Goal: Information Seeking & Learning: Learn about a topic

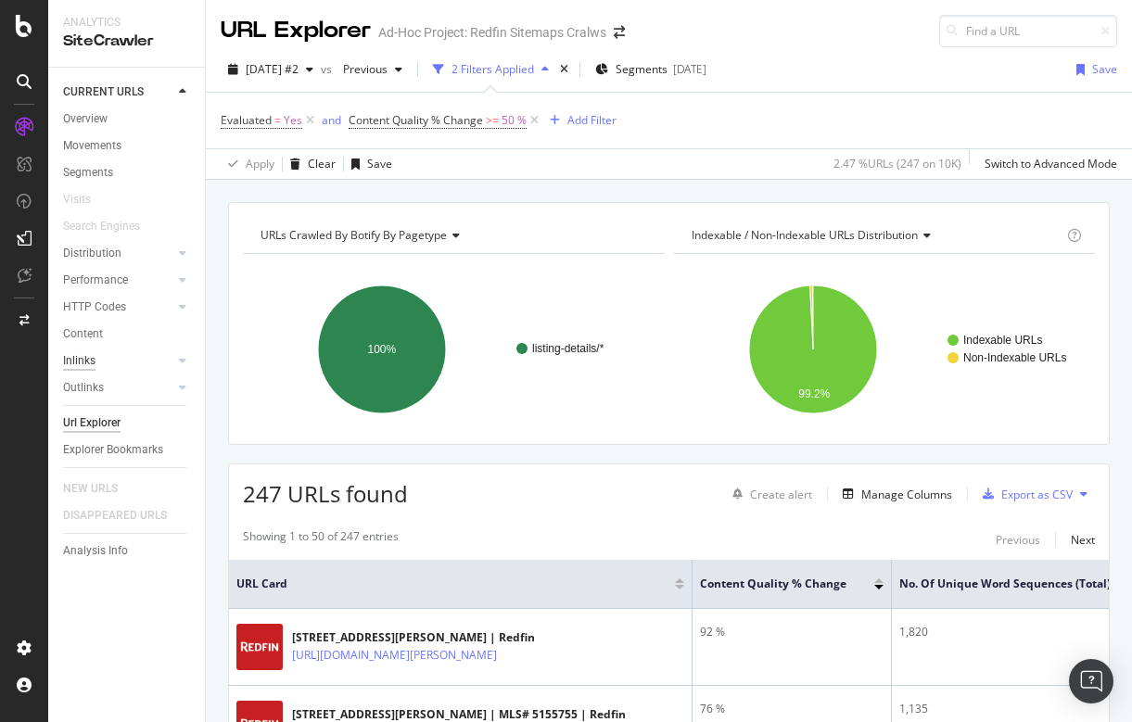
click at [85, 356] on div "Inlinks" at bounding box center [79, 360] width 32 height 19
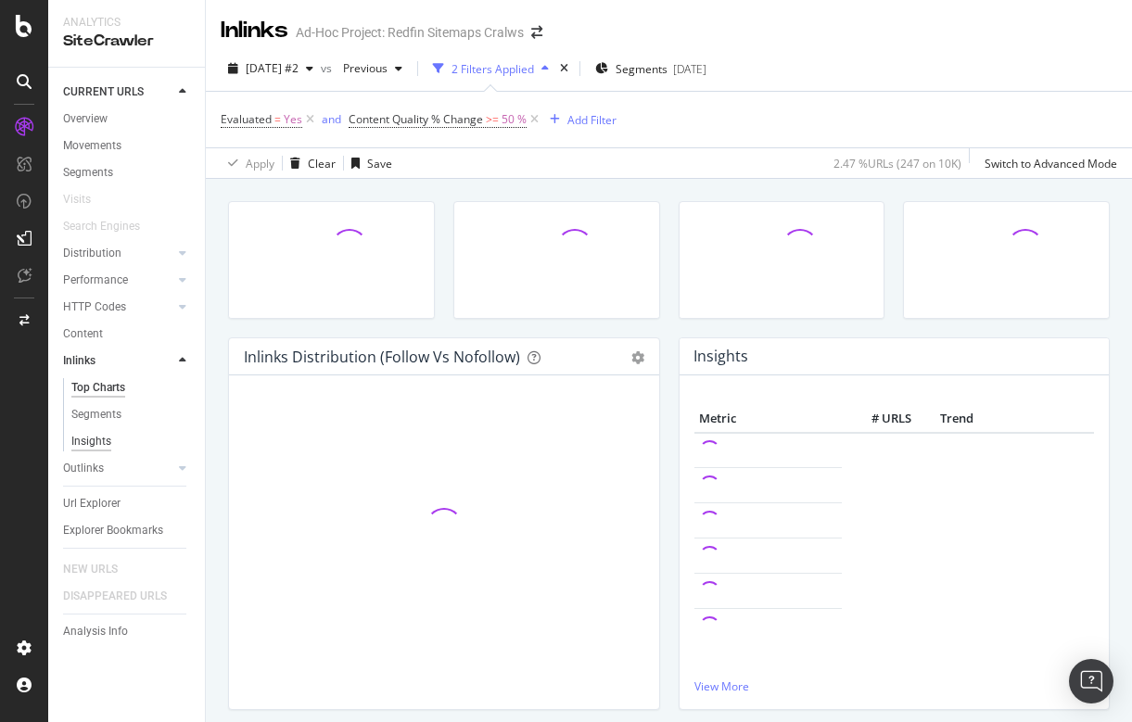
click at [107, 441] on div "Insights" at bounding box center [91, 441] width 40 height 19
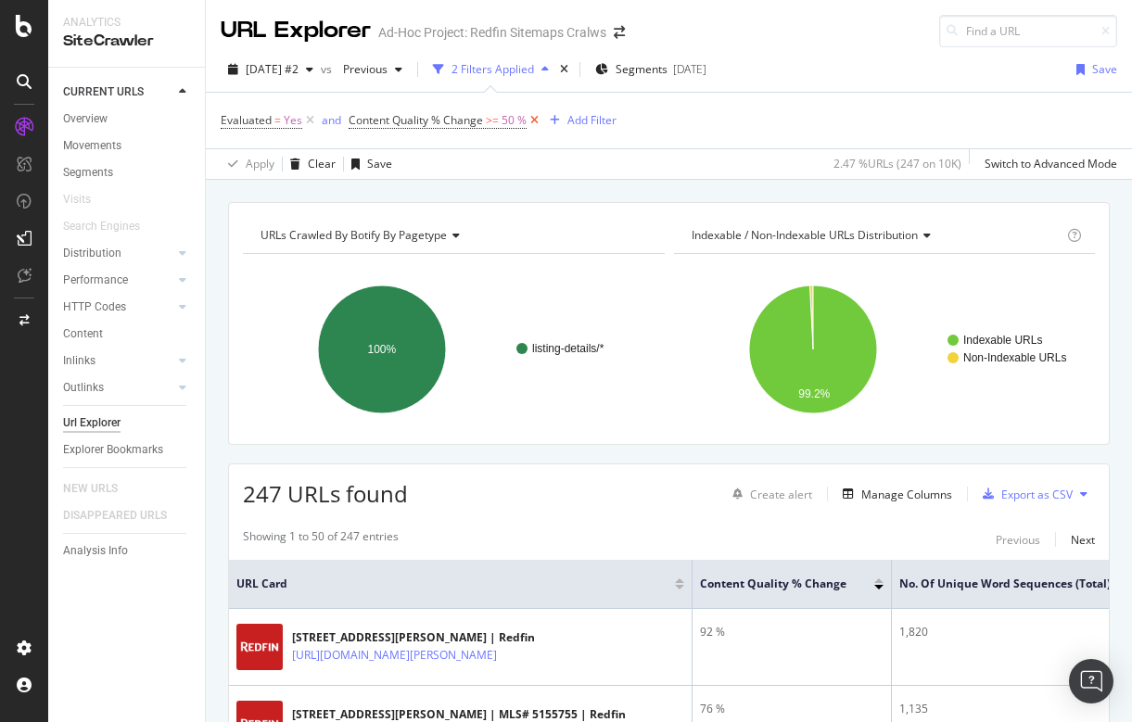
click at [539, 118] on icon at bounding box center [535, 120] width 16 height 19
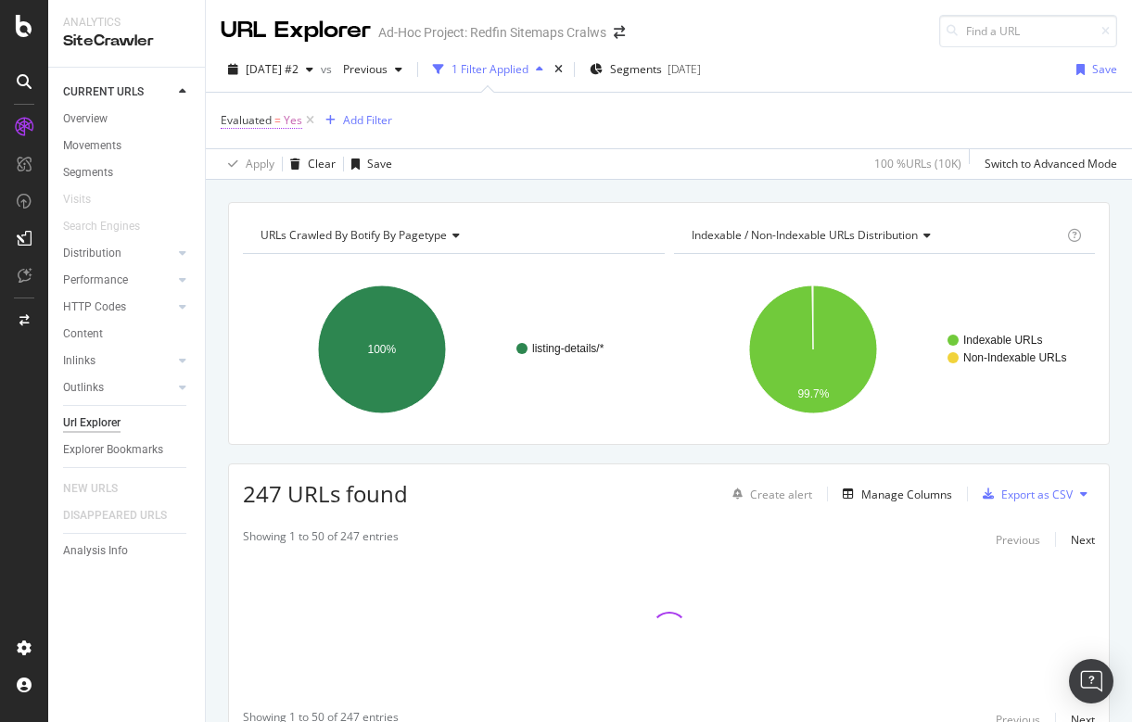
click at [282, 120] on span "Evaluated = Yes" at bounding box center [262, 120] width 82 height 17
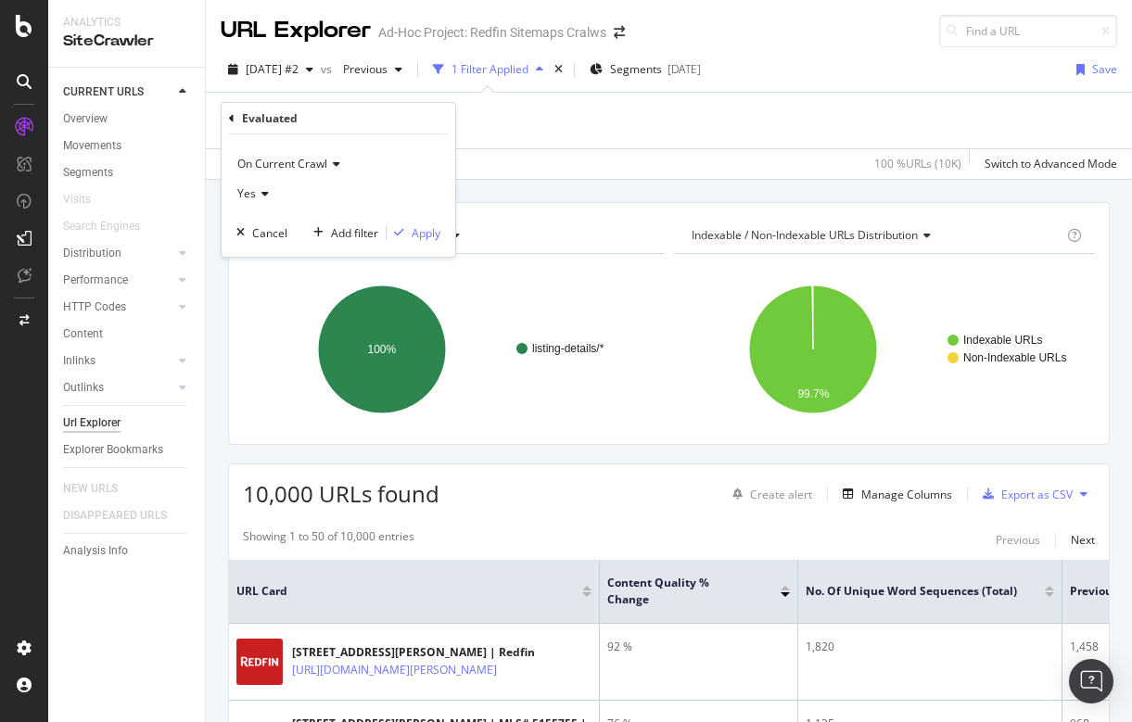
click at [265, 190] on icon at bounding box center [262, 193] width 13 height 11
click at [260, 259] on span "No" at bounding box center [253, 257] width 15 height 16
click at [604, 98] on div "Evaluated = Yes Add Filter" at bounding box center [669, 121] width 897 height 56
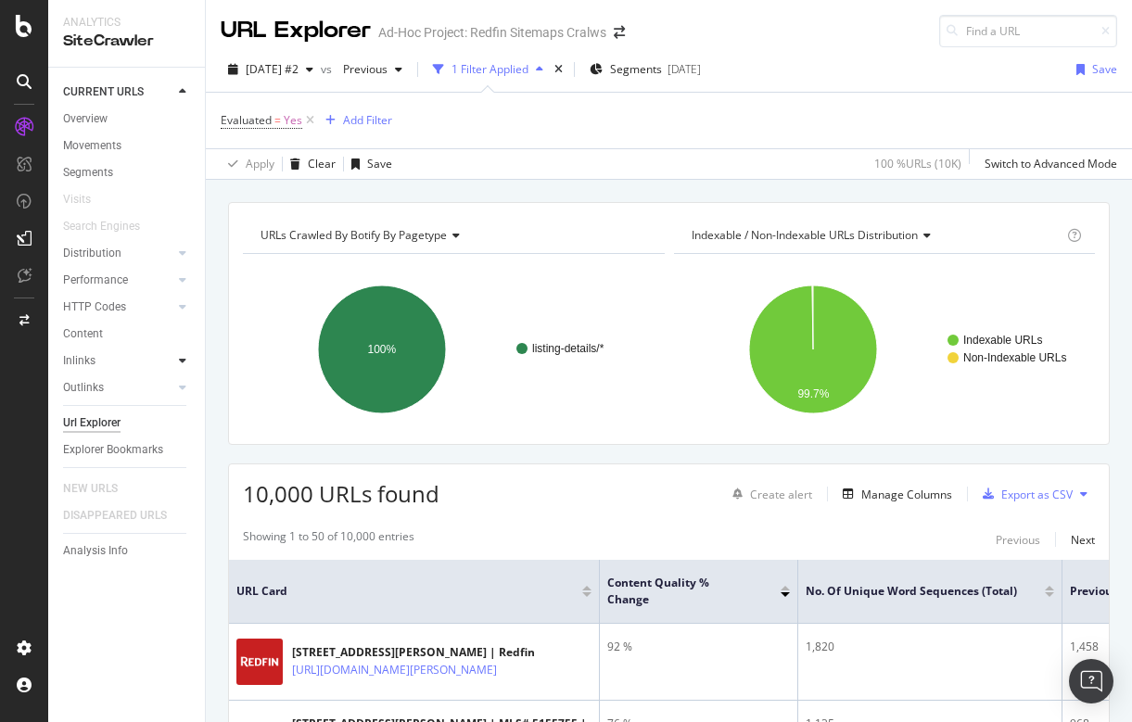
click at [178, 354] on div at bounding box center [182, 360] width 19 height 19
click at [116, 378] on div "Top Charts" at bounding box center [98, 387] width 55 height 19
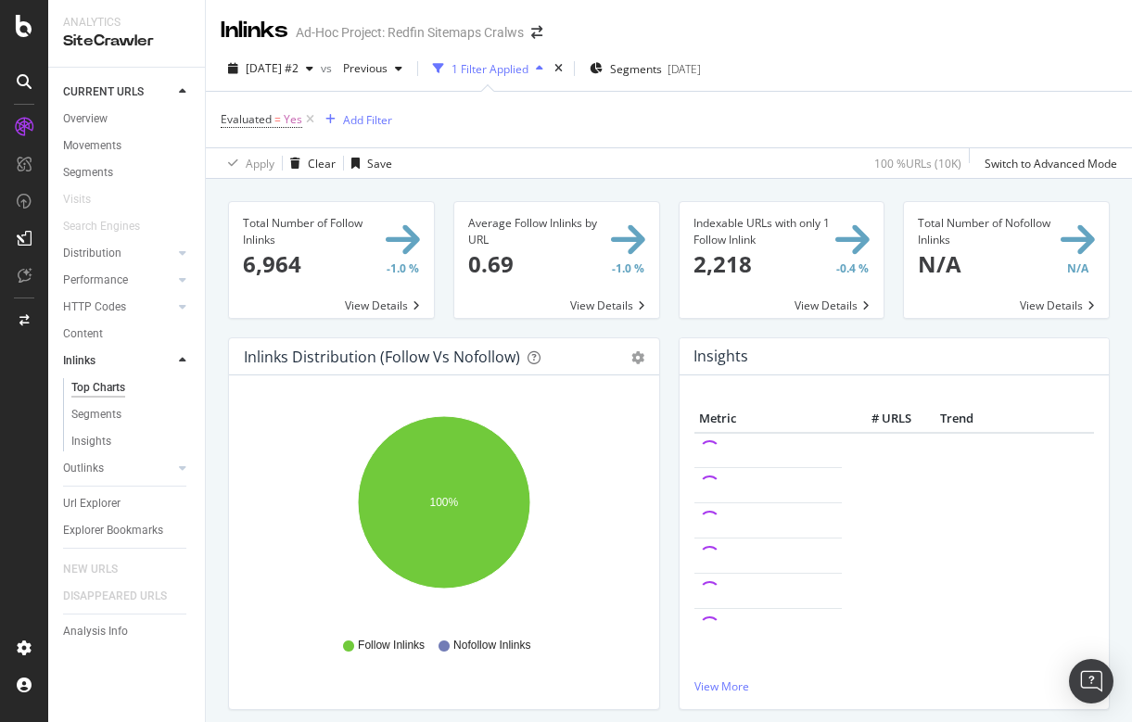
click at [403, 269] on span at bounding box center [331, 260] width 205 height 116
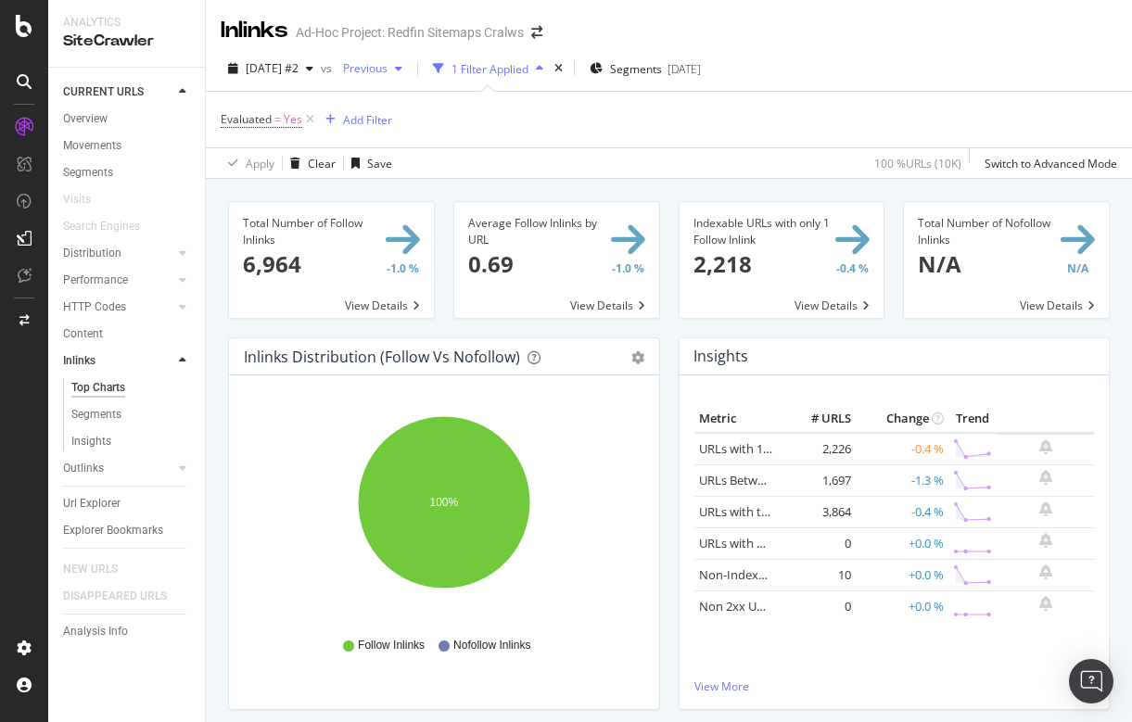
click at [388, 72] on span "Previous" at bounding box center [362, 68] width 52 height 16
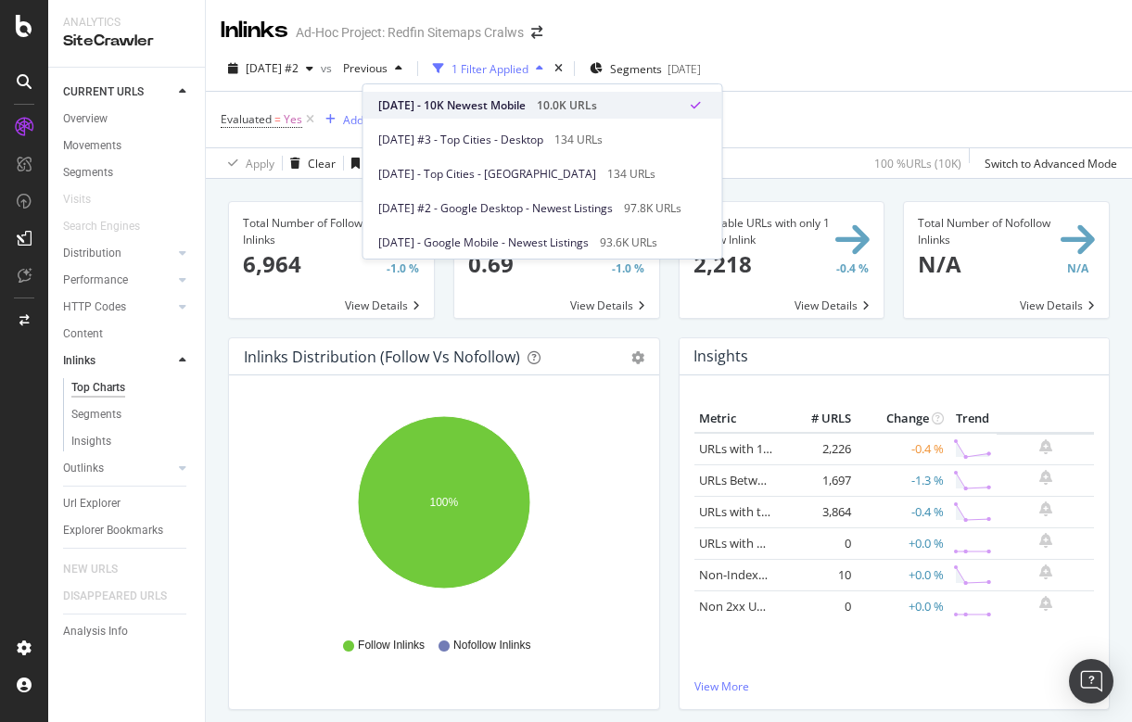
click at [399, 96] on div "2025 Sep. 15th - 10K Newest Mobile 10.0K URLs" at bounding box center [543, 105] width 359 height 27
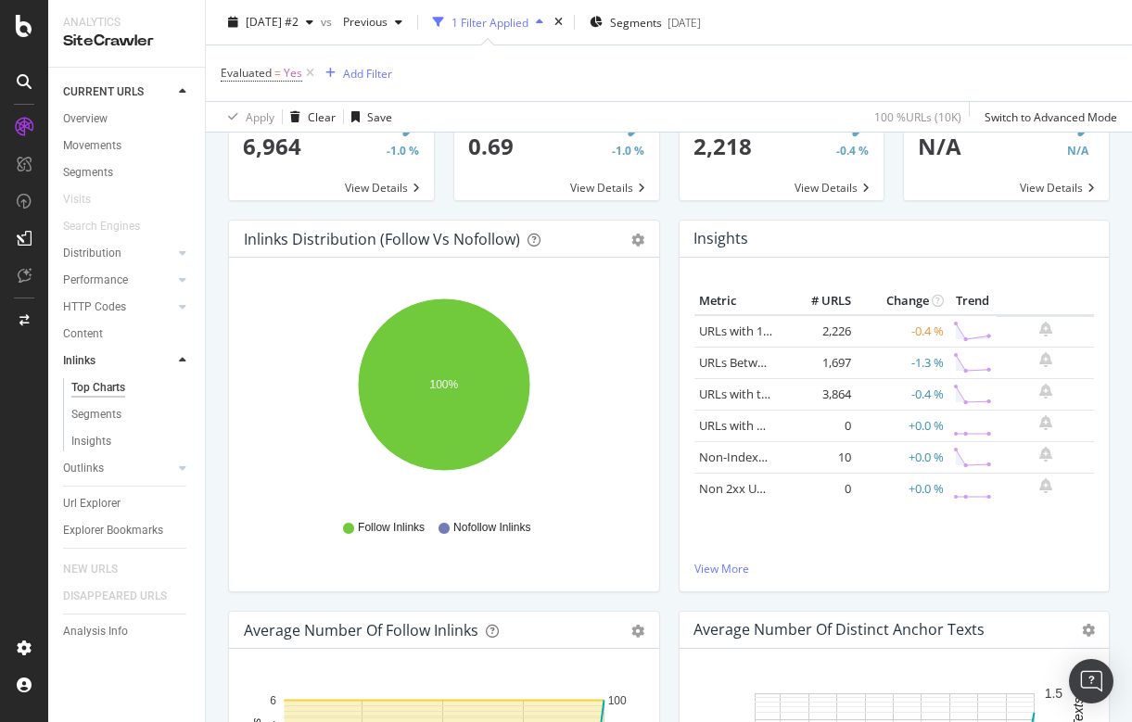
scroll to position [82, 0]
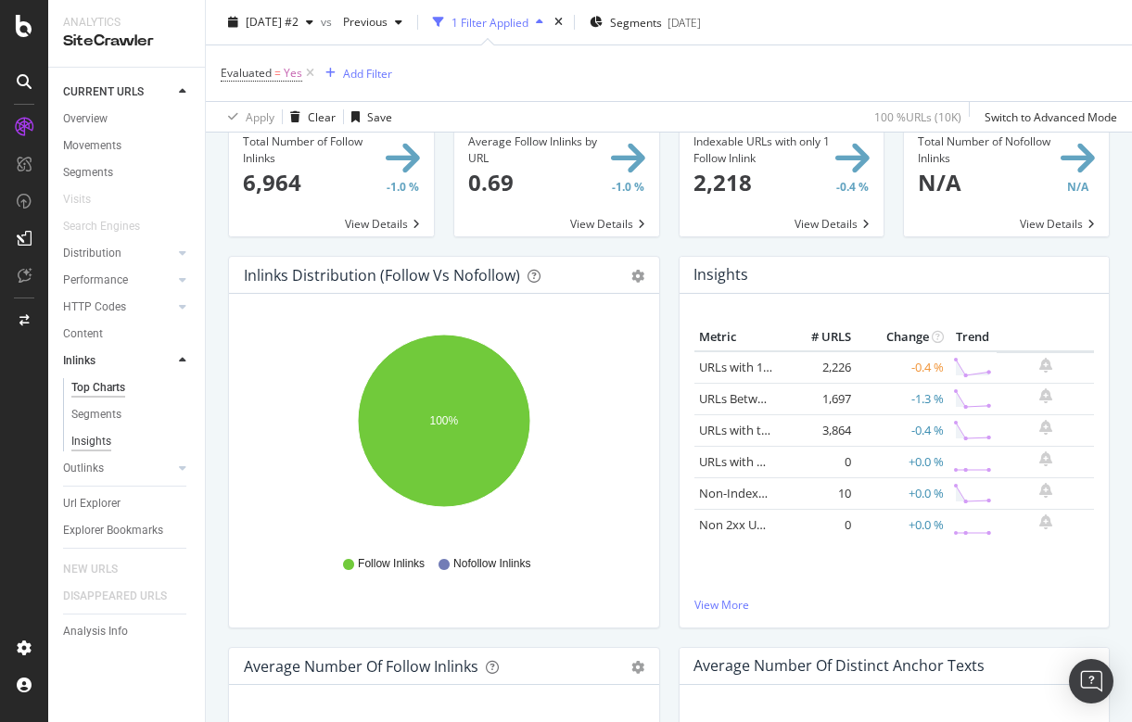
click at [98, 432] on div "Insights" at bounding box center [91, 441] width 40 height 19
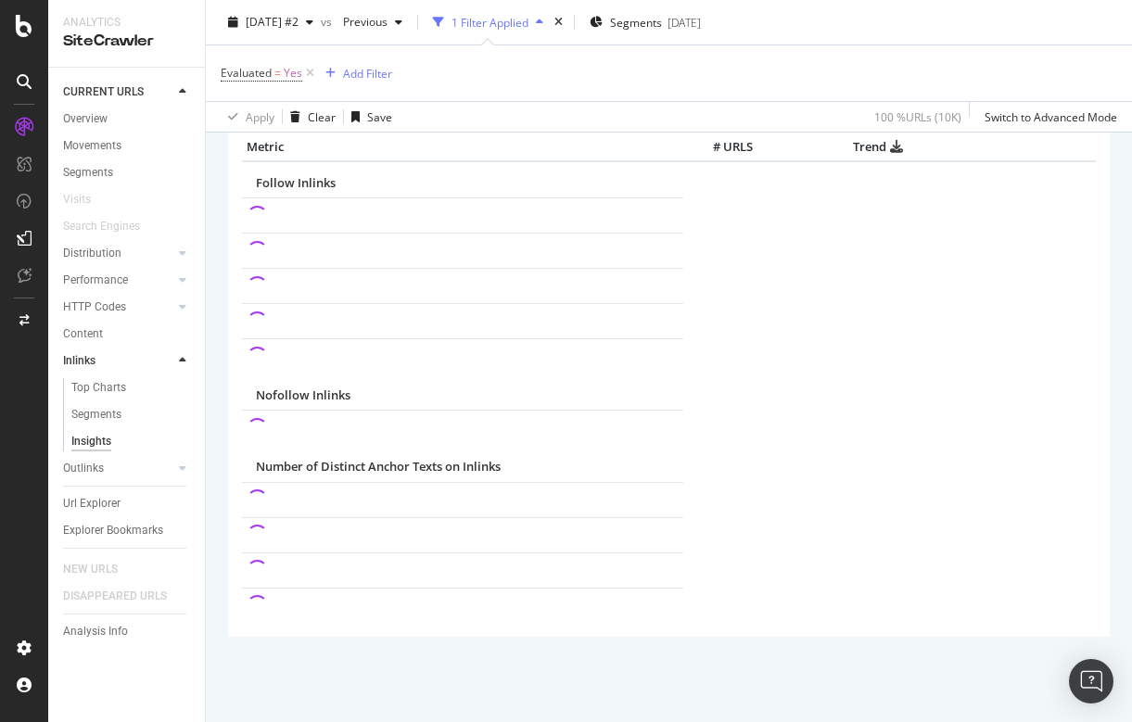
scroll to position [74, 0]
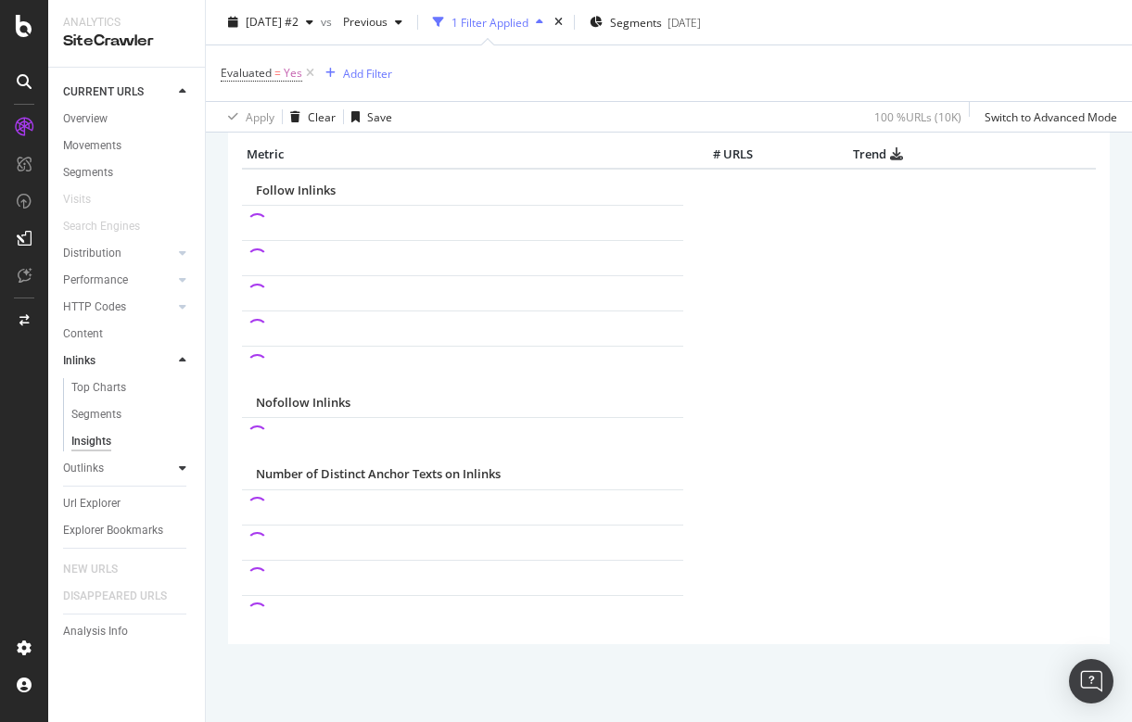
click at [184, 468] on icon at bounding box center [182, 468] width 7 height 11
click at [118, 412] on div "Top Charts" at bounding box center [98, 414] width 55 height 19
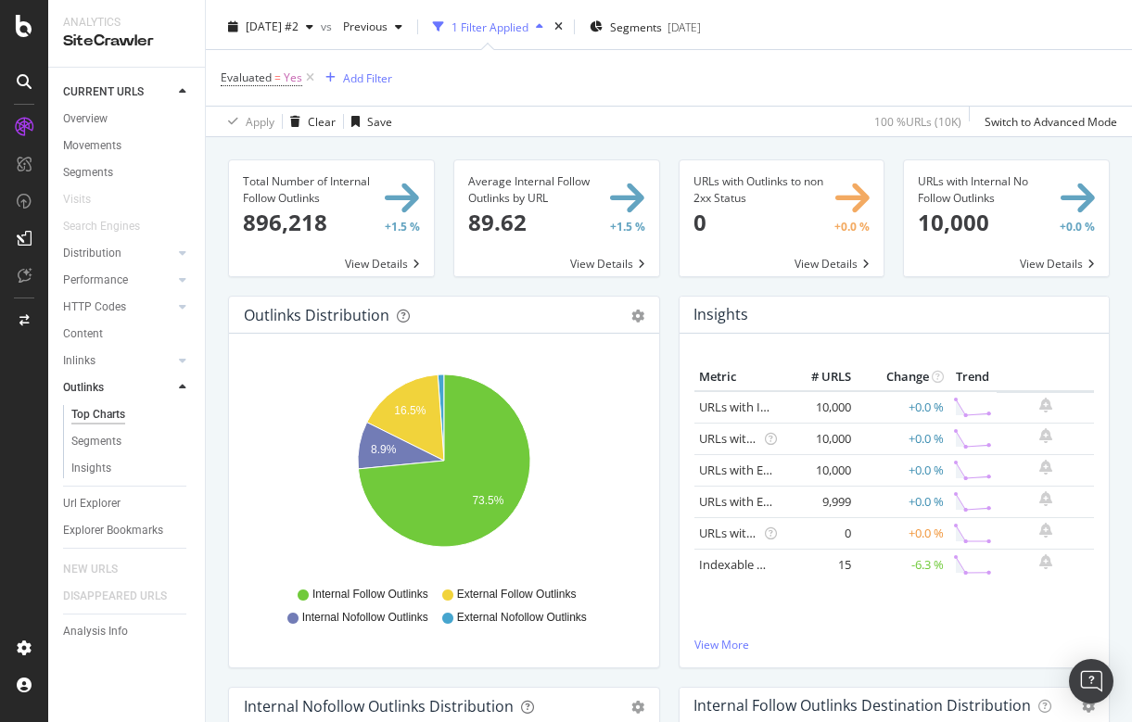
scroll to position [17, 0]
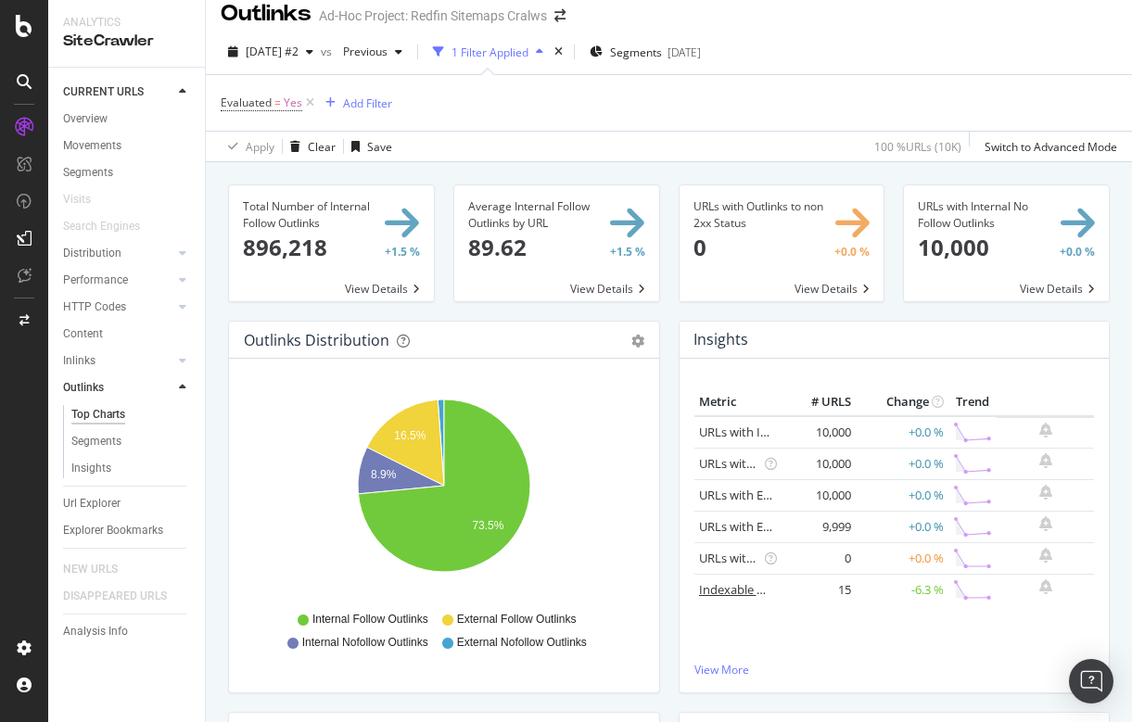
click at [722, 585] on link "Indexable URLs with Outlinks to Non-Indexable URLs" at bounding box center [845, 589] width 292 height 17
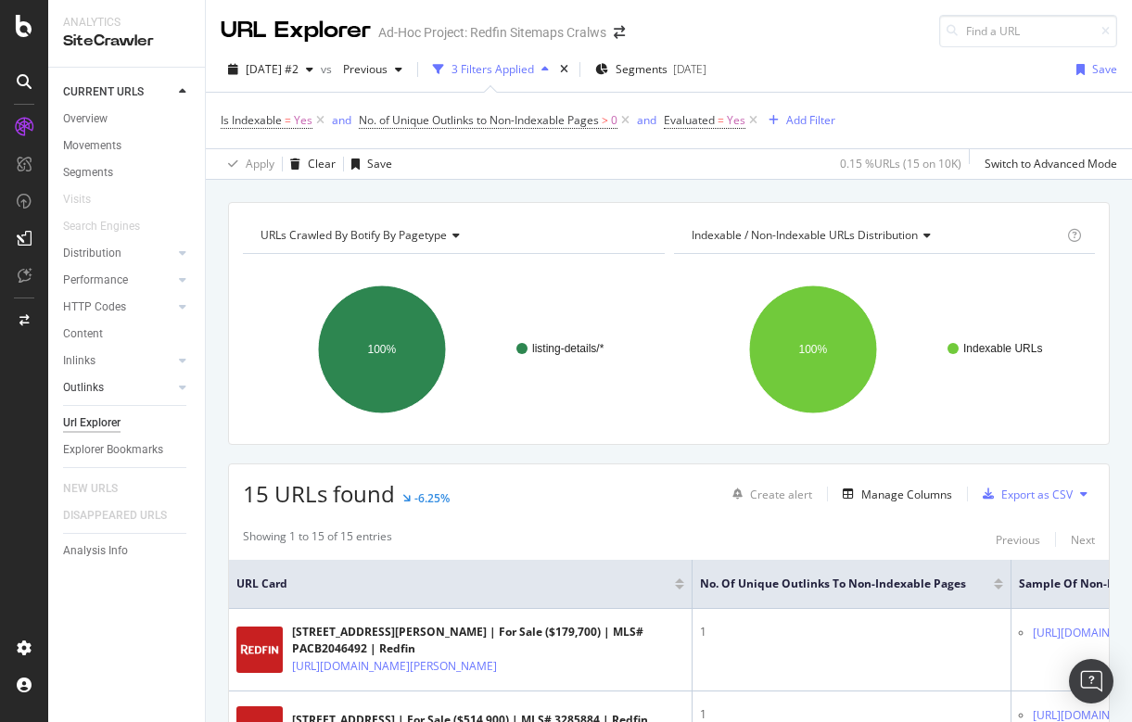
click at [106, 383] on link "Outlinks" at bounding box center [118, 387] width 110 height 19
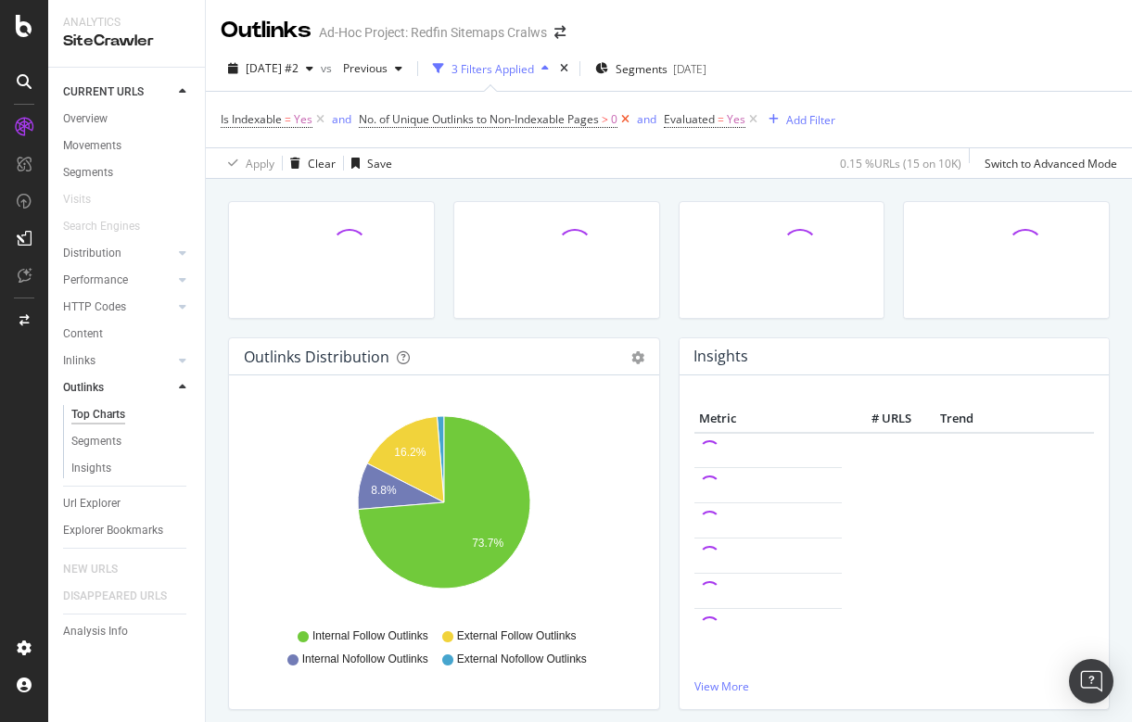
click at [629, 118] on icon at bounding box center [626, 119] width 16 height 19
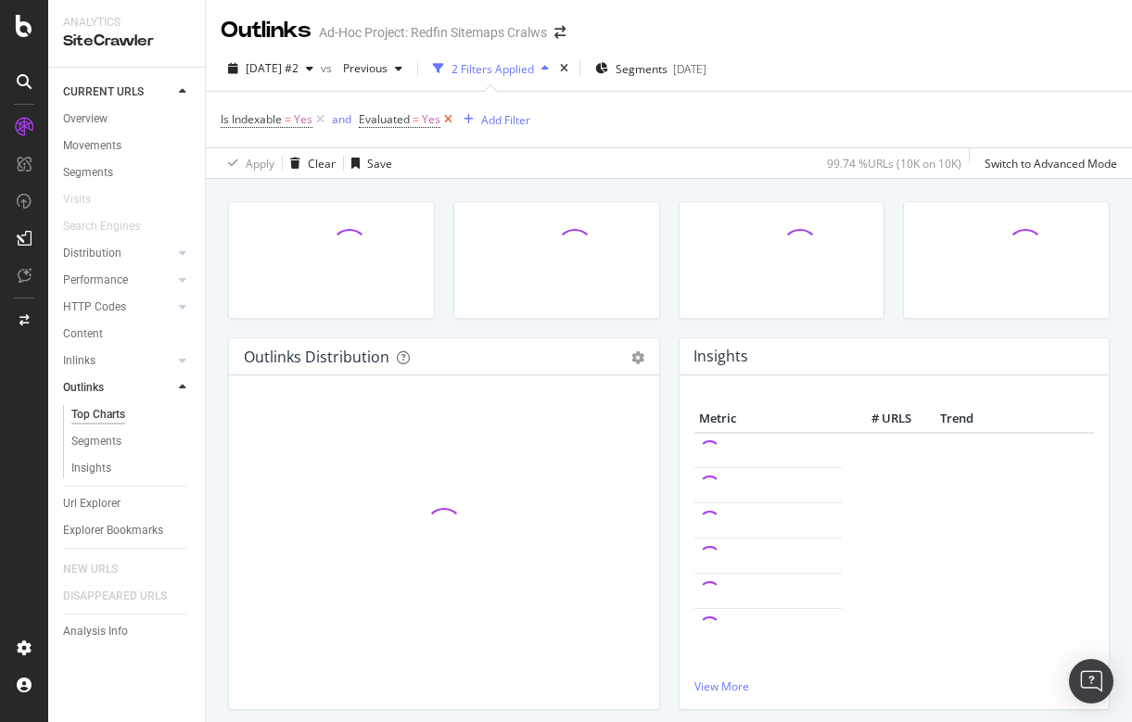
click at [449, 116] on icon at bounding box center [449, 119] width 16 height 19
click at [322, 112] on icon at bounding box center [321, 119] width 16 height 19
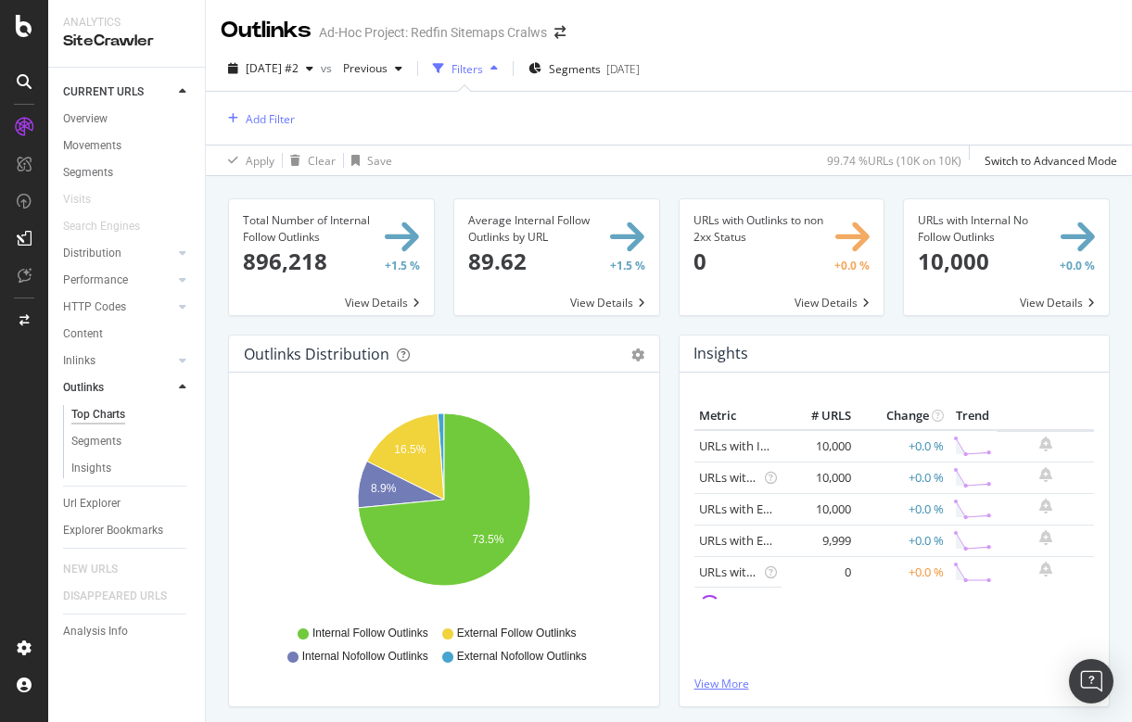
click at [742, 679] on link "View More" at bounding box center [895, 684] width 401 height 16
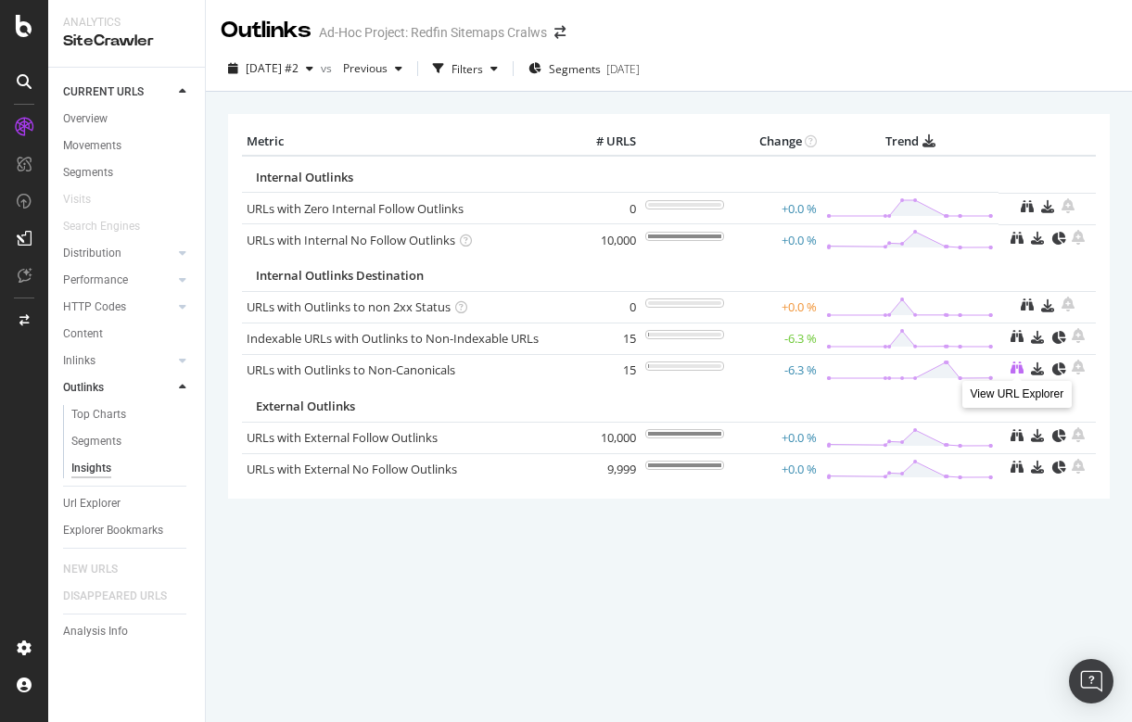
click at [1016, 364] on icon at bounding box center [1017, 368] width 13 height 13
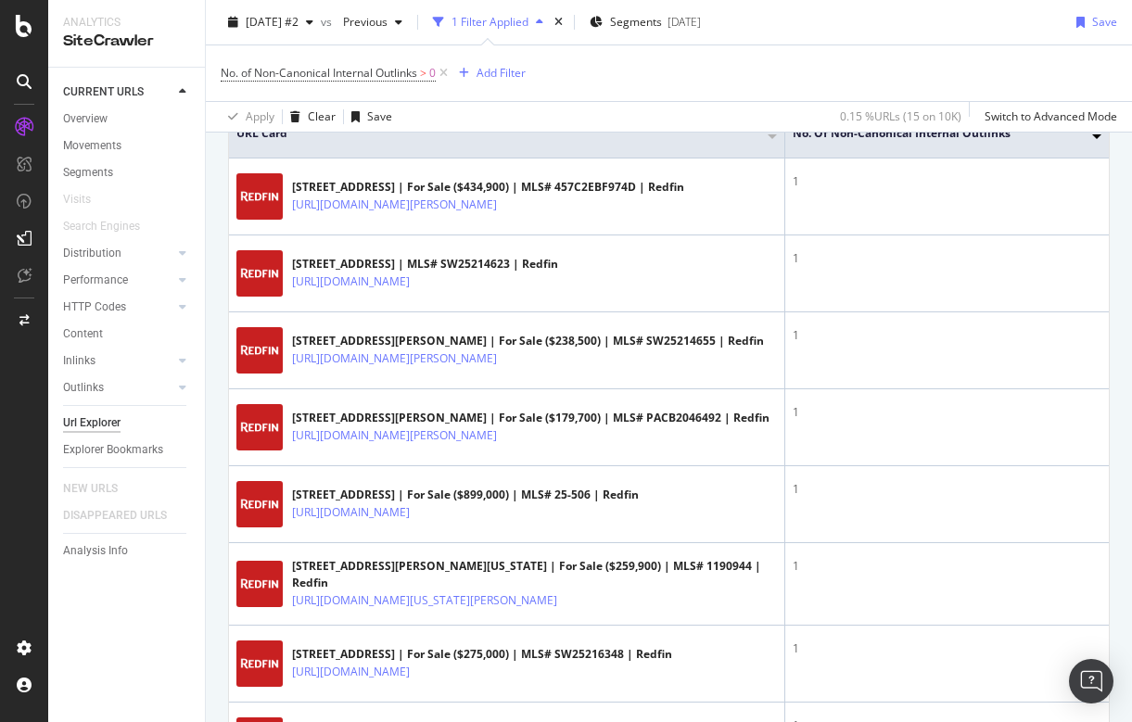
scroll to position [454, 0]
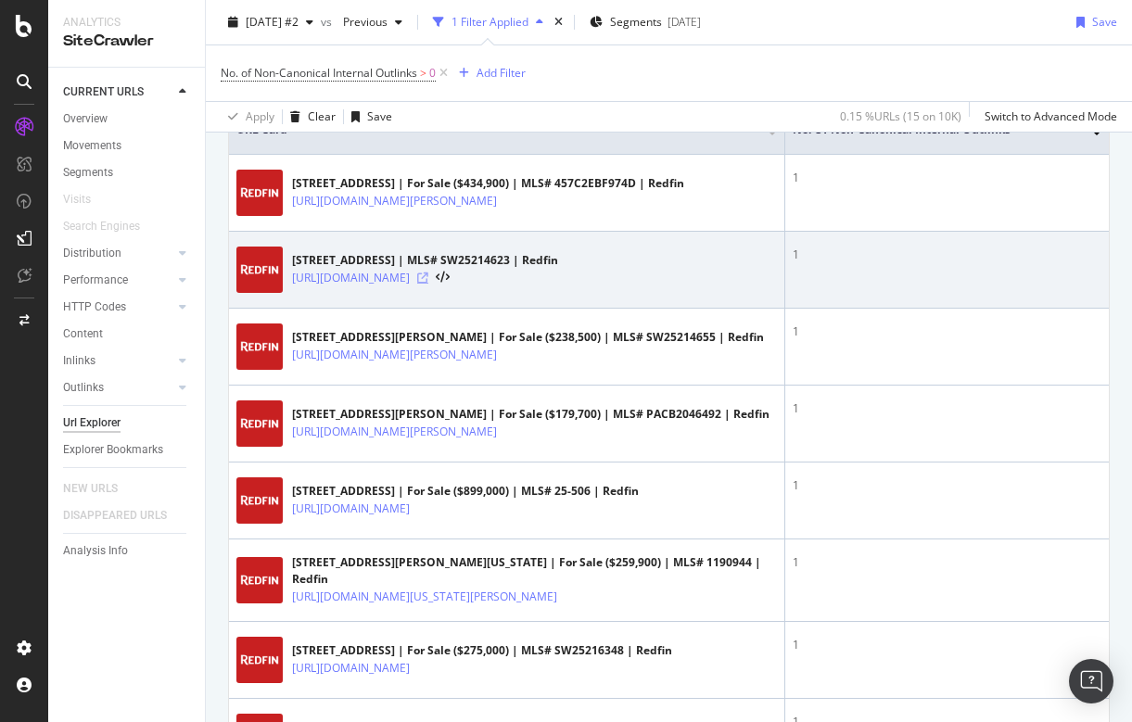
click at [428, 280] on icon at bounding box center [422, 278] width 11 height 11
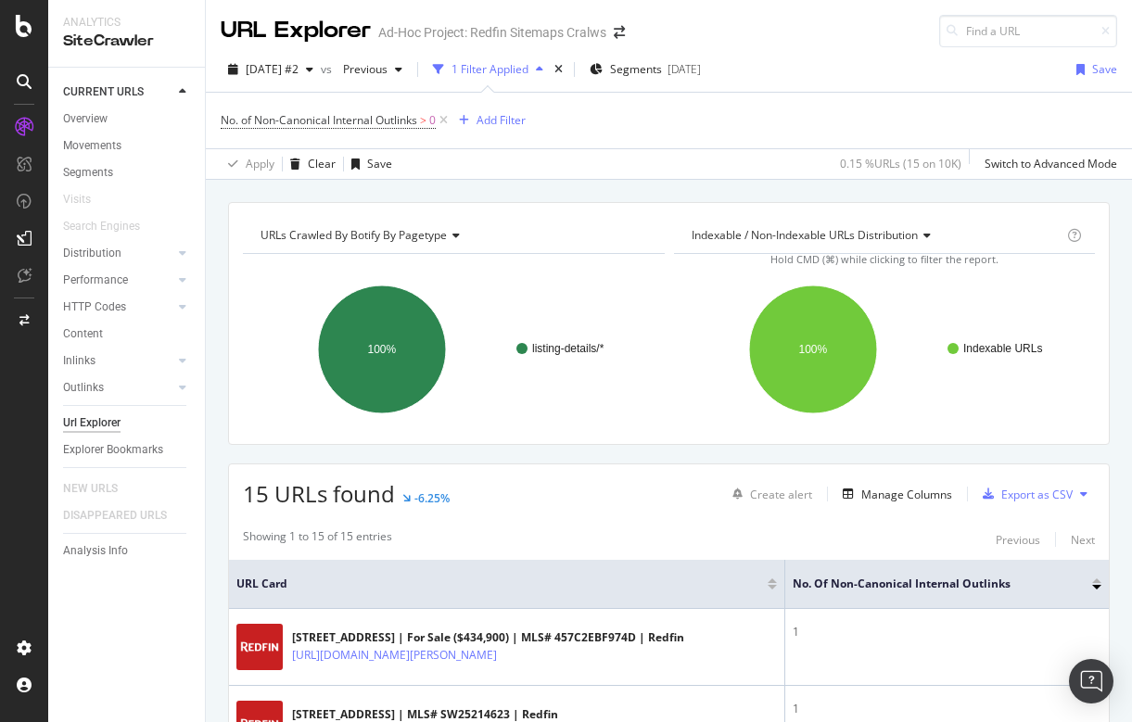
scroll to position [0, 0]
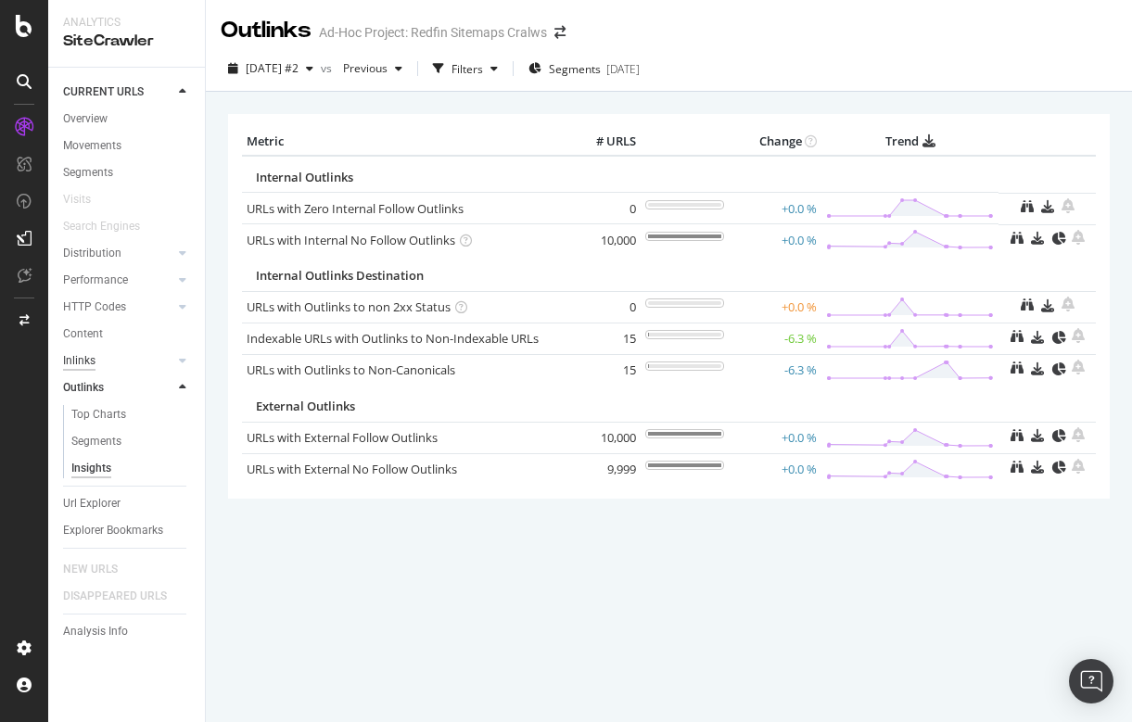
click at [89, 358] on div "Inlinks" at bounding box center [79, 360] width 32 height 19
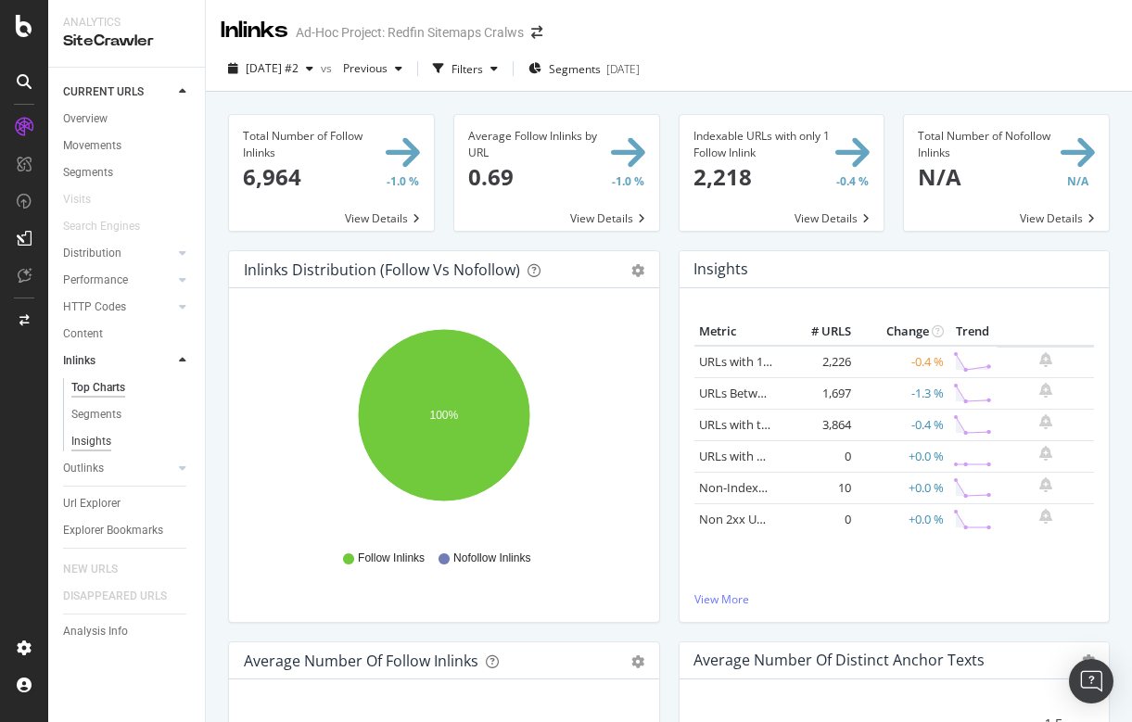
click at [90, 437] on div "Insights" at bounding box center [91, 441] width 40 height 19
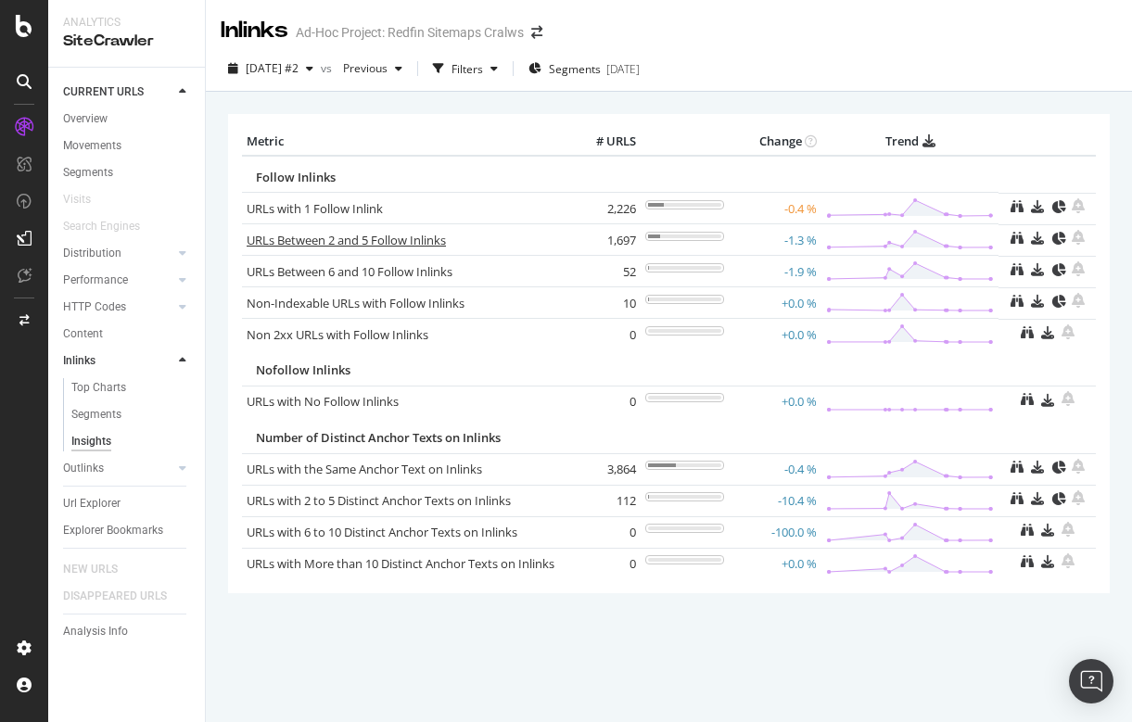
click at [357, 239] on link "URLs Between 2 and 5 Follow Inlinks" at bounding box center [346, 240] width 199 height 17
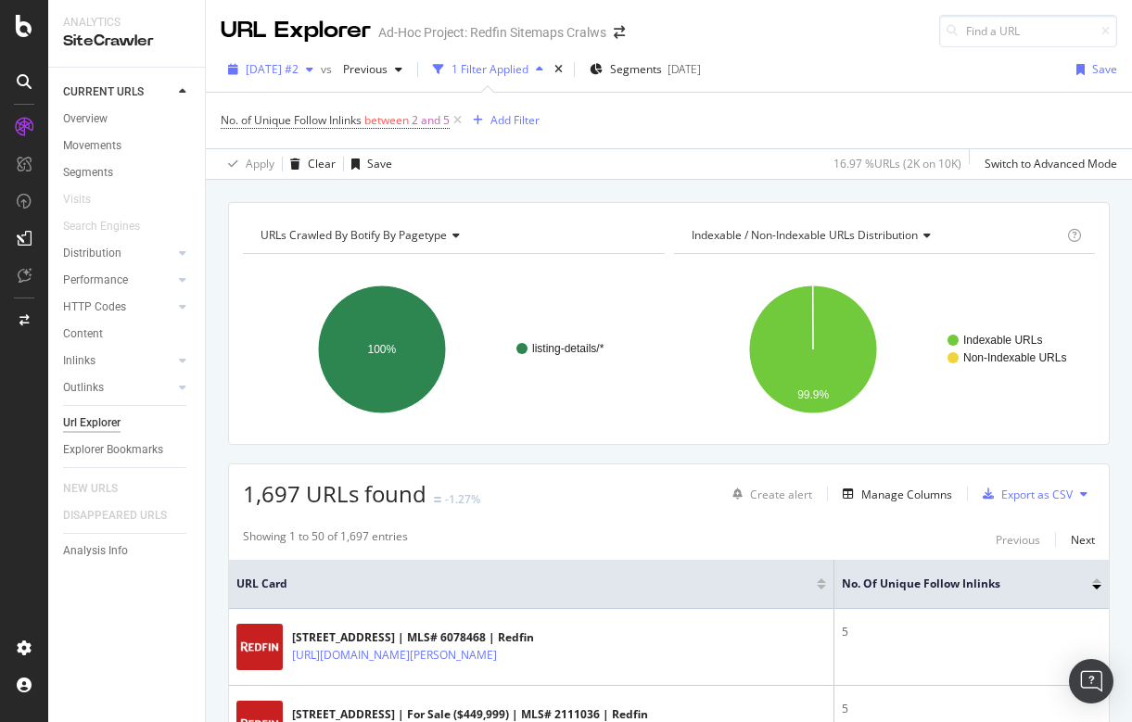
click at [294, 69] on span "2025 Sep. 15th #2" at bounding box center [272, 69] width 53 height 16
click at [760, 129] on div "No. of Unique Follow Inlinks between 2 and 5 Add Filter" at bounding box center [669, 121] width 897 height 56
click at [662, 69] on span "Segments" at bounding box center [636, 69] width 52 height 16
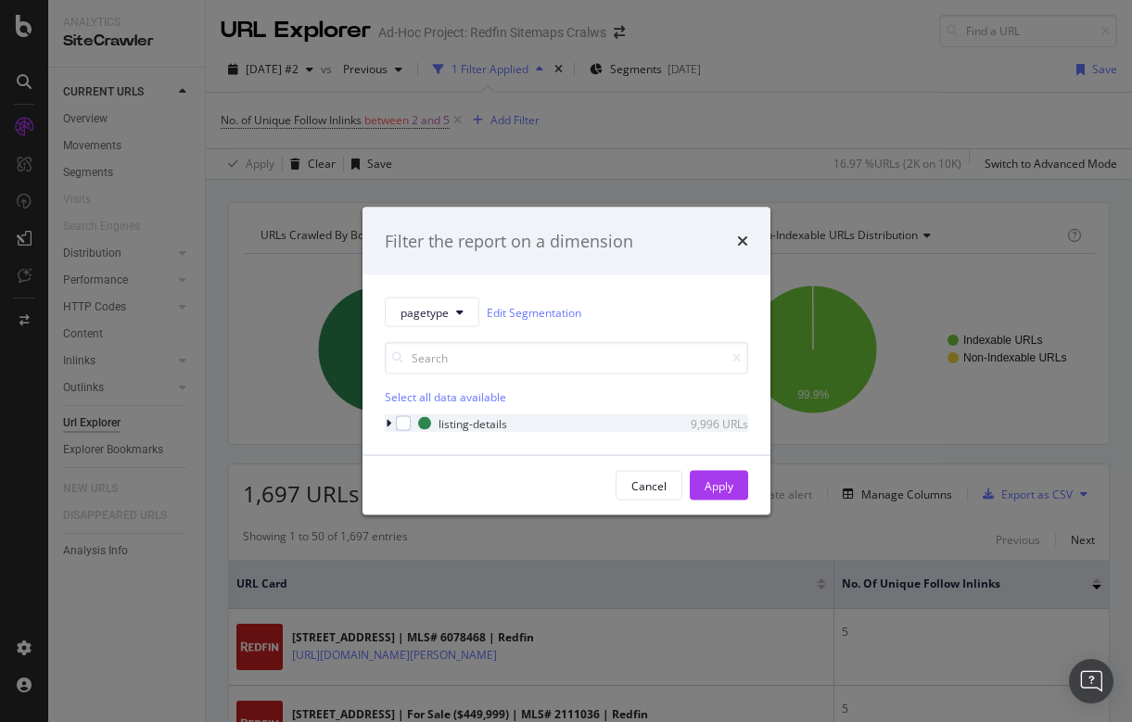
click at [386, 425] on icon "modal" at bounding box center [389, 423] width 6 height 11
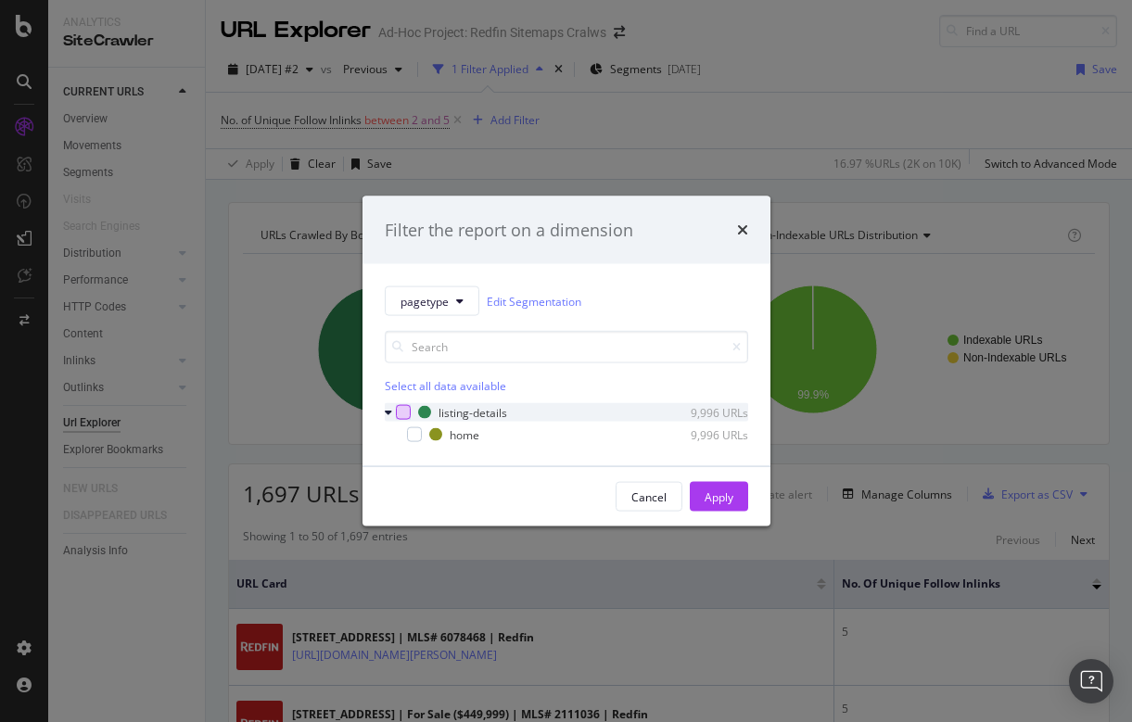
click at [403, 415] on div "modal" at bounding box center [403, 412] width 15 height 15
click at [720, 493] on div "Apply" at bounding box center [719, 497] width 29 height 16
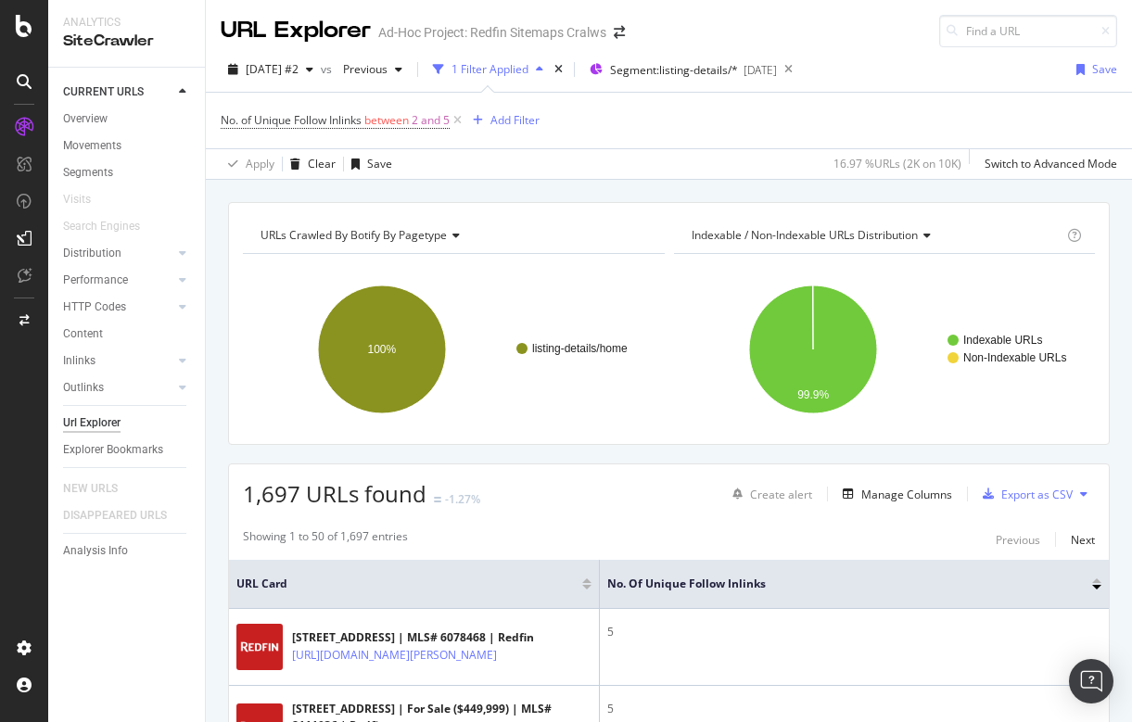
click at [589, 586] on div at bounding box center [586, 587] width 9 height 5
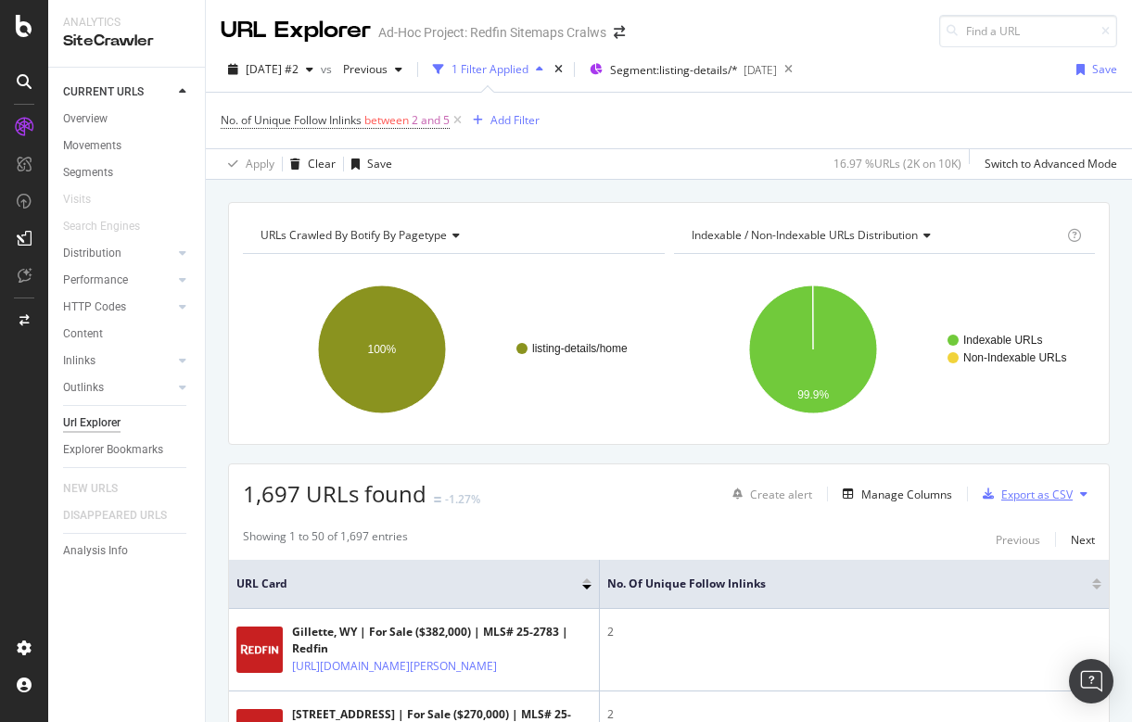
click at [1045, 495] on div "Export as CSV" at bounding box center [1037, 495] width 71 height 16
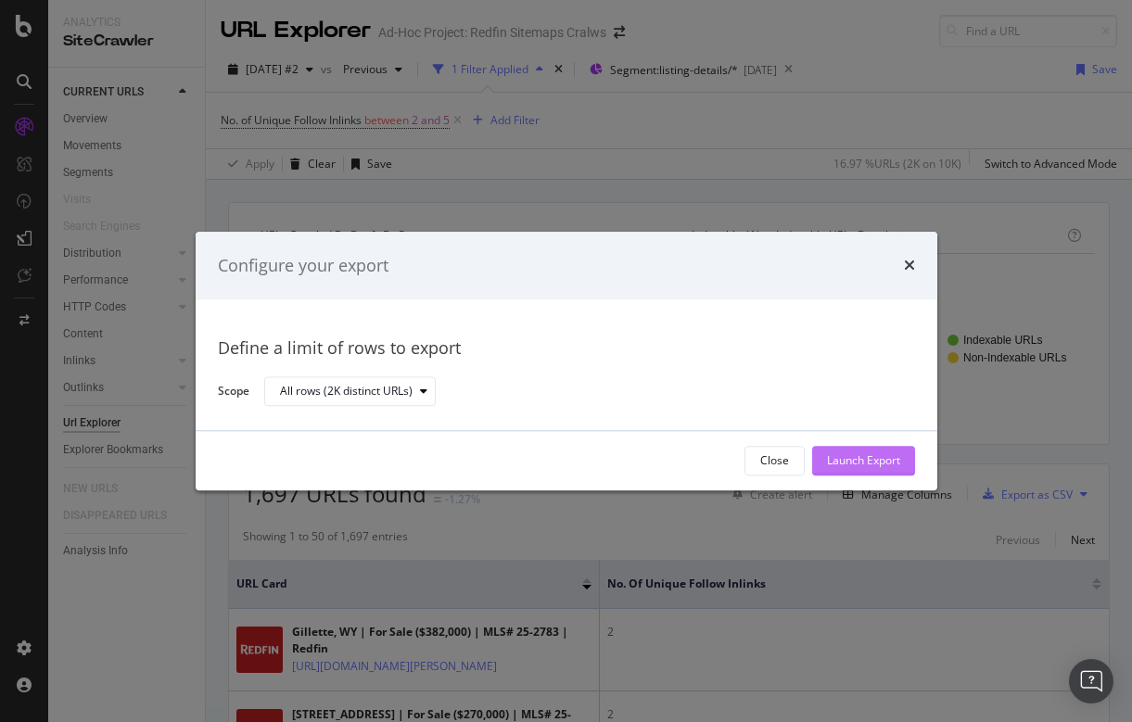
click at [837, 462] on div "Launch Export" at bounding box center [863, 461] width 73 height 16
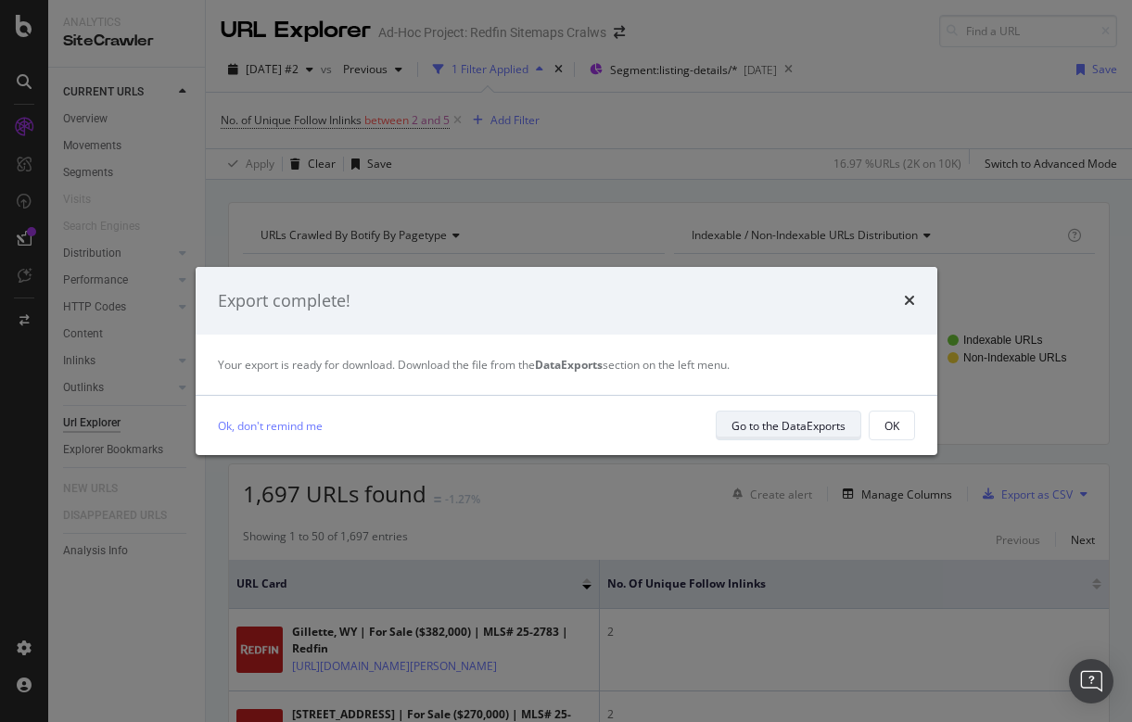
click at [800, 428] on div "Go to the DataExports" at bounding box center [789, 426] width 114 height 16
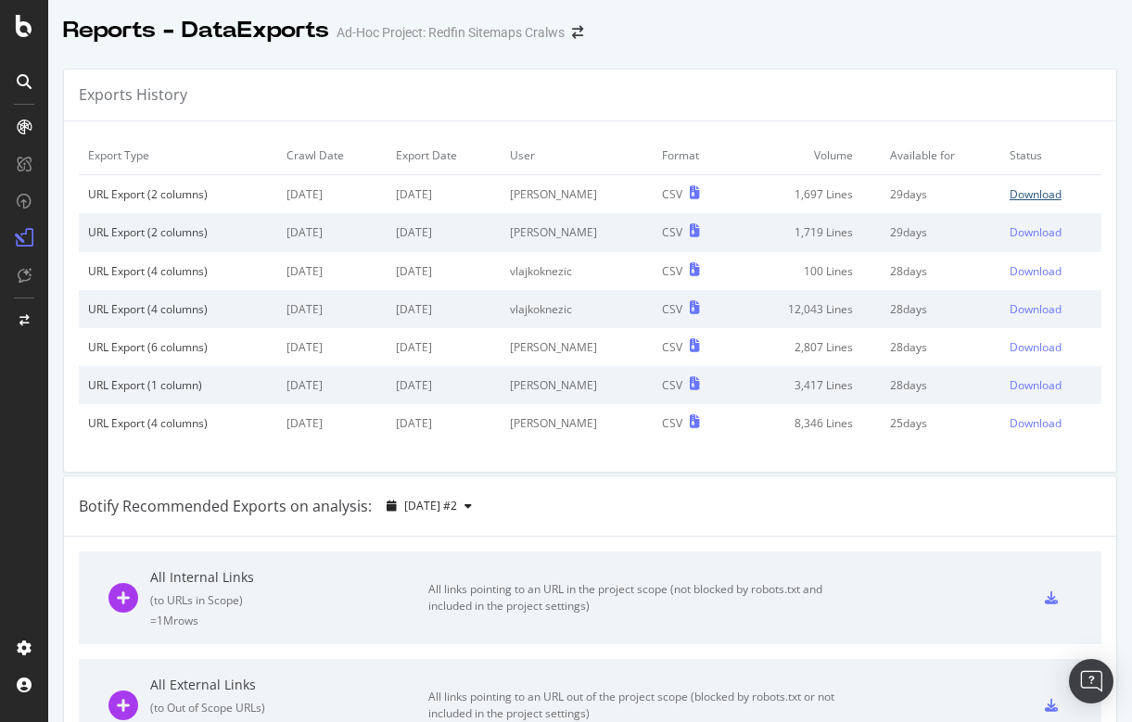
click at [1043, 197] on div "Download" at bounding box center [1036, 194] width 52 height 16
click at [1025, 235] on div "Download" at bounding box center [1036, 232] width 52 height 16
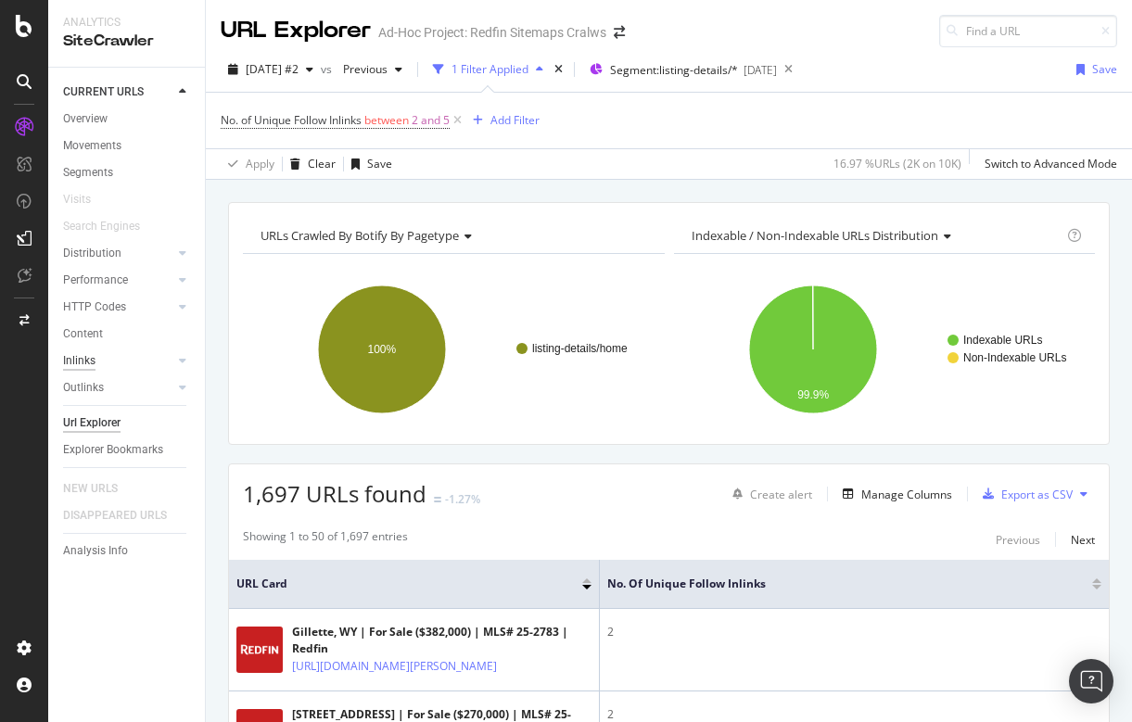
click at [83, 351] on div "Inlinks" at bounding box center [79, 360] width 32 height 19
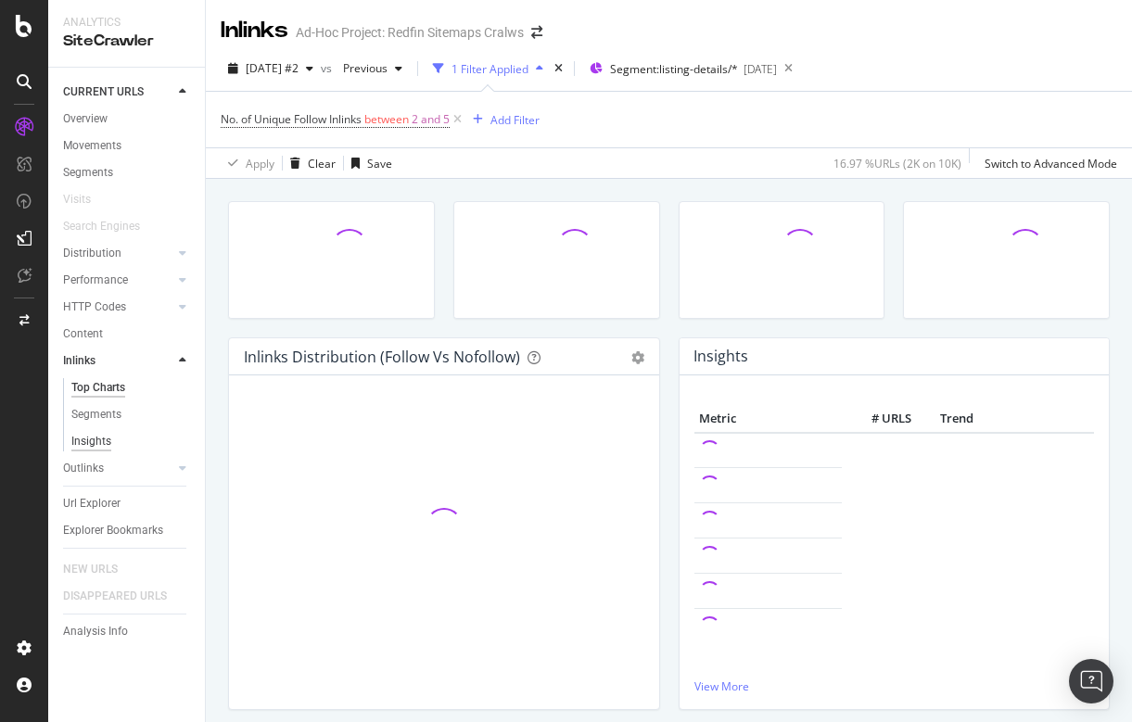
click at [94, 440] on div "Insights" at bounding box center [91, 441] width 40 height 19
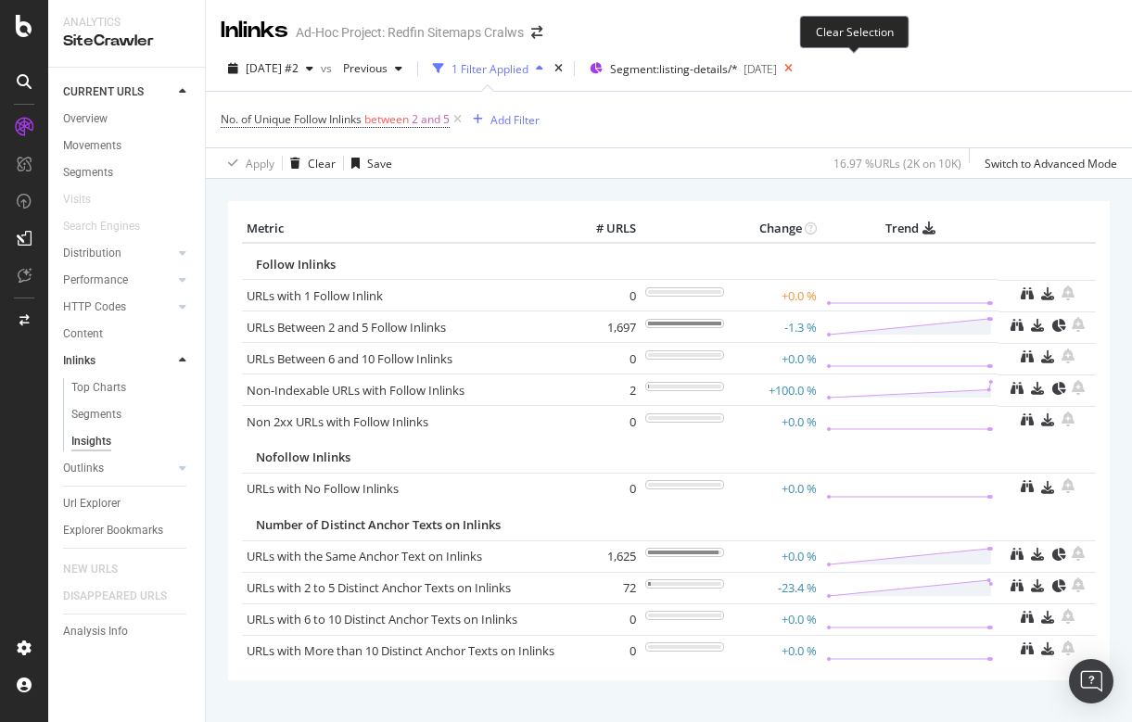
click at [800, 67] on icon at bounding box center [788, 69] width 23 height 26
click at [463, 116] on icon at bounding box center [458, 119] width 16 height 19
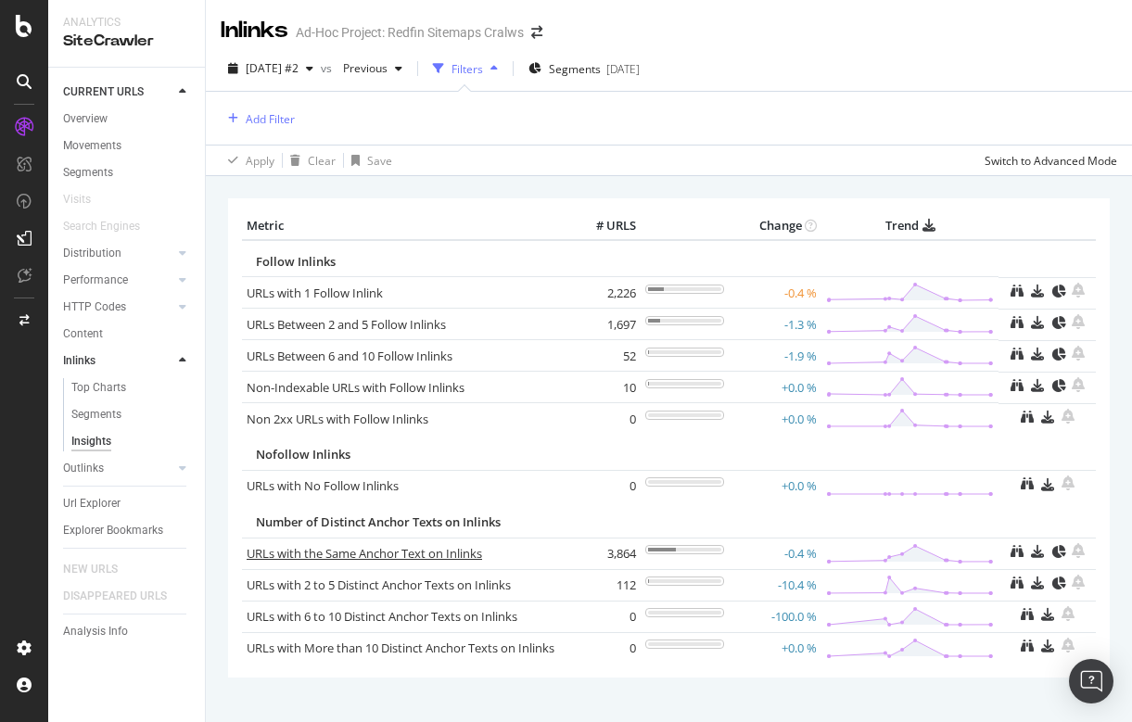
click at [458, 553] on link "URLs with the Same Anchor Text on Inlinks" at bounding box center [365, 553] width 236 height 17
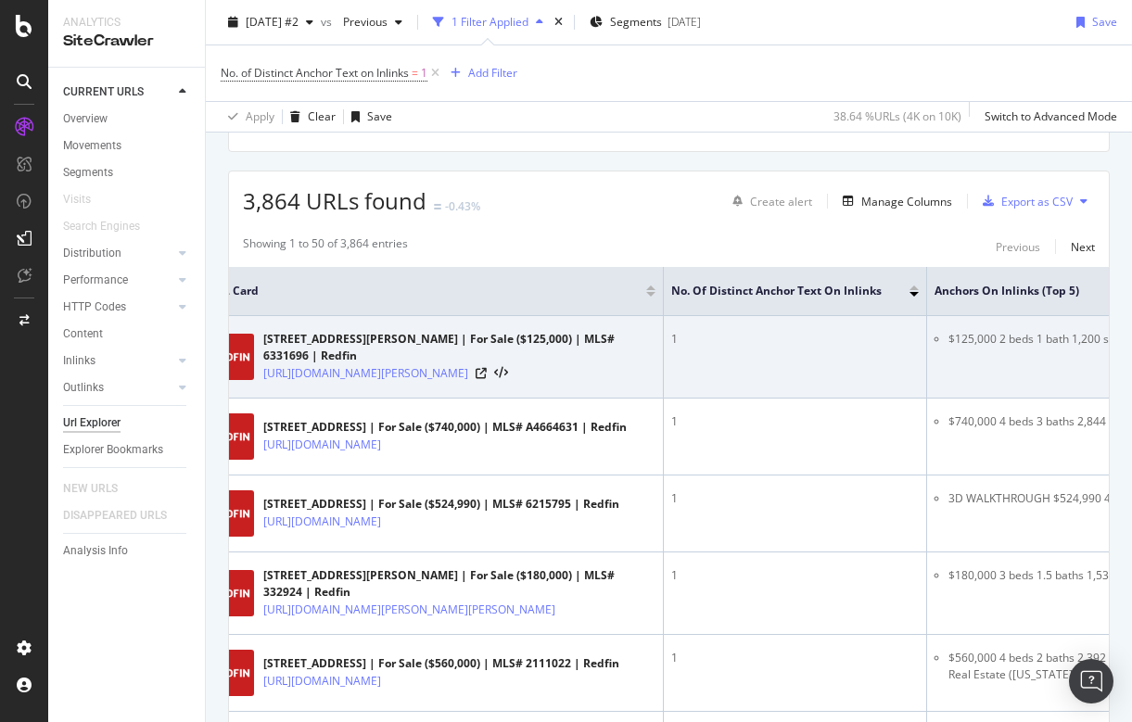
scroll to position [0, 120]
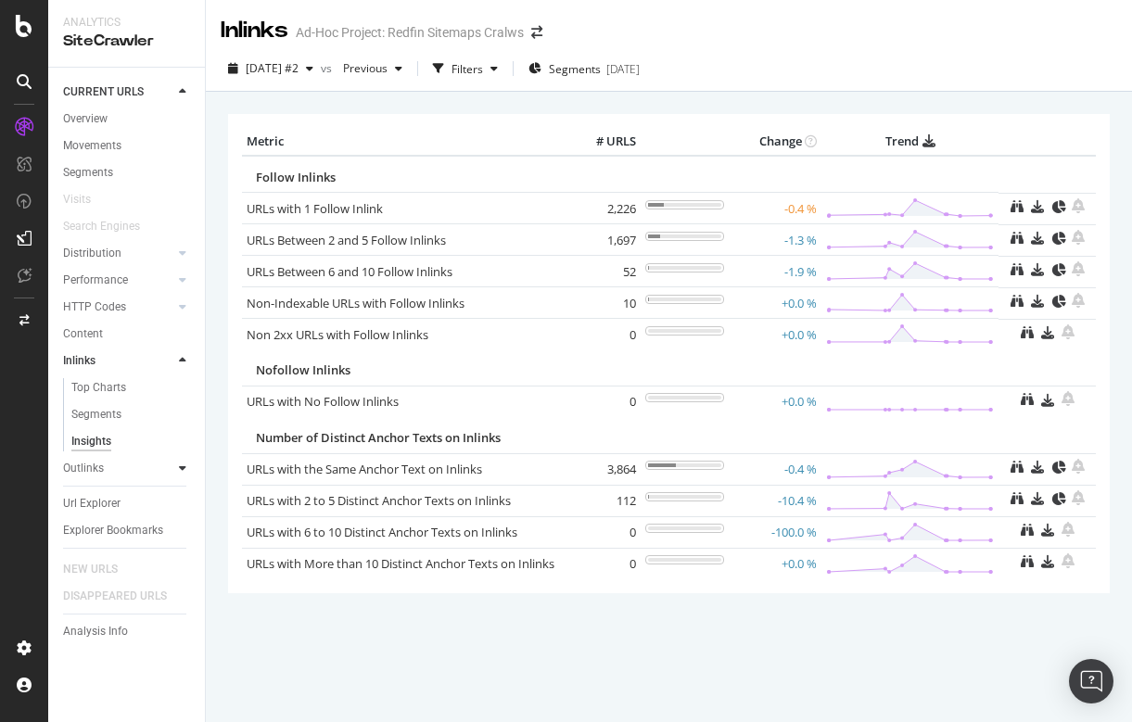
click at [181, 467] on icon at bounding box center [182, 468] width 7 height 11
click at [105, 466] on div "Insights" at bounding box center [91, 468] width 40 height 19
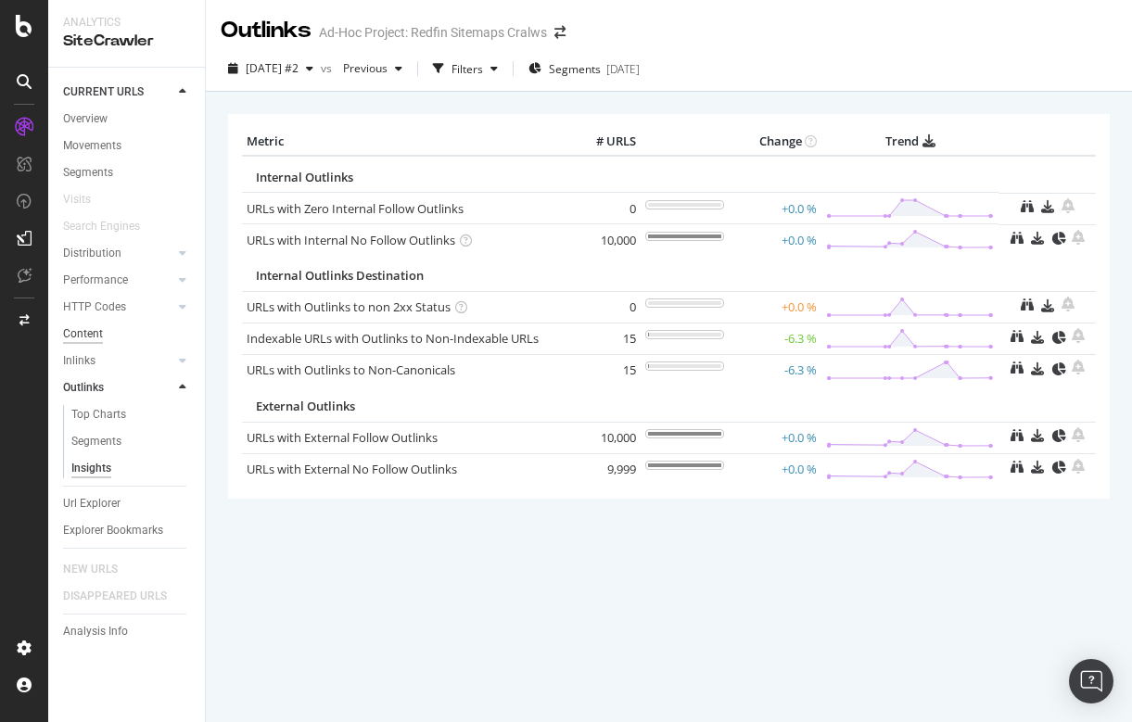
click at [83, 330] on div "Content" at bounding box center [83, 334] width 40 height 19
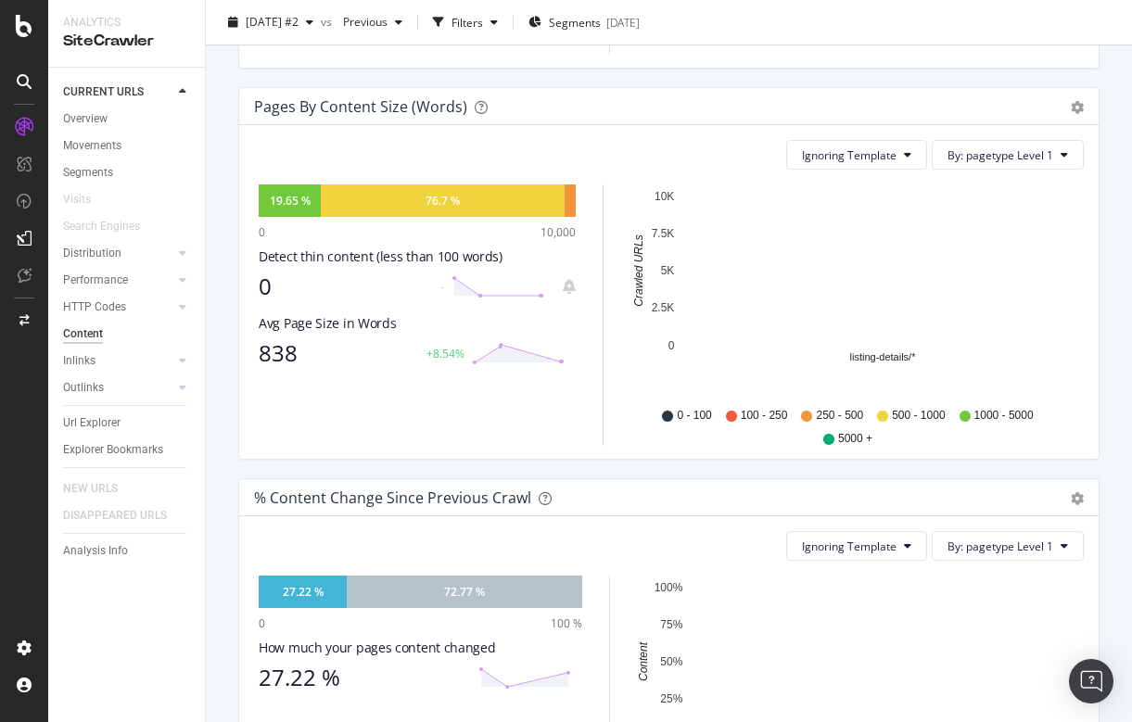
scroll to position [619, 0]
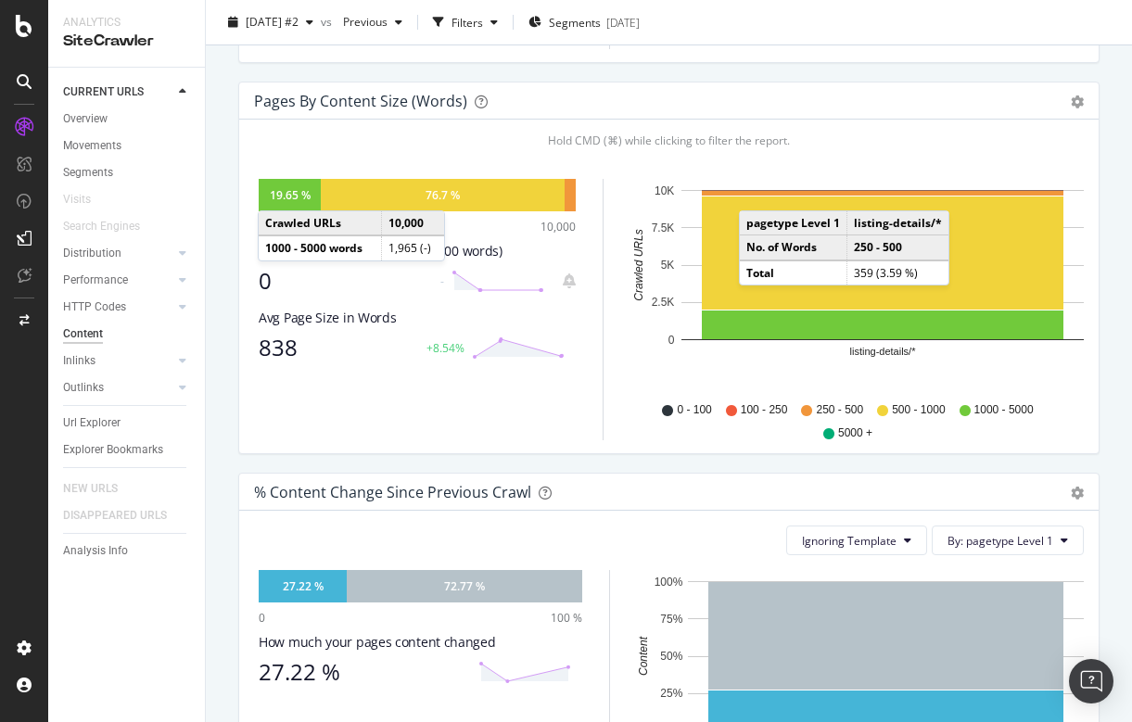
click at [276, 192] on div "19.65 %" at bounding box center [290, 195] width 41 height 16
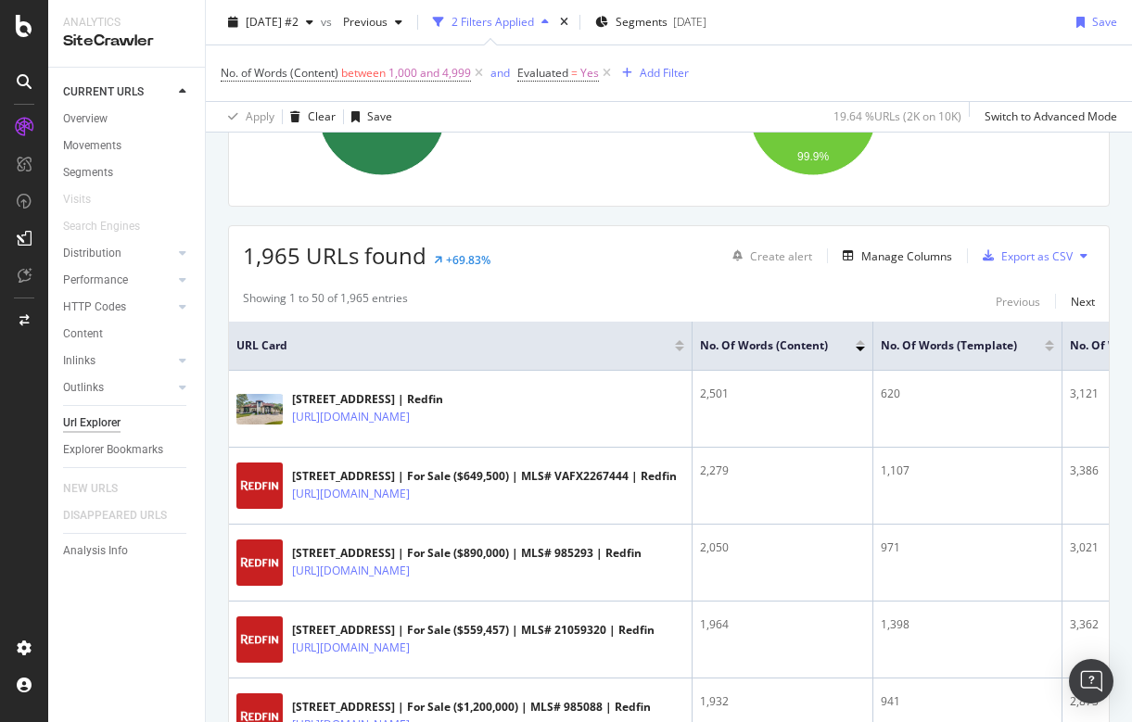
scroll to position [250, 0]
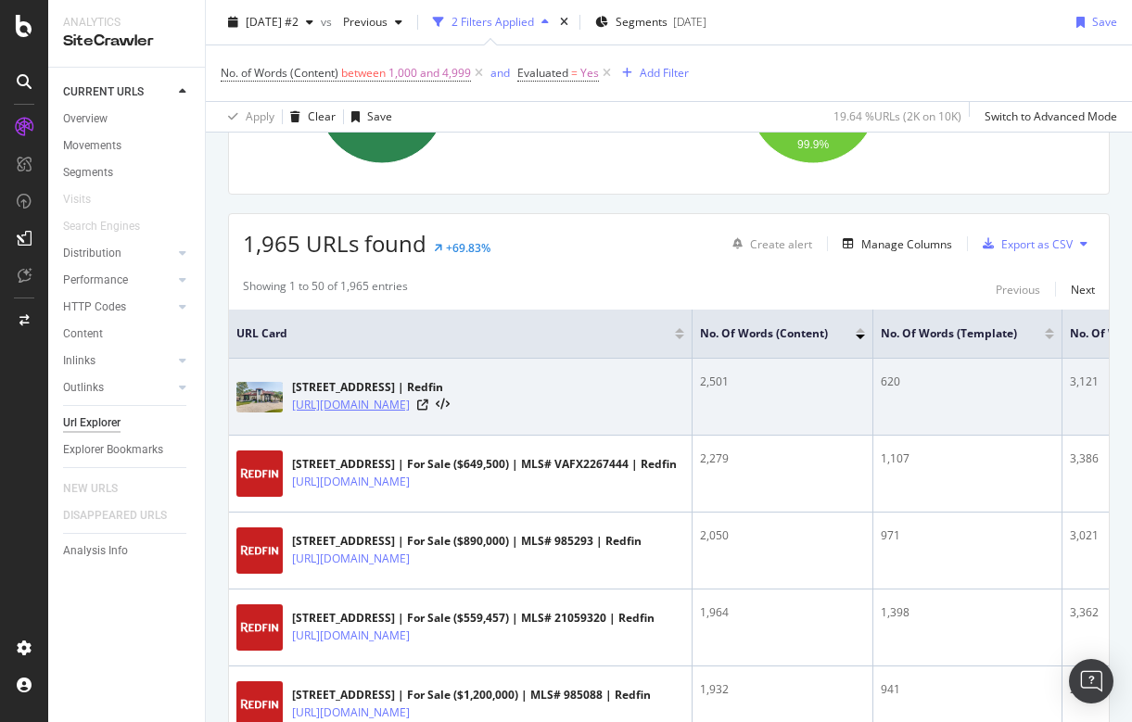
click at [410, 396] on link "https://www.redfin.com/TX/Arlington/6017-Woodlake-Dr-76016/home/32127227" at bounding box center [351, 405] width 118 height 19
click at [410, 402] on link "https://www.redfin.com/TX/Arlington/6017-Woodlake-Dr-76016/home/32127227" at bounding box center [351, 405] width 118 height 19
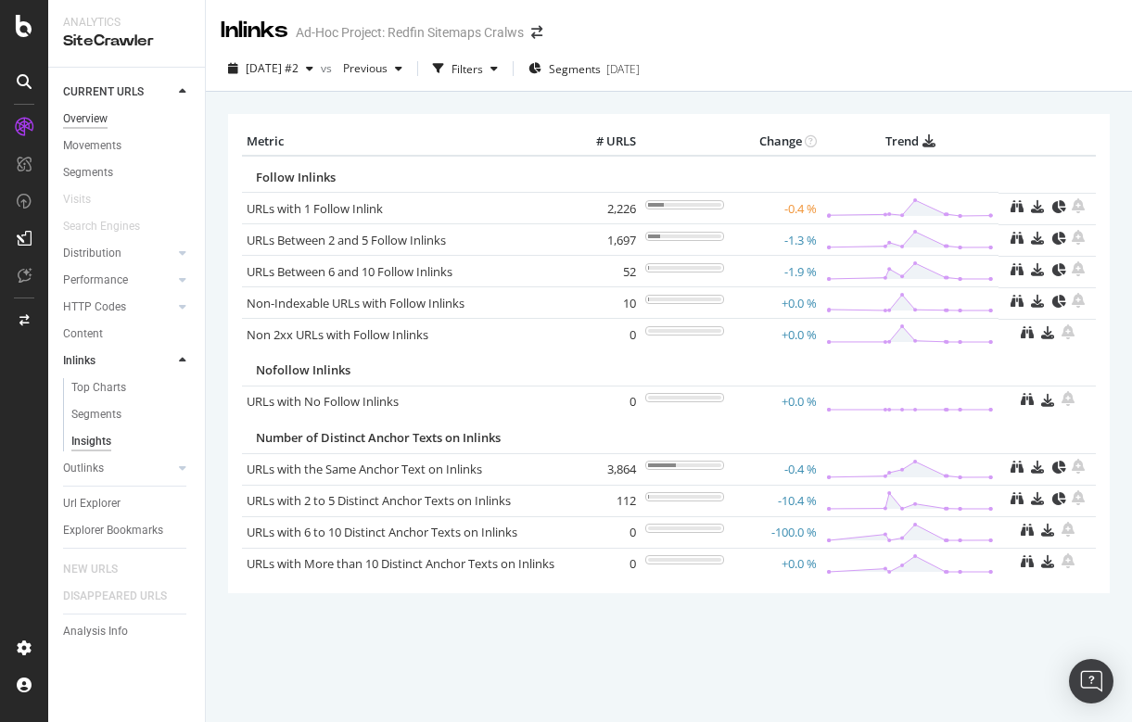
click at [100, 114] on div "Overview" at bounding box center [85, 118] width 45 height 19
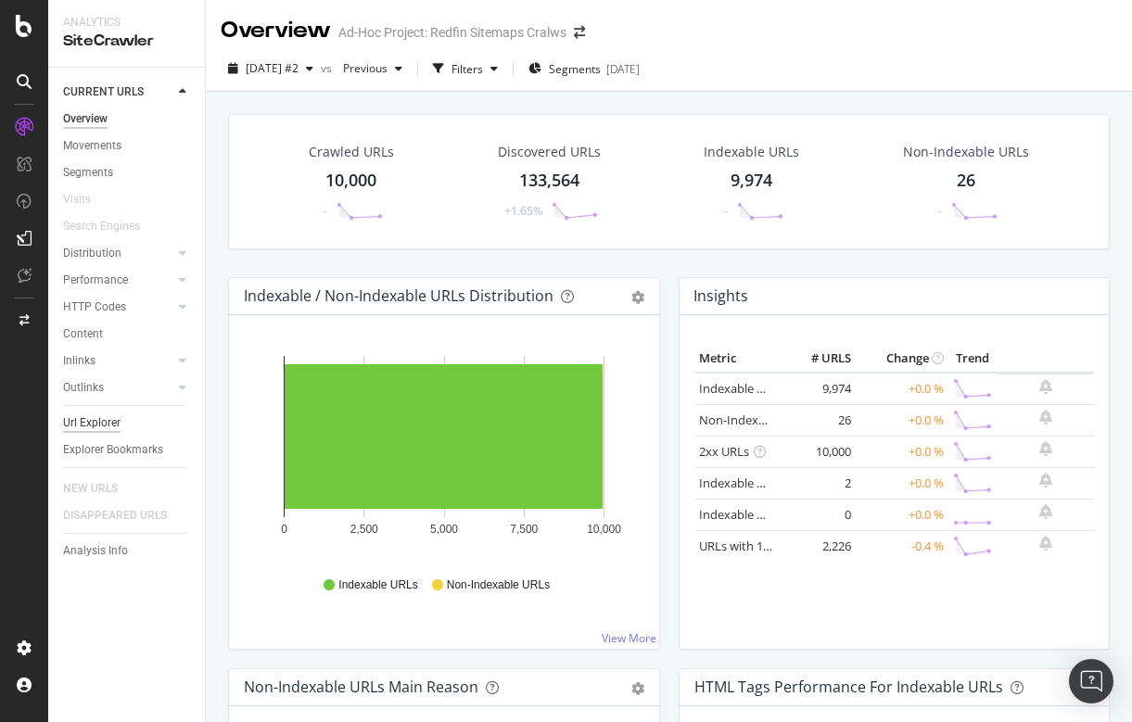
click at [79, 421] on div "Url Explorer" at bounding box center [91, 423] width 57 height 19
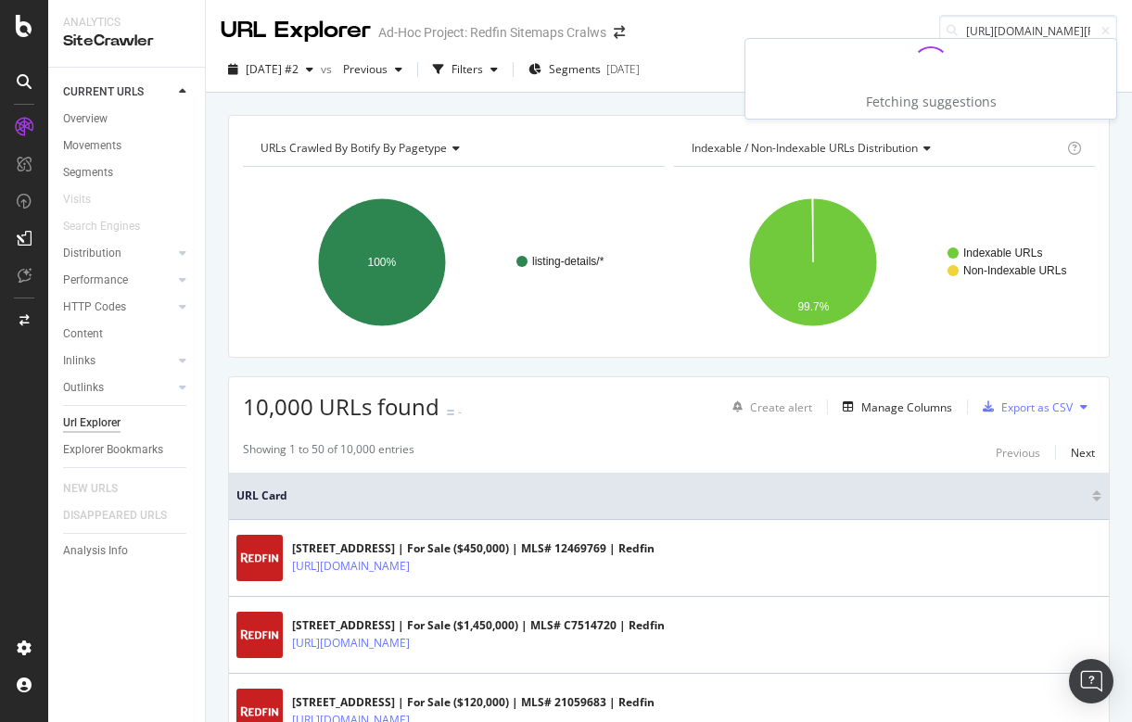
type input "https://www.redfin.com/CA/Mill-Valley/38-Glen-Dr-94941/home/1307267"
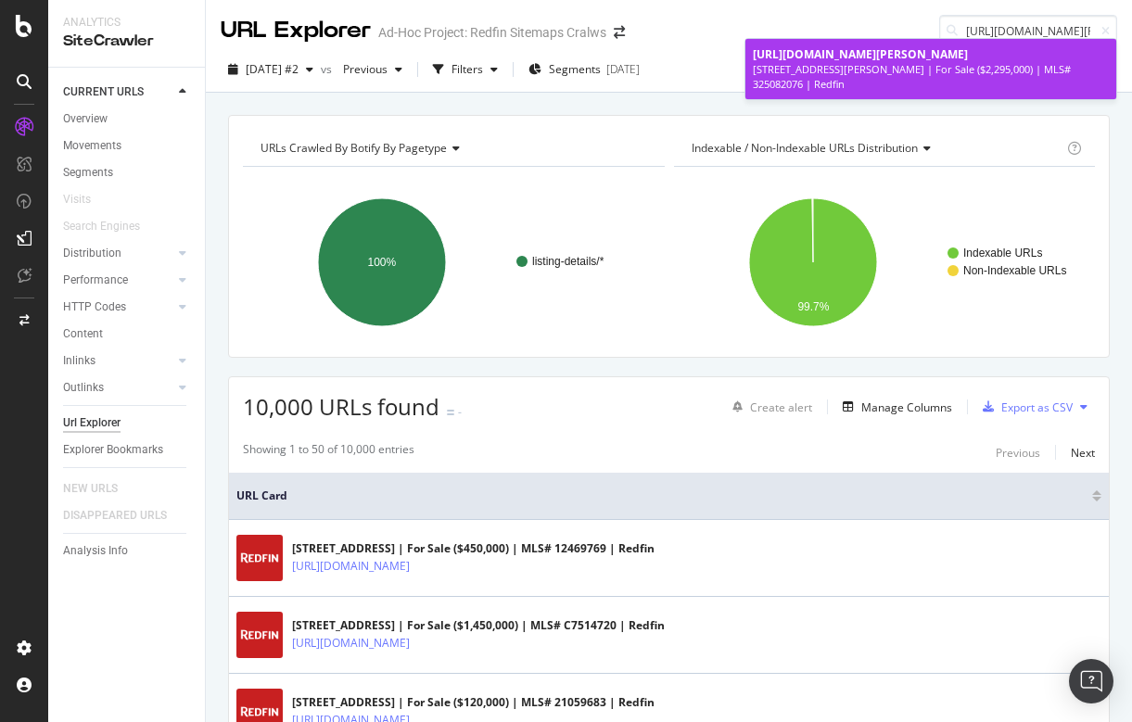
click at [927, 53] on span "https://www.redfin.com/CA/Mill-Valley/38-Glen-Dr-94941/home/1307267" at bounding box center [860, 54] width 215 height 16
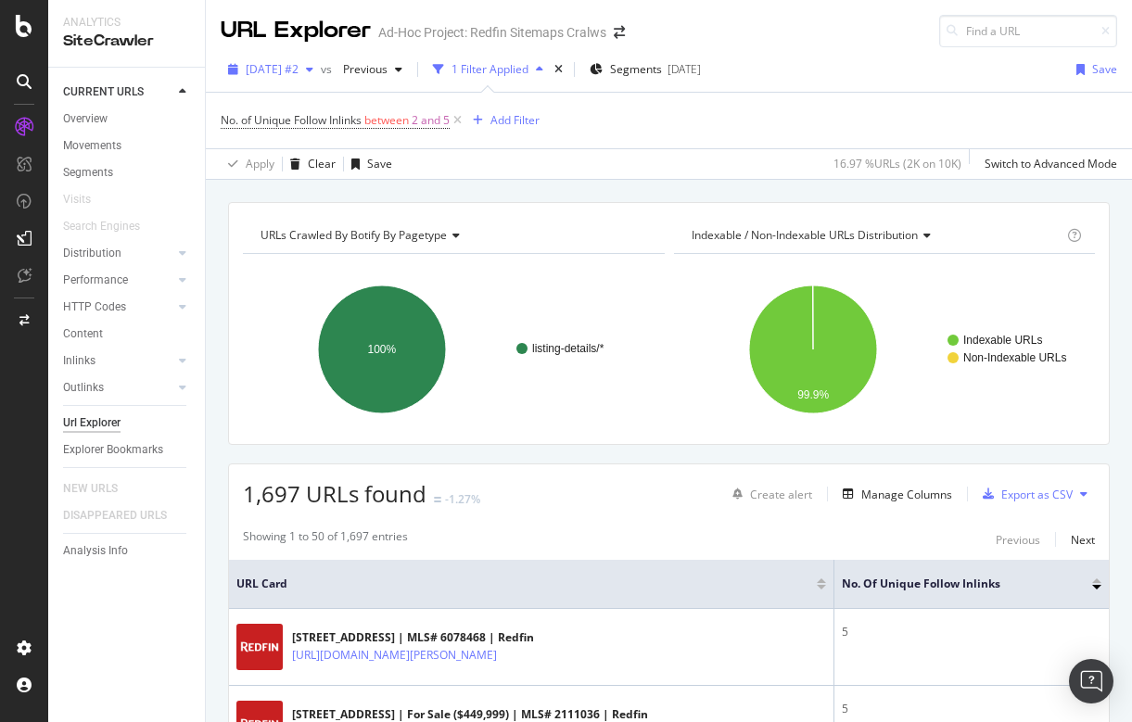
click at [299, 69] on span "[DATE] #2" at bounding box center [272, 69] width 53 height 16
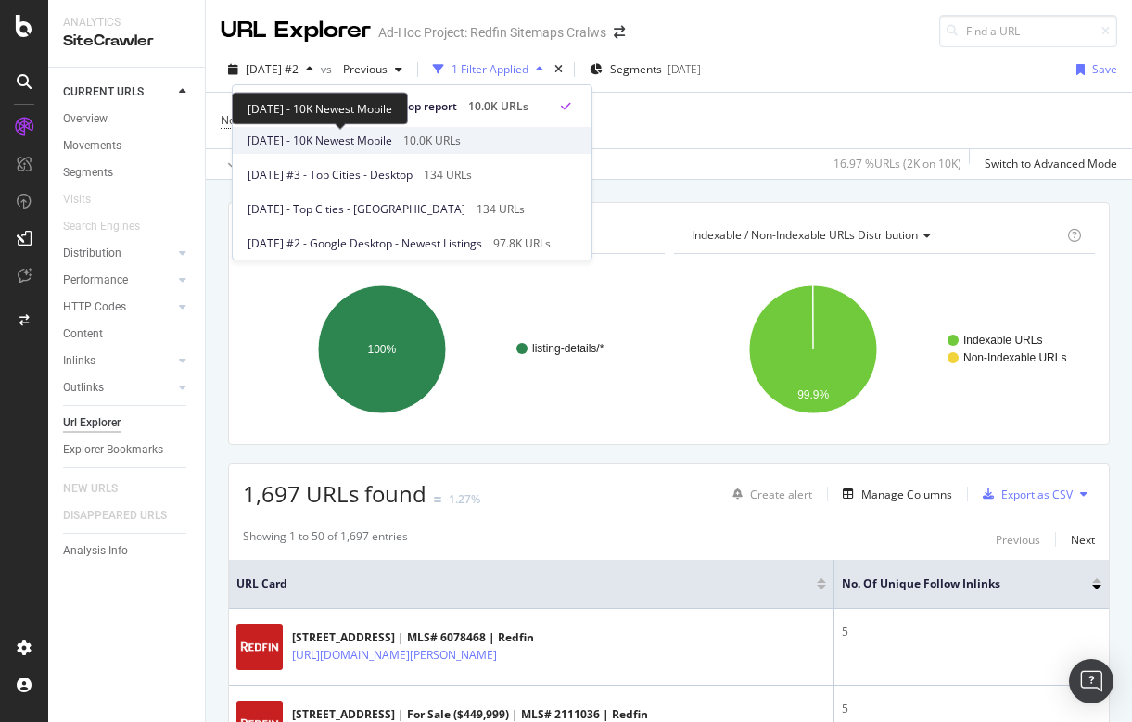
click at [359, 133] on span "[DATE] - 10K Newest Mobile" at bounding box center [320, 141] width 145 height 17
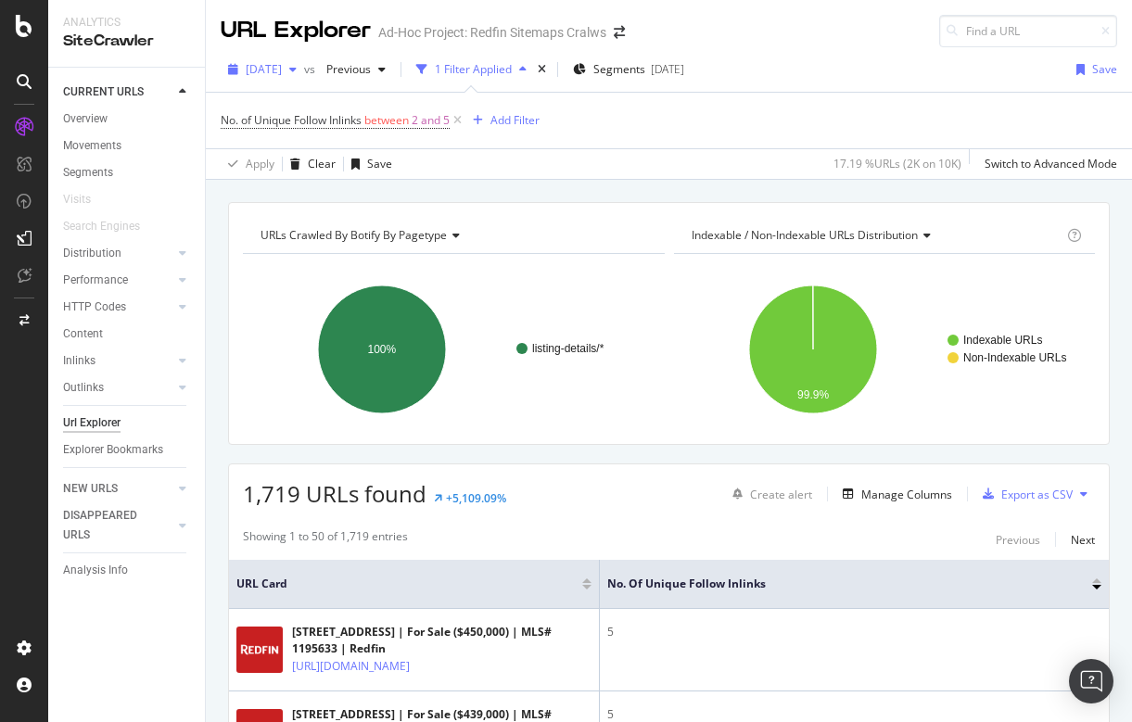
click at [282, 68] on span "2025 Sep. 15th" at bounding box center [264, 69] width 36 height 16
click at [776, 94] on div "No. of Unique Follow Inlinks between 2 and 5 Add Filter" at bounding box center [669, 121] width 897 height 56
click at [1098, 581] on div at bounding box center [1096, 581] width 9 height 5
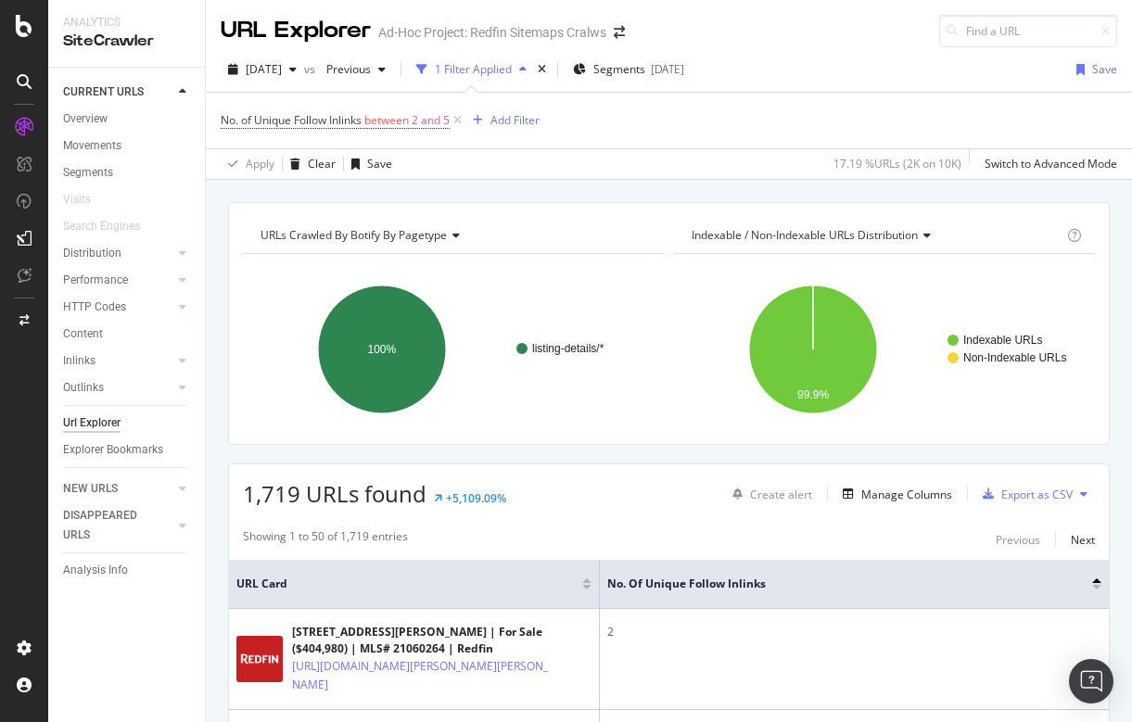
click at [1095, 587] on div at bounding box center [1096, 587] width 9 height 5
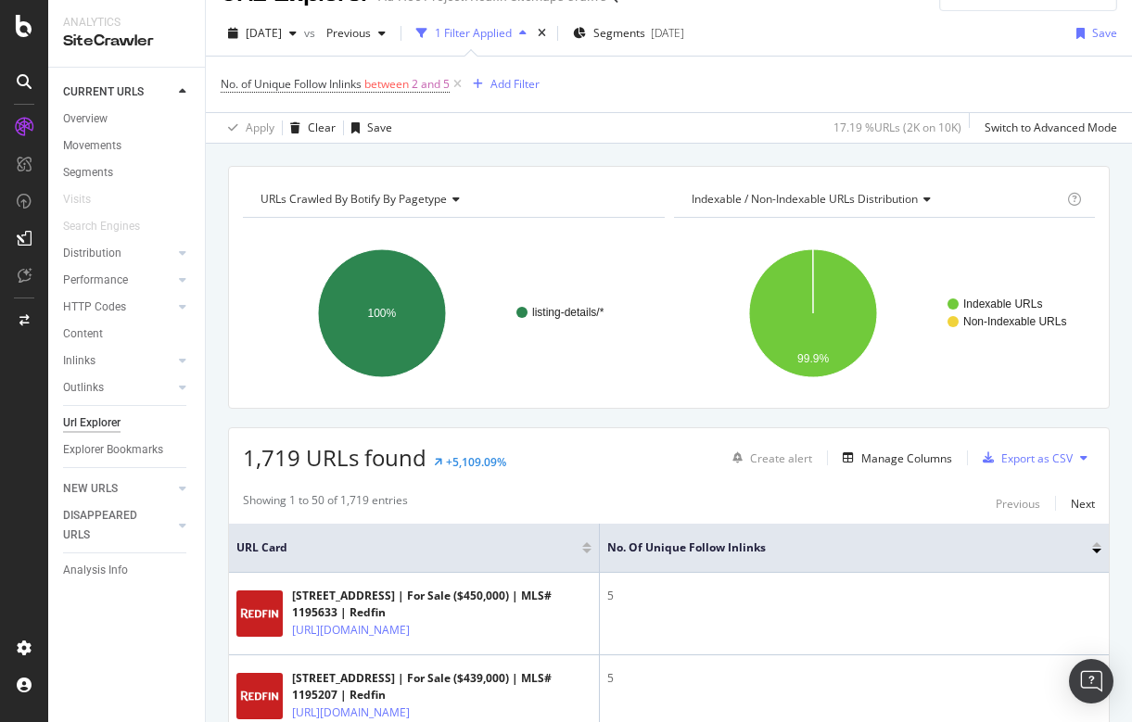
scroll to position [48, 0]
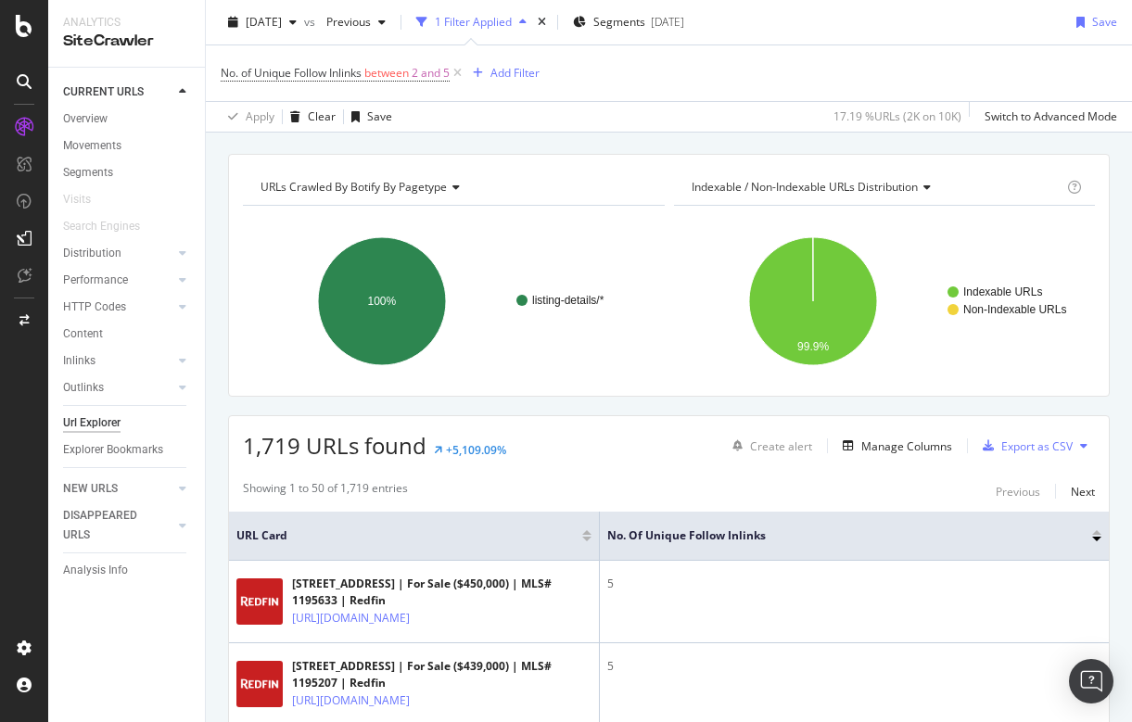
click at [588, 540] on div at bounding box center [586, 539] width 9 height 5
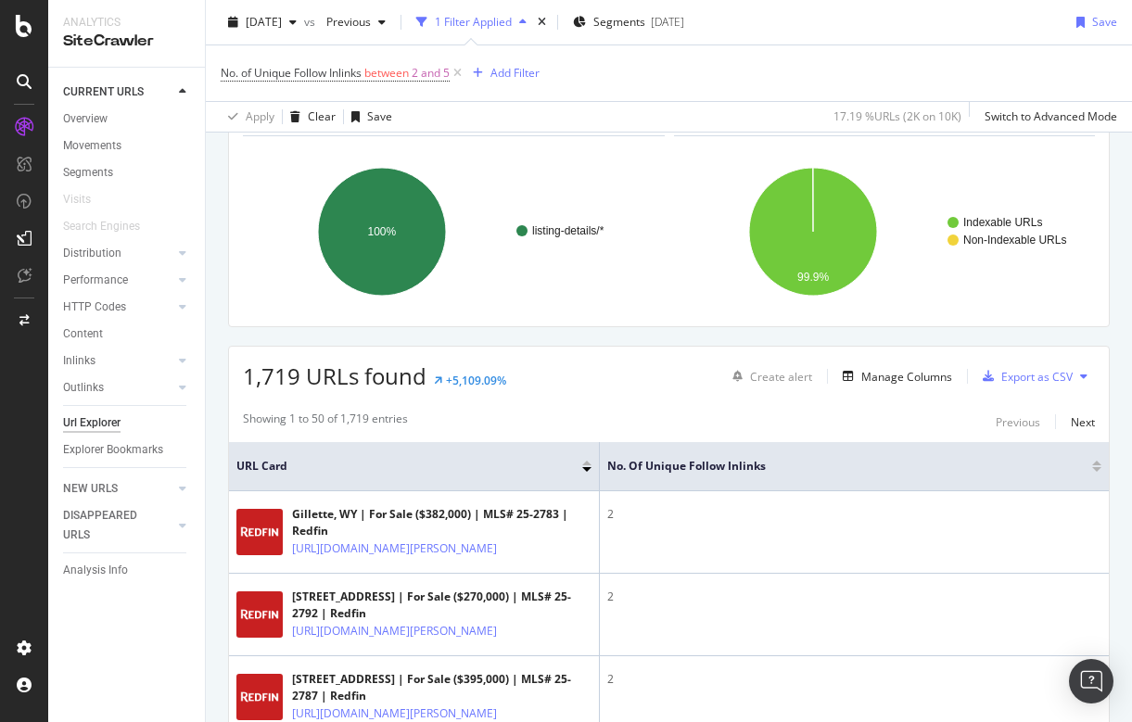
scroll to position [107, 0]
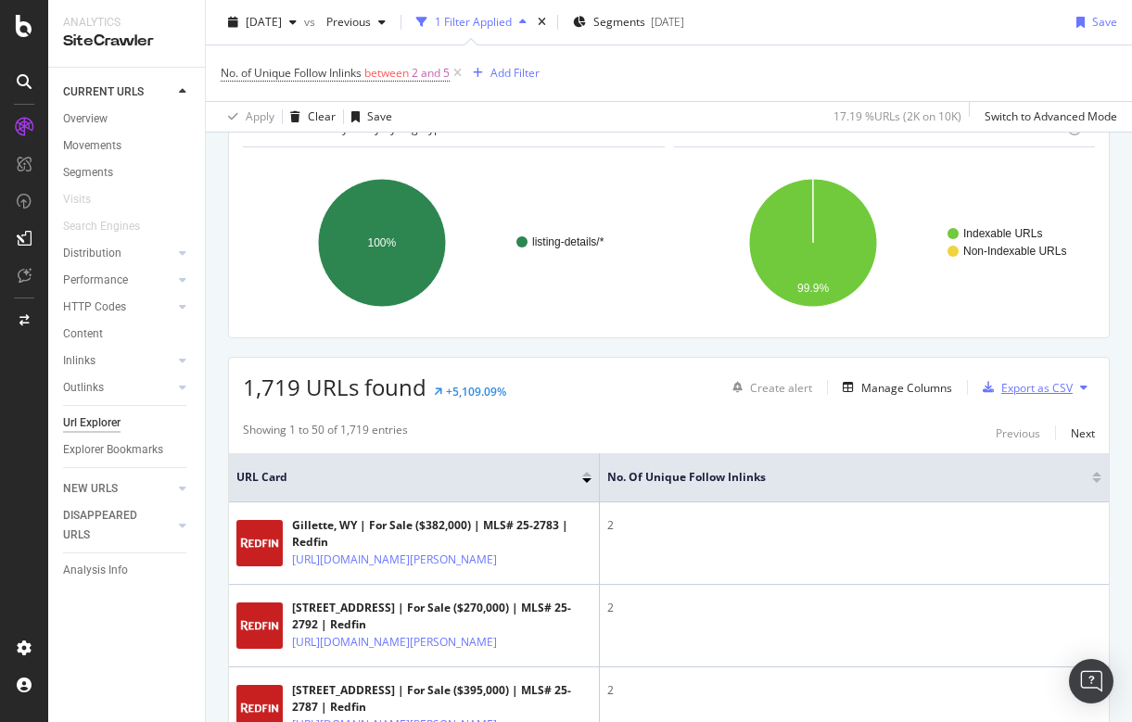
click at [1014, 387] on div "Export as CSV" at bounding box center [1037, 388] width 71 height 16
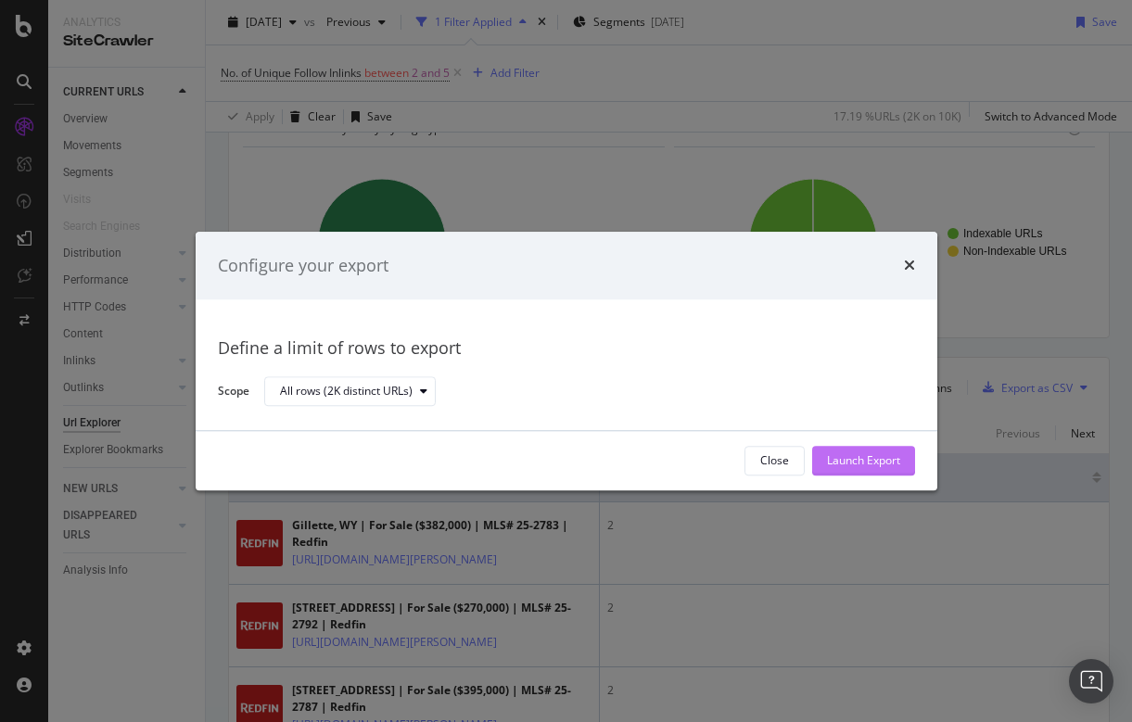
click at [847, 461] on div "Launch Export" at bounding box center [863, 461] width 73 height 16
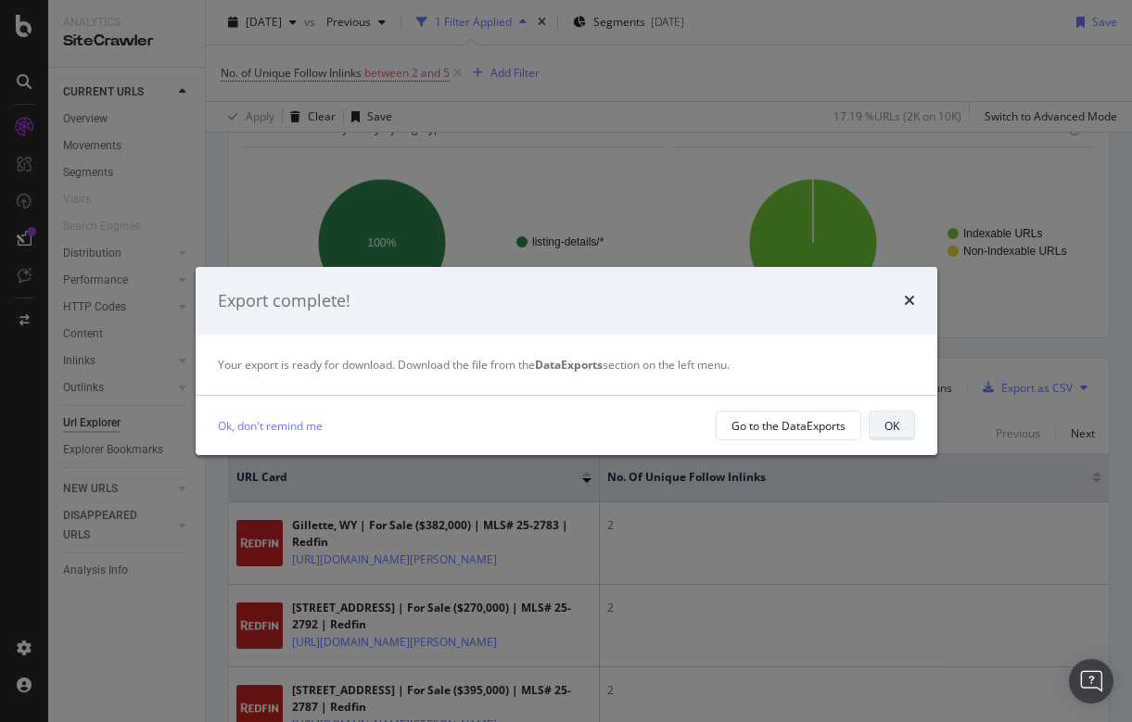
click at [892, 418] on div "OK" at bounding box center [892, 426] width 15 height 16
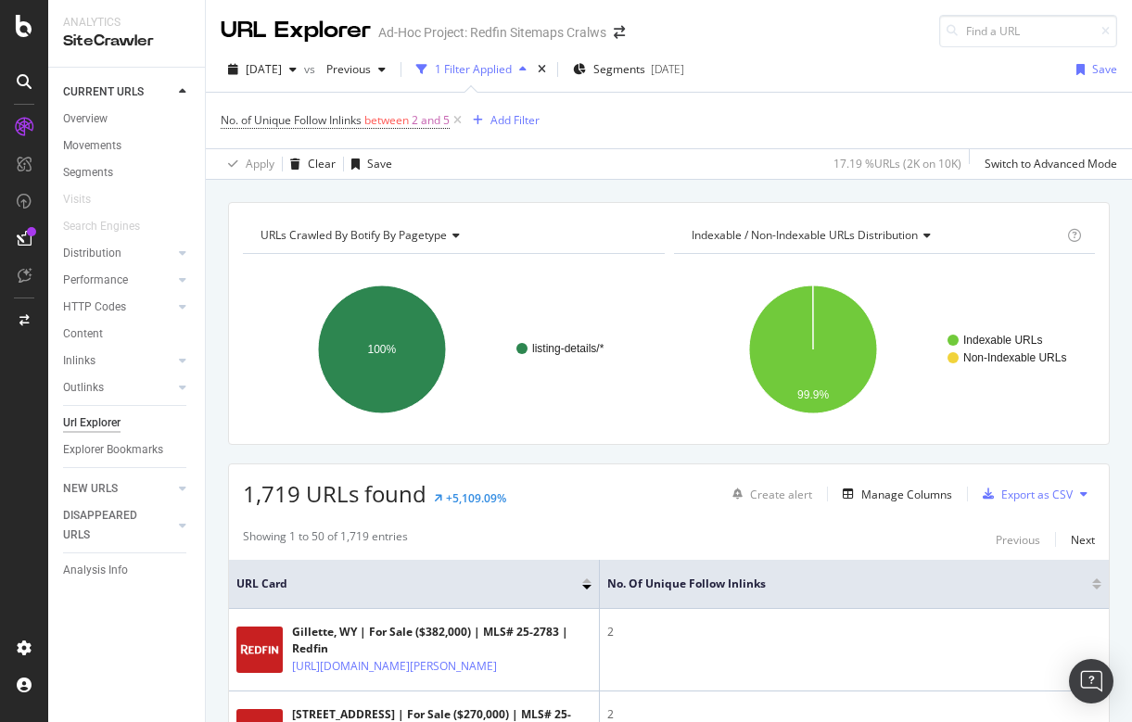
scroll to position [0, 0]
click at [1012, 32] on input at bounding box center [1028, 31] width 178 height 32
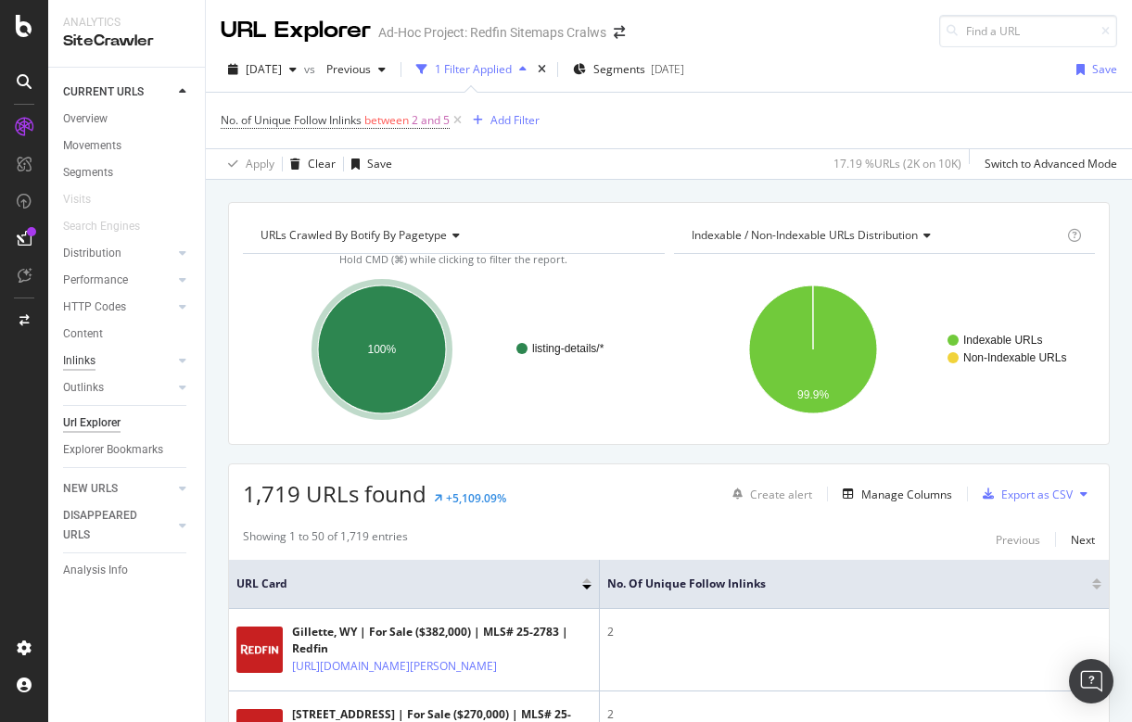
click at [91, 359] on div "Inlinks" at bounding box center [79, 360] width 32 height 19
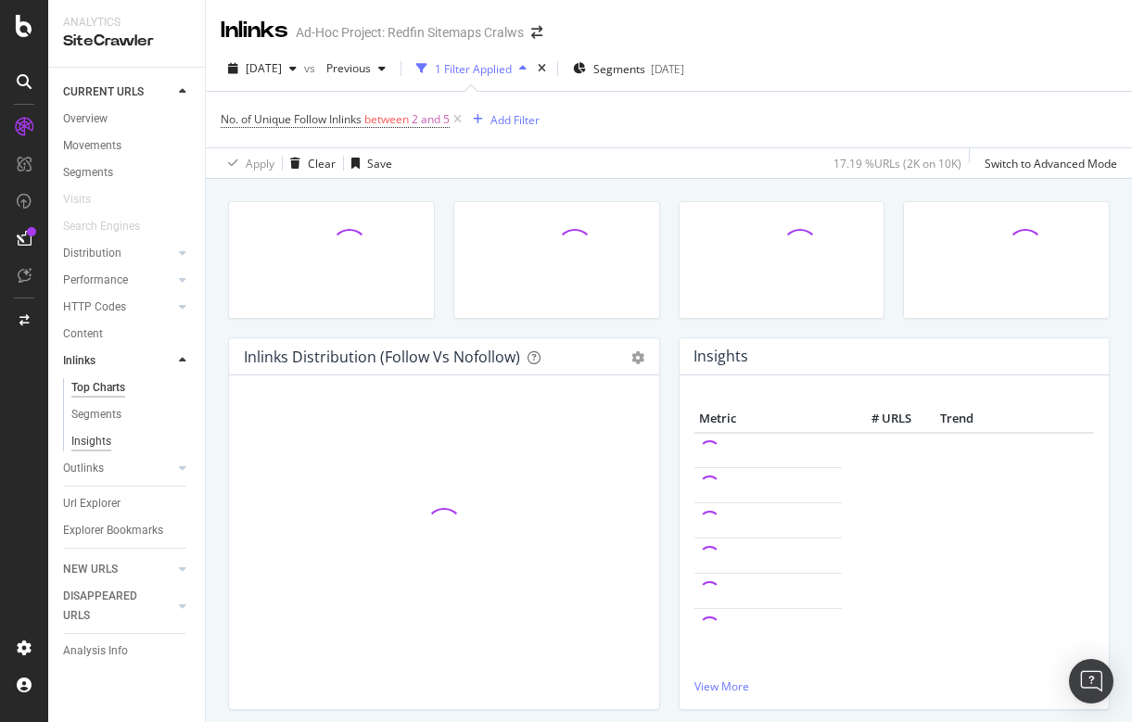
click at [94, 442] on div "Insights" at bounding box center [91, 441] width 40 height 19
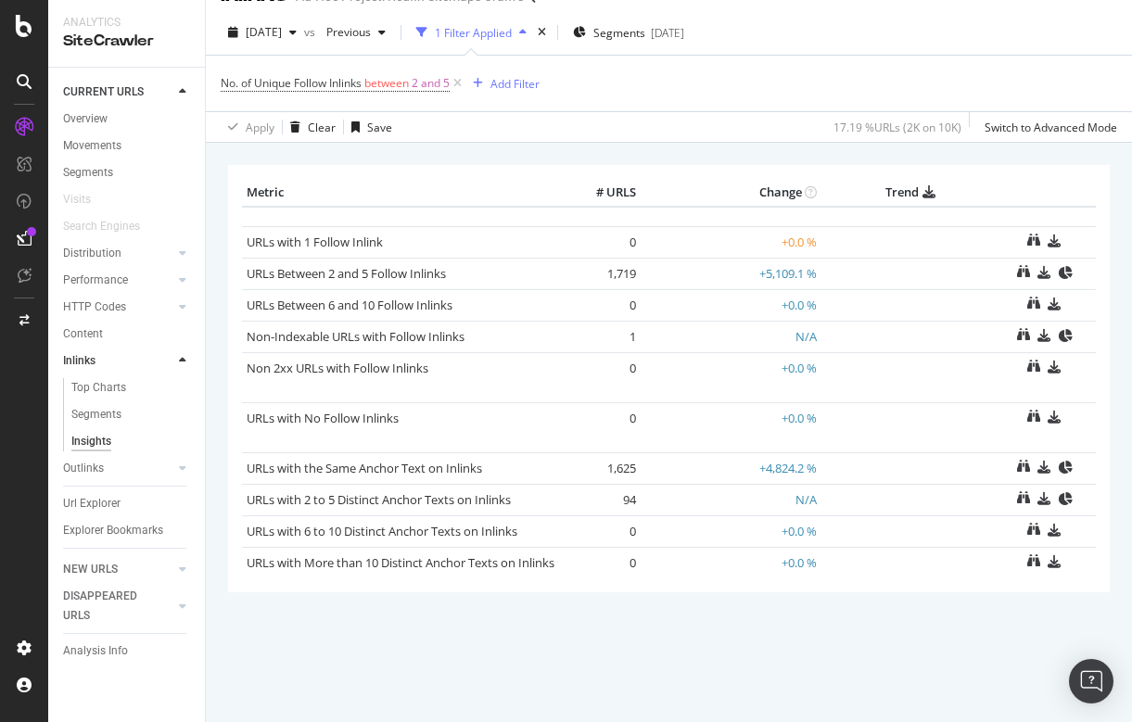
scroll to position [39, 0]
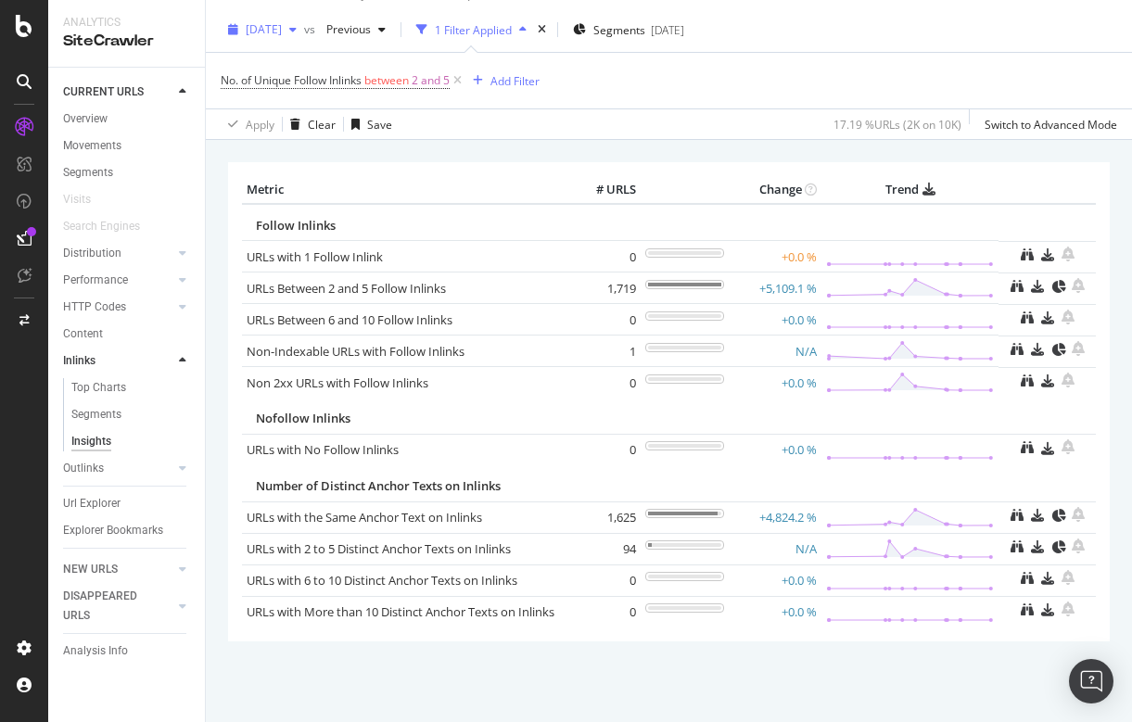
click at [282, 28] on span "2025 Sep. 15th" at bounding box center [264, 29] width 36 height 16
click at [738, 79] on div "No. of Unique Follow Inlinks between 2 and 5 Add Filter" at bounding box center [669, 81] width 897 height 56
click at [412, 513] on link "URLs with the Same Anchor Text on Inlinks" at bounding box center [365, 517] width 236 height 17
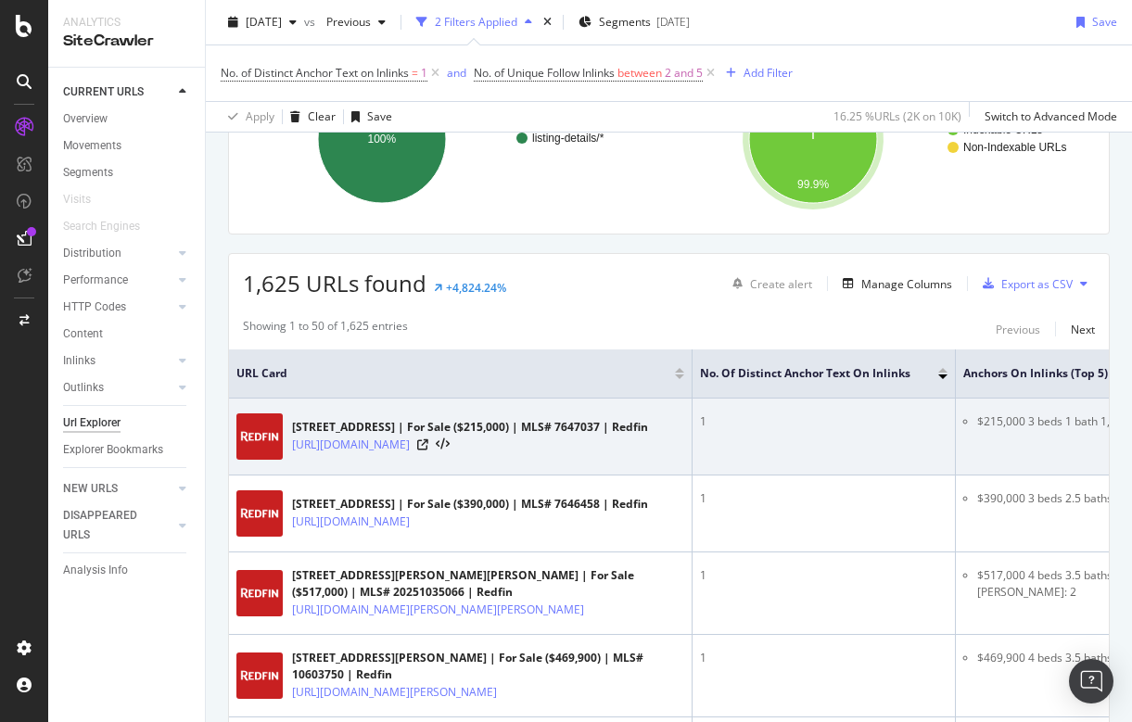
scroll to position [210, 0]
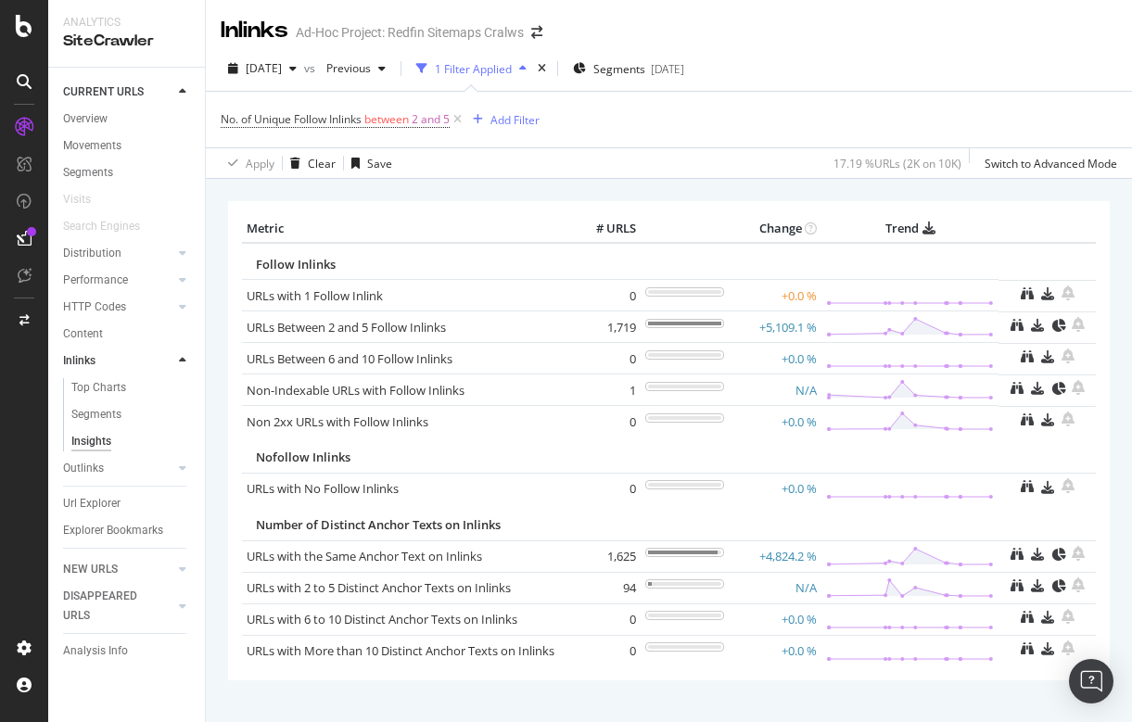
click at [787, 554] on td "+4,824.2 %" at bounding box center [775, 557] width 93 height 32
click at [183, 465] on icon at bounding box center [182, 468] width 7 height 11
click at [100, 466] on div "Insights" at bounding box center [91, 468] width 40 height 19
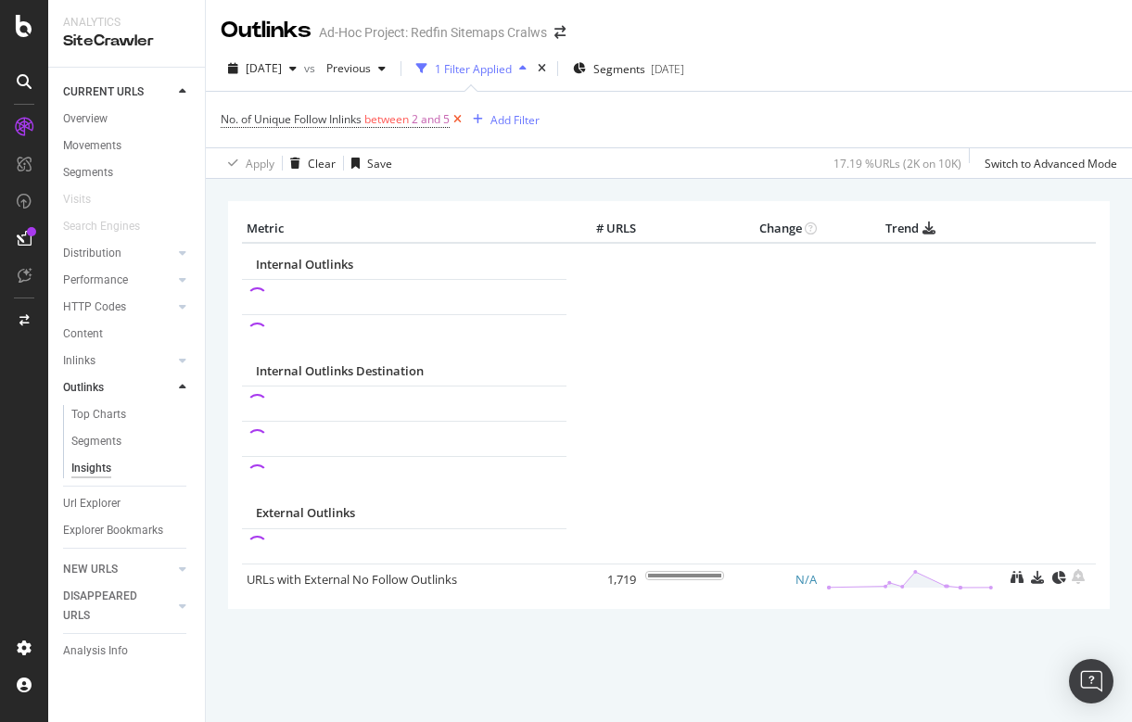
click at [464, 114] on icon at bounding box center [458, 119] width 16 height 19
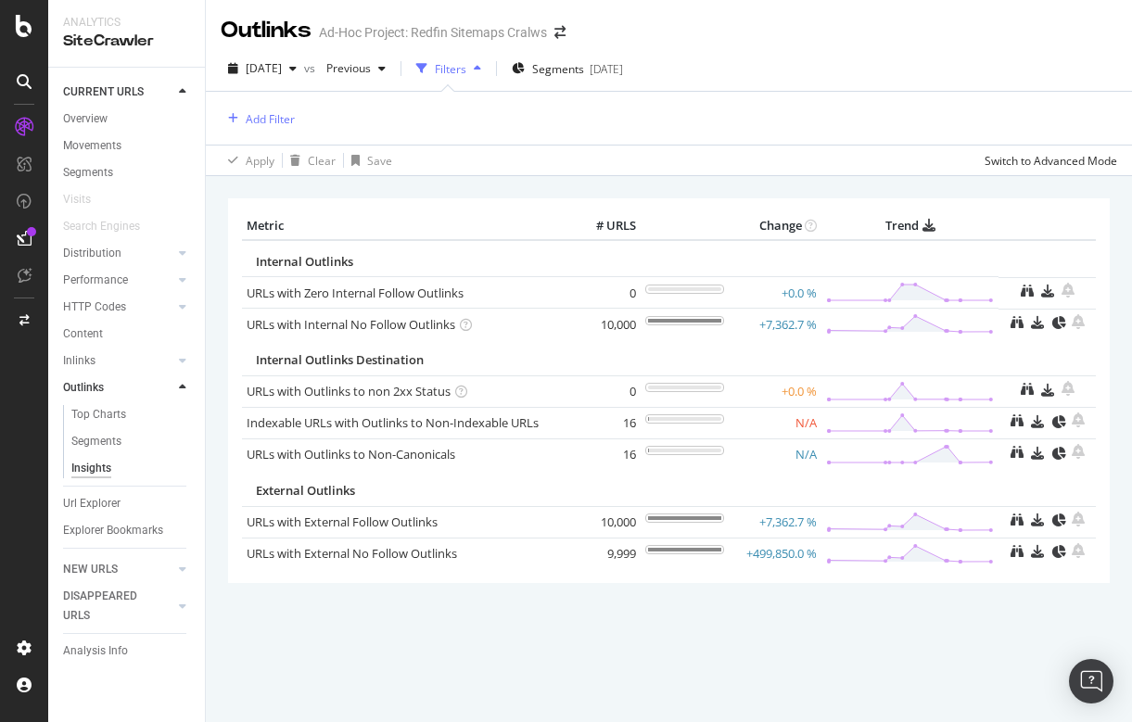
click at [187, 380] on div at bounding box center [182, 387] width 19 height 19
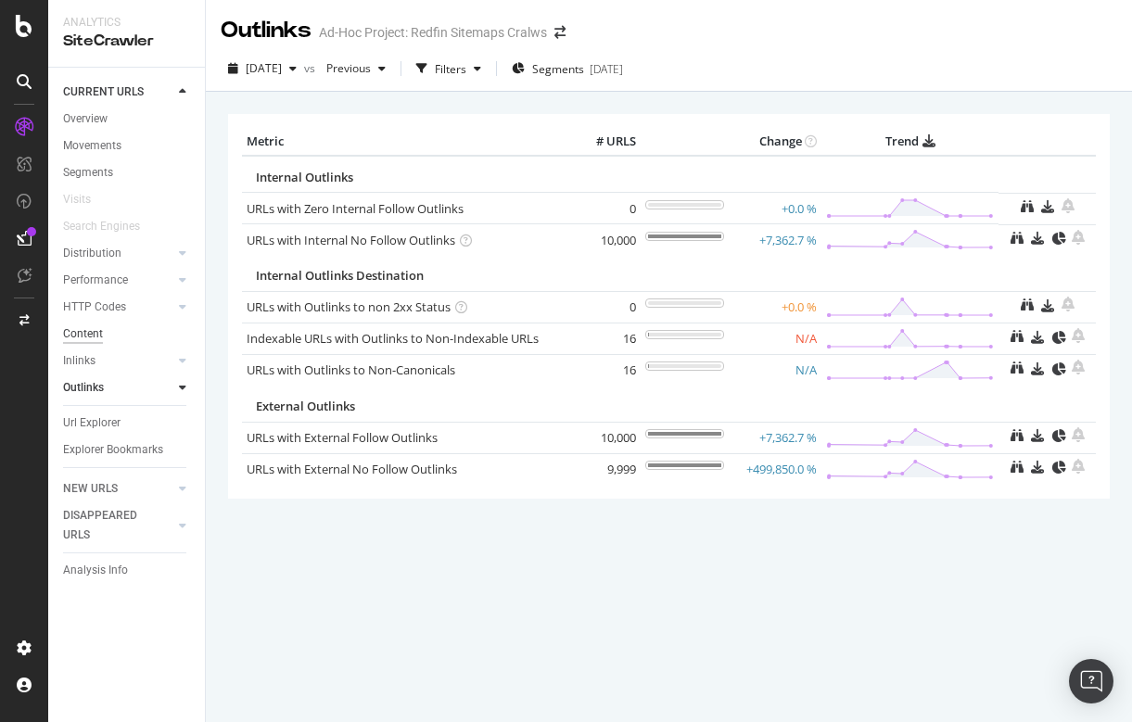
click at [88, 332] on div "Content" at bounding box center [83, 334] width 40 height 19
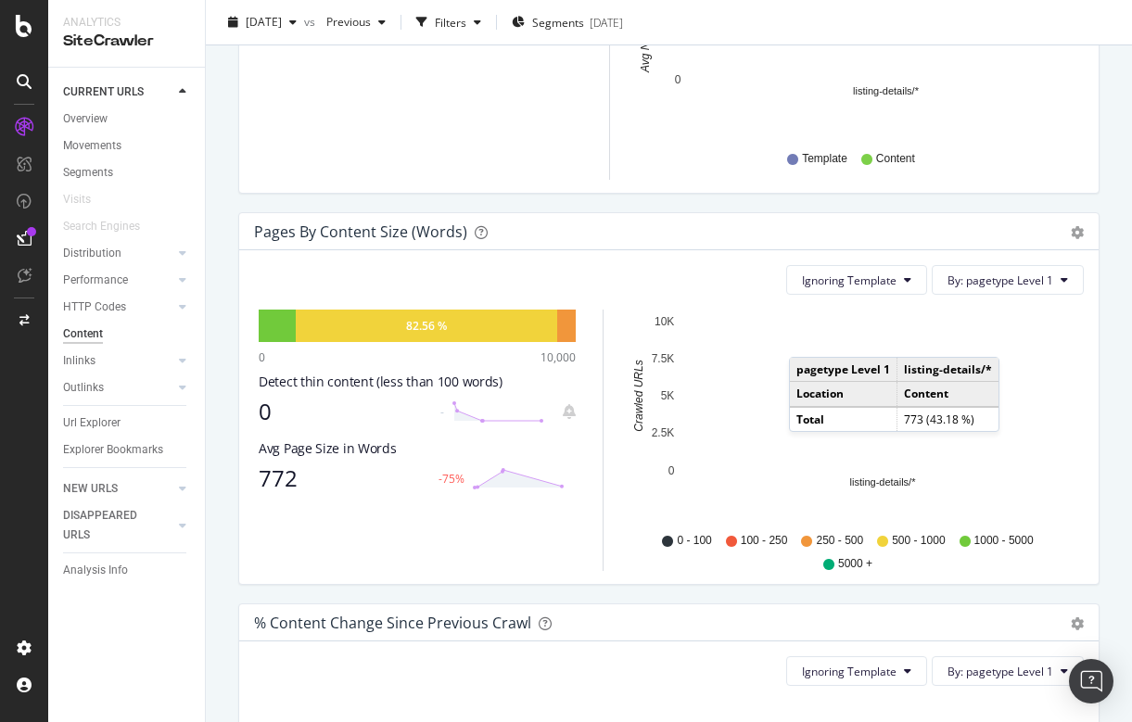
scroll to position [524, 0]
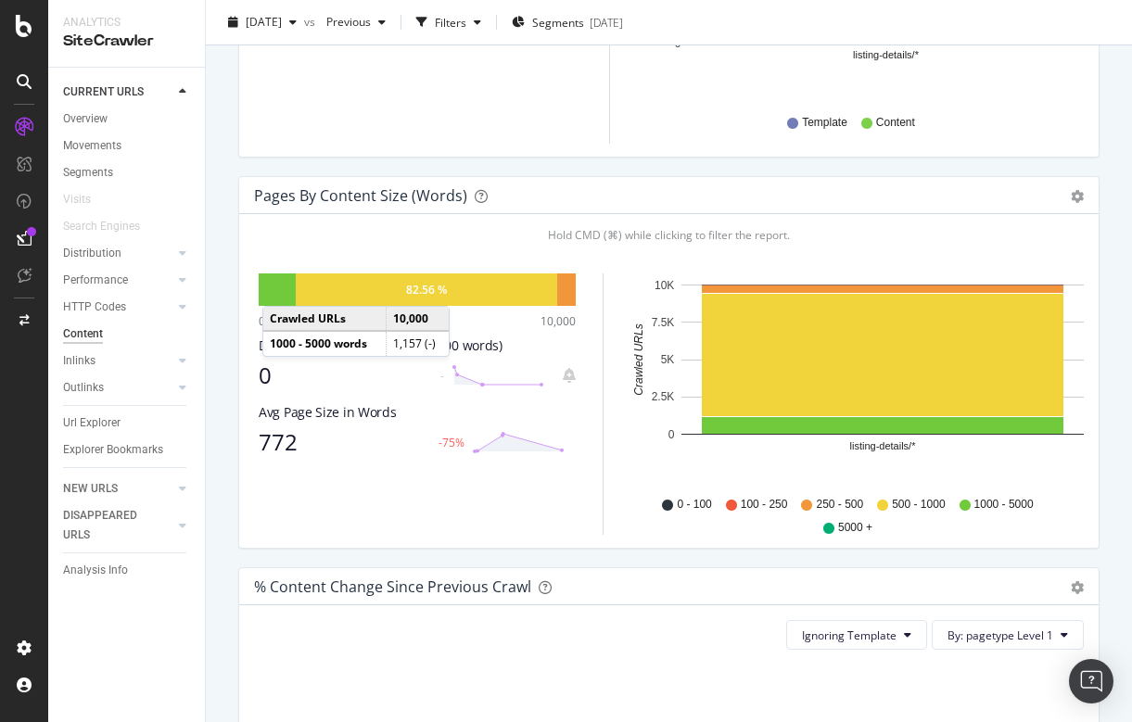
click at [281, 287] on div at bounding box center [277, 290] width 37 height 32
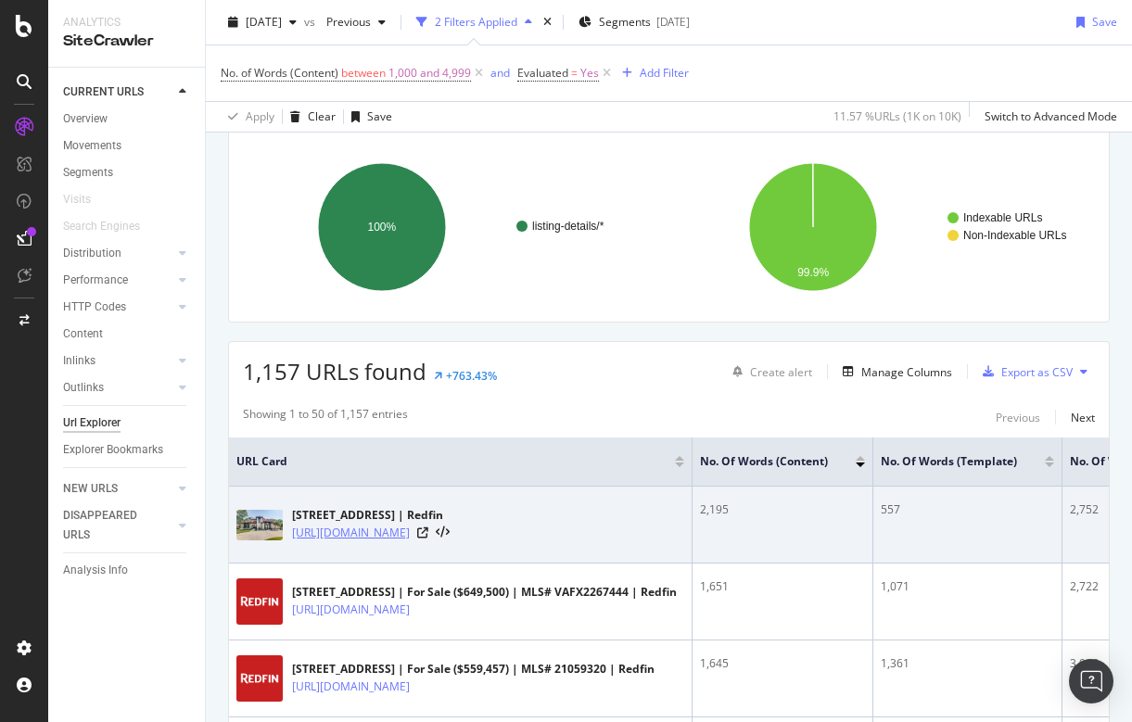
click at [410, 524] on link "https://www.redfin.com/TX/Arlington/6017-Woodlake-Dr-76016/home/32127227" at bounding box center [351, 533] width 118 height 19
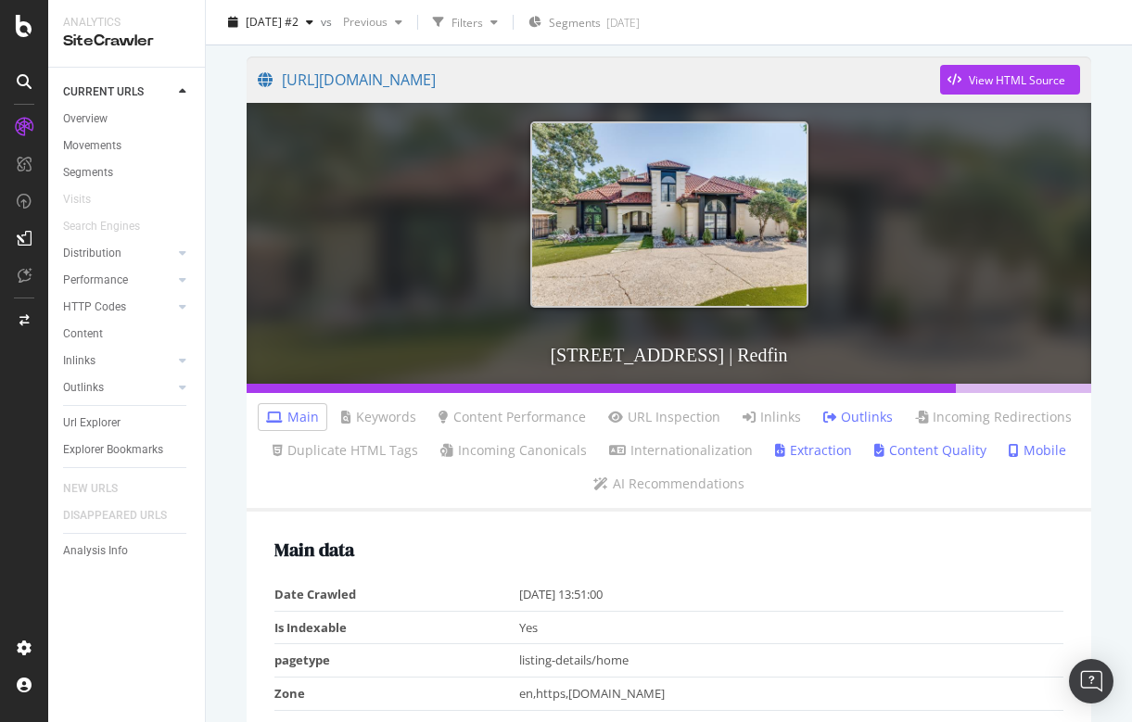
scroll to position [138, 0]
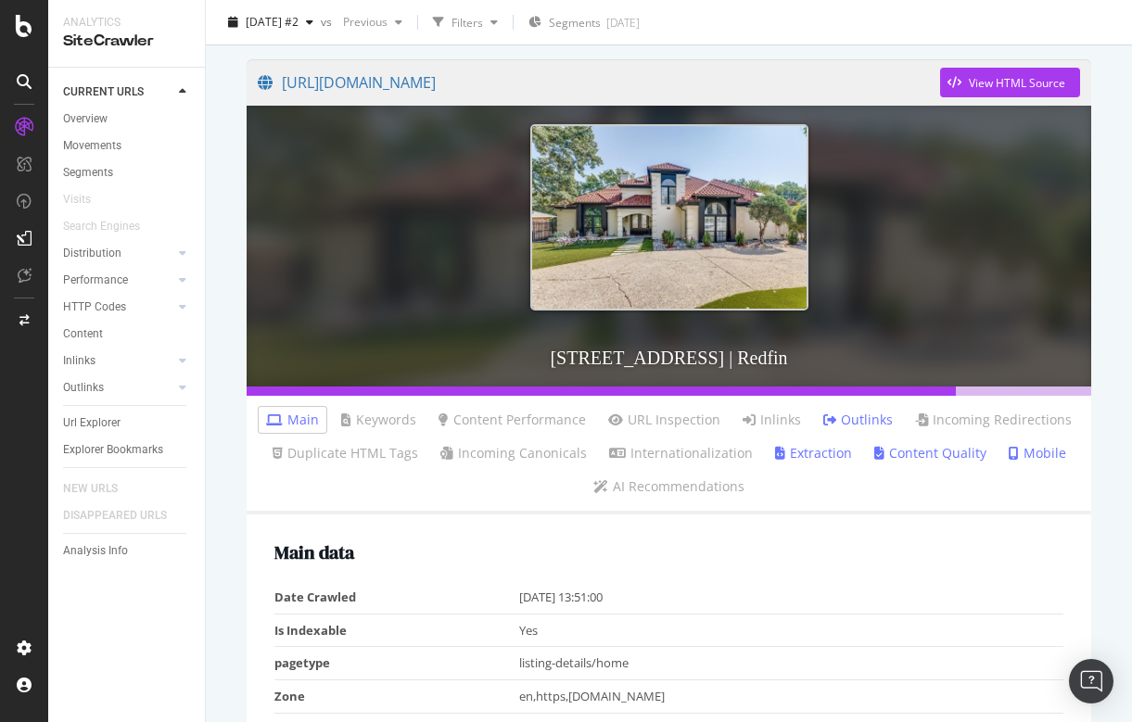
click at [933, 454] on link "Content Quality" at bounding box center [931, 453] width 112 height 19
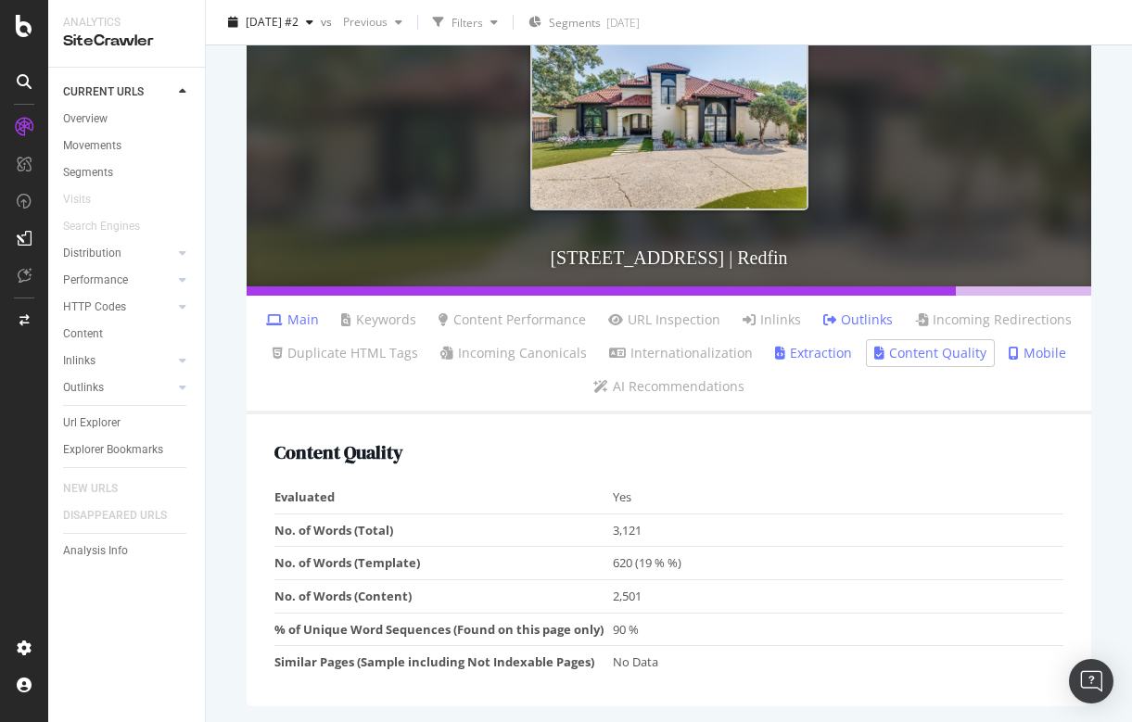
scroll to position [237, 0]
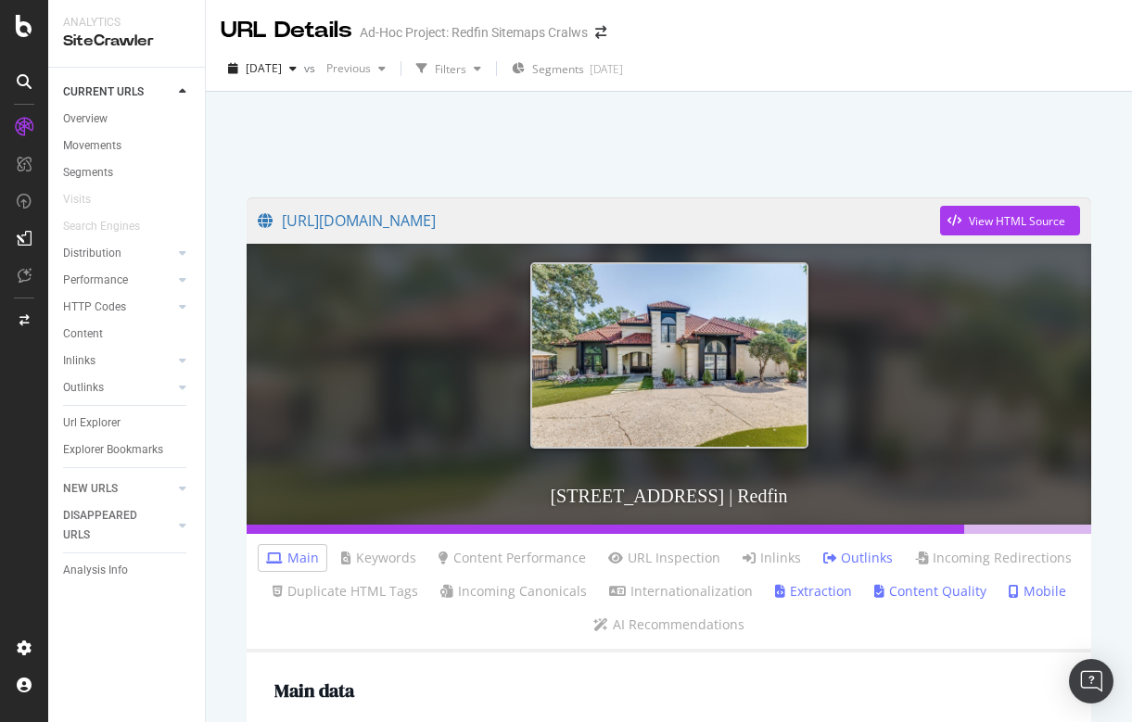
click at [919, 588] on link "Content Quality" at bounding box center [931, 591] width 112 height 19
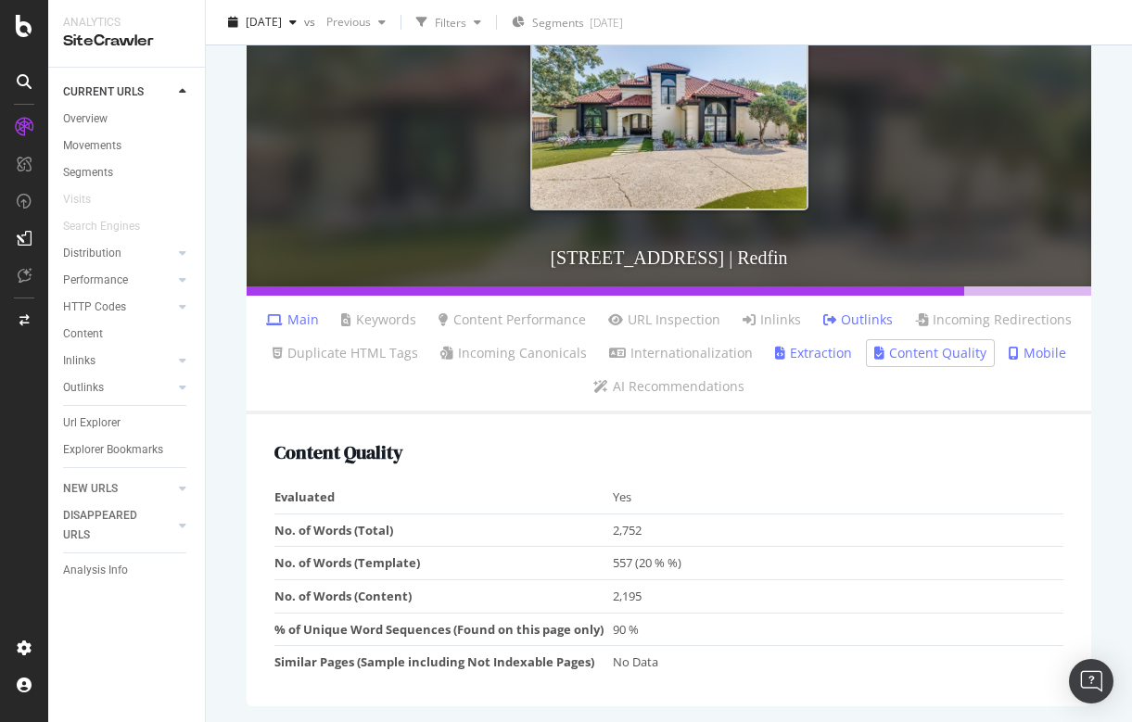
scroll to position [237, 0]
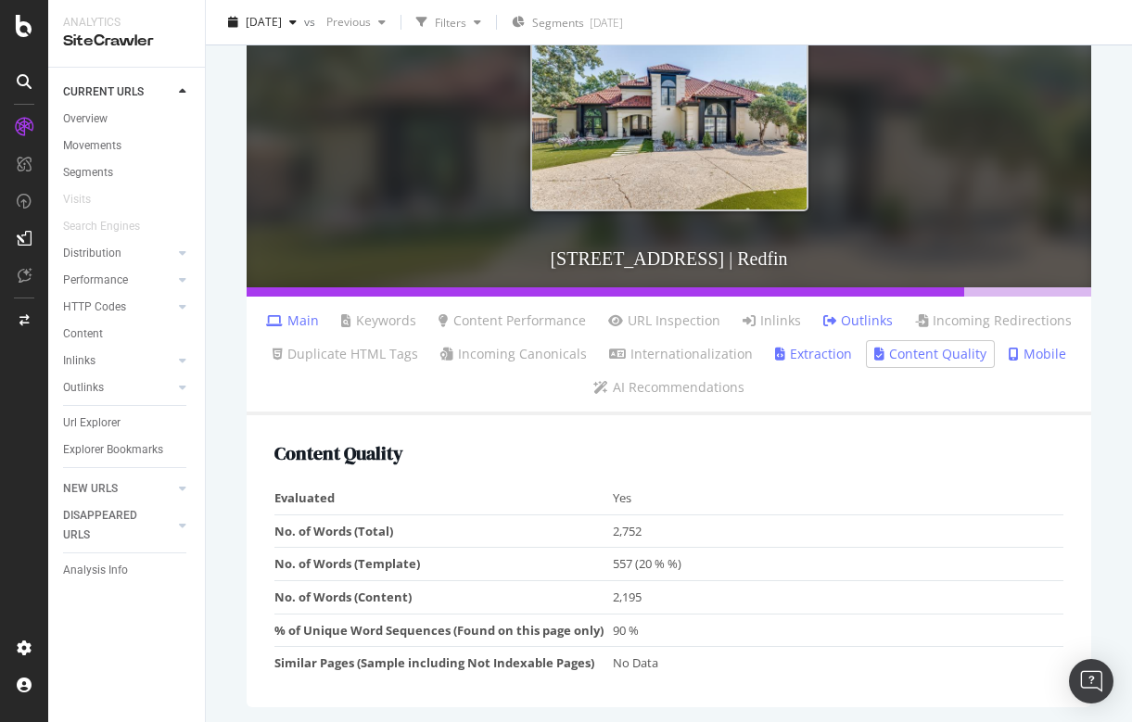
click at [622, 558] on td "557 (20 % %)" at bounding box center [838, 564] width 451 height 33
click at [1026, 348] on link "Mobile" at bounding box center [1037, 354] width 57 height 19
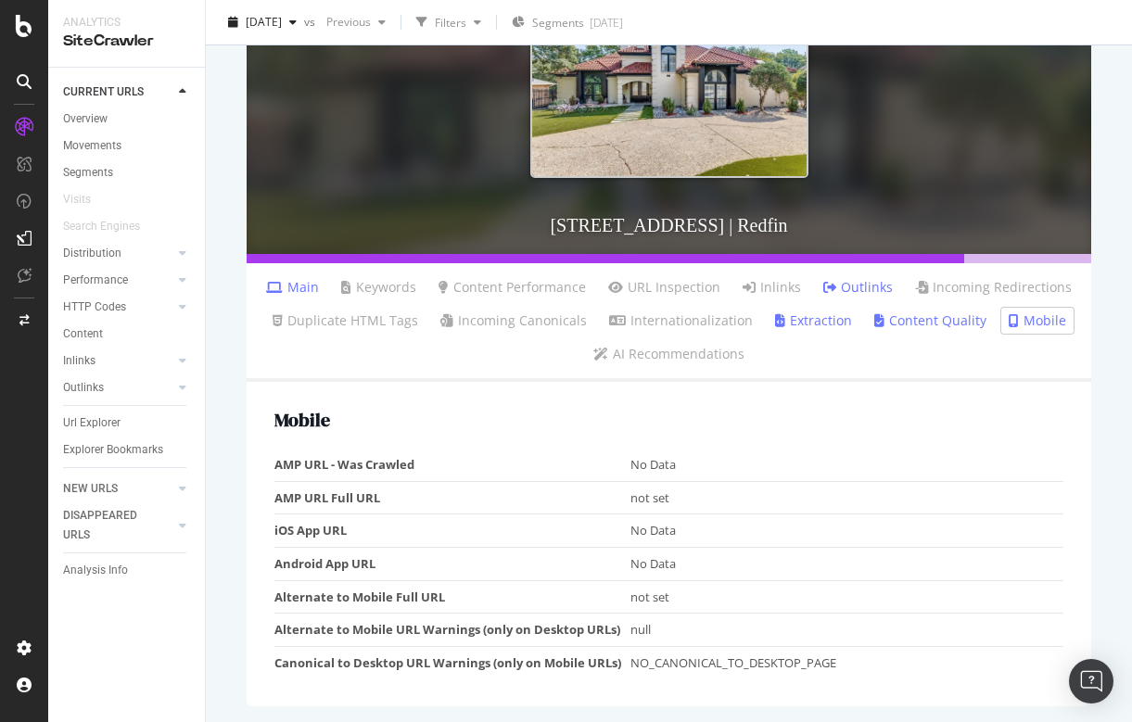
scroll to position [270, 0]
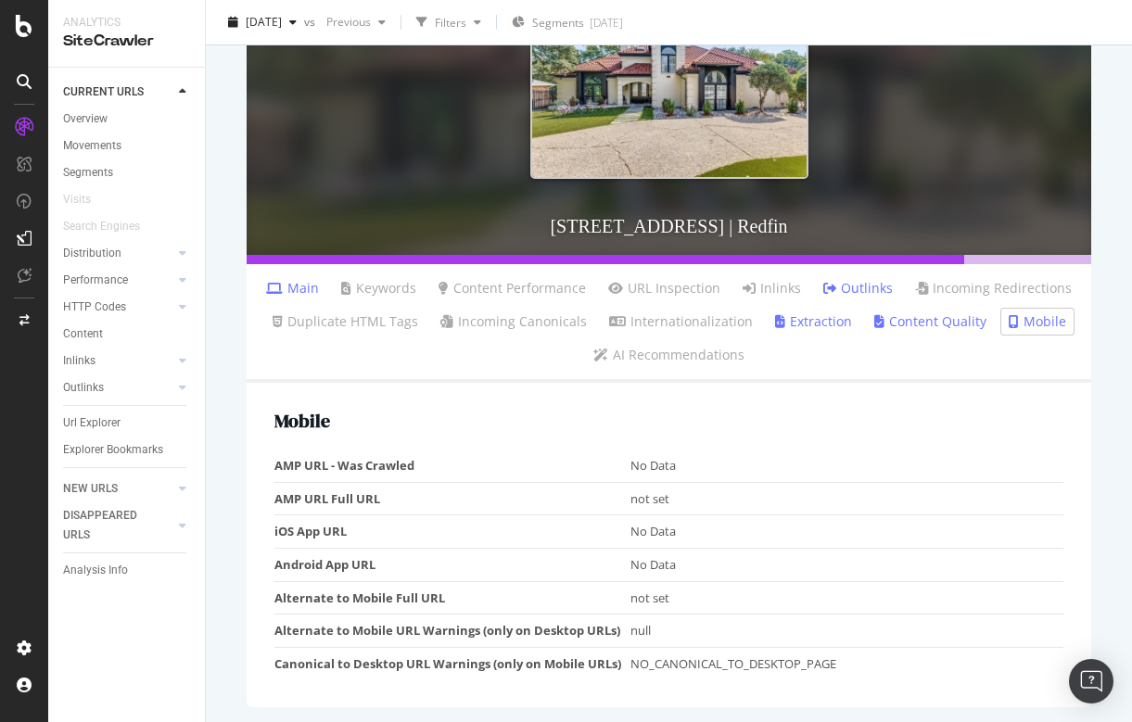
click at [896, 317] on link "Content Quality" at bounding box center [931, 322] width 112 height 19
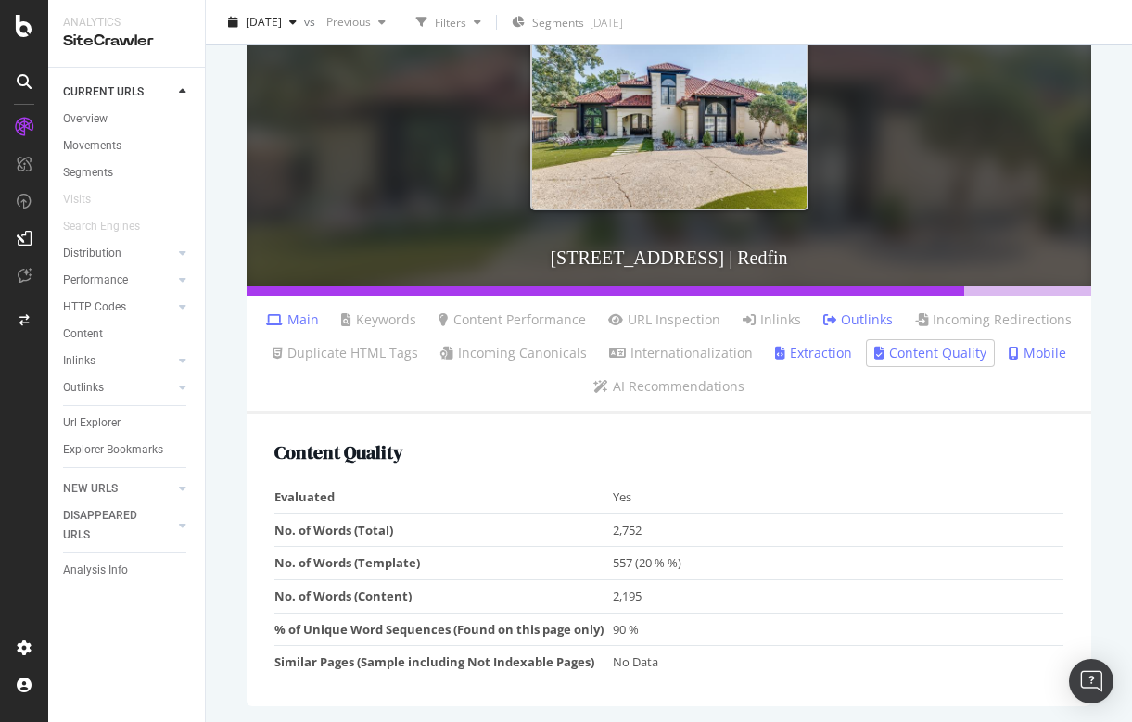
scroll to position [237, 0]
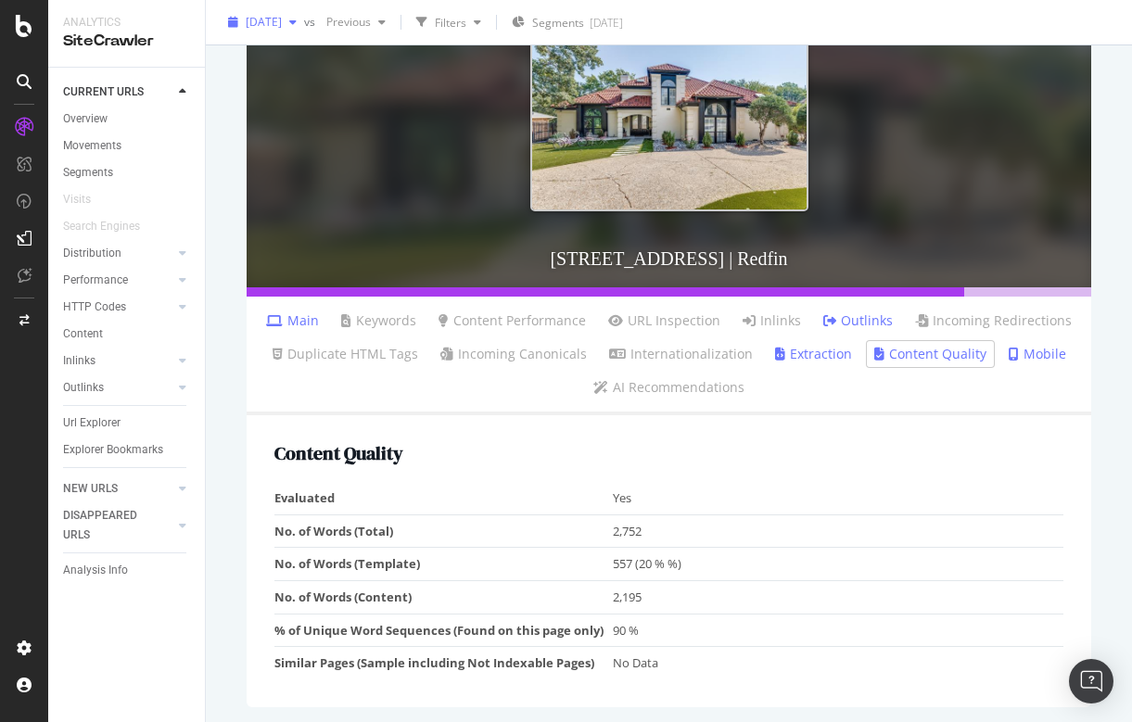
click at [282, 20] on span "[DATE]" at bounding box center [264, 22] width 36 height 16
click at [925, 357] on link "Content Quality" at bounding box center [931, 354] width 112 height 19
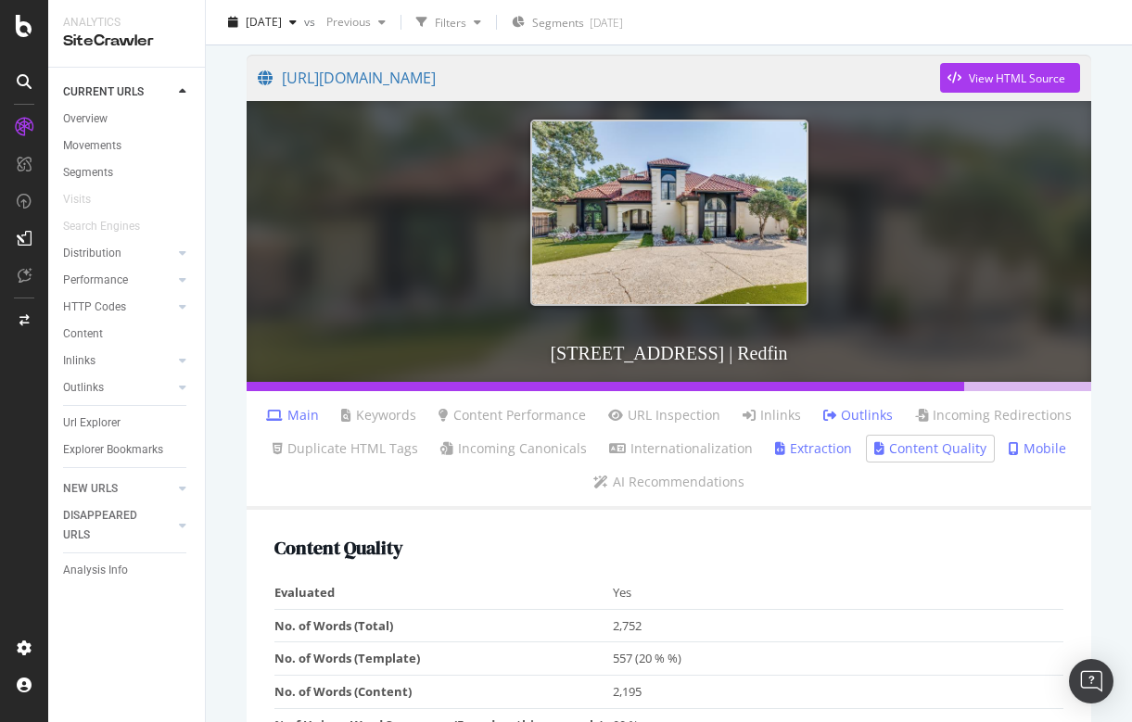
scroll to position [138, 0]
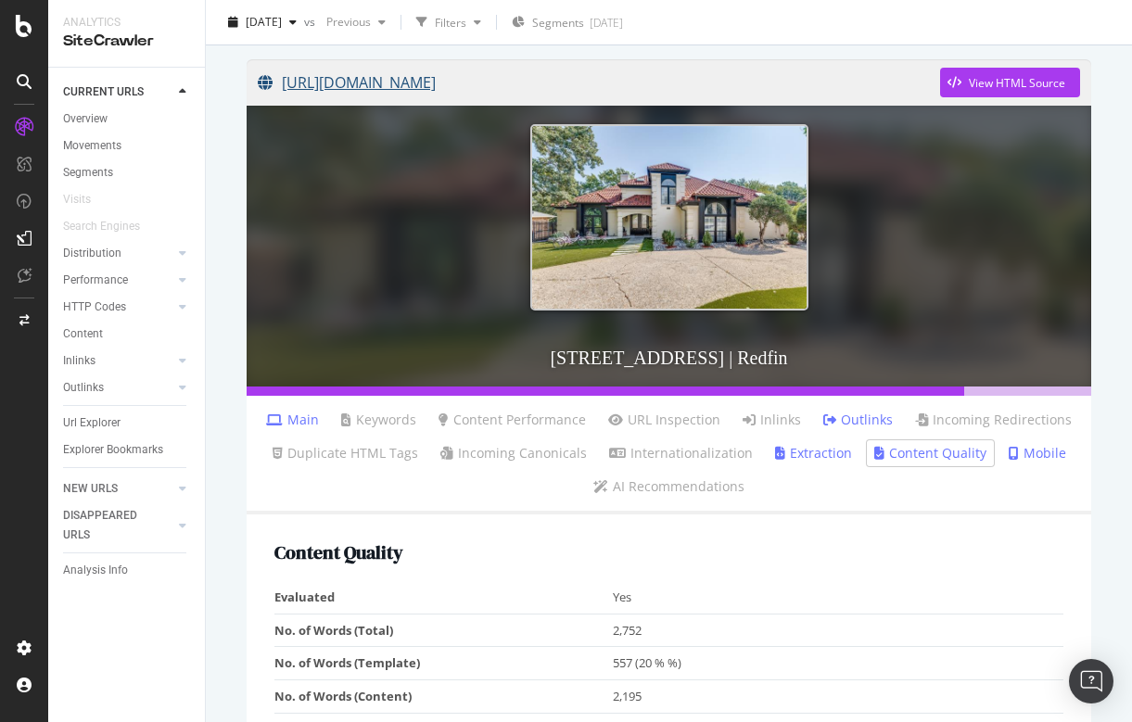
click at [821, 83] on link "[URL][DOMAIN_NAME]" at bounding box center [599, 82] width 683 height 46
click at [282, 14] on span "[DATE]" at bounding box center [264, 22] width 36 height 16
click at [899, 488] on ul "Main Keywords Content Performance URL Inspection Inlinks Outlinks Incoming Redi…" at bounding box center [669, 455] width 845 height 119
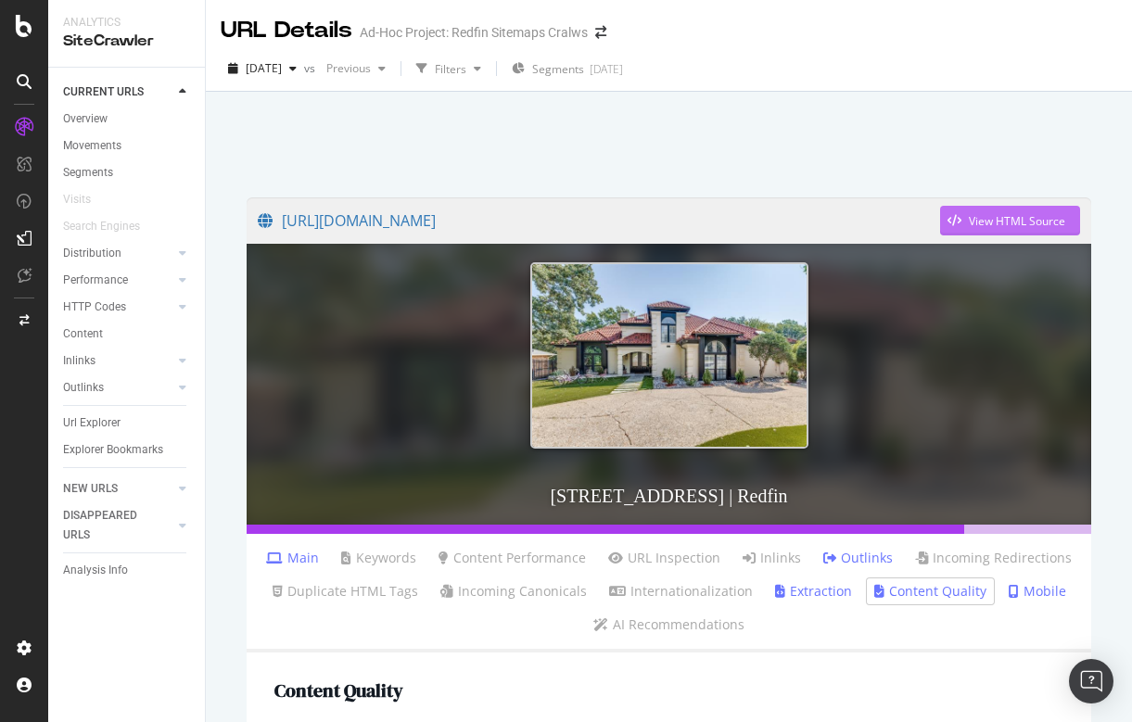
scroll to position [0, 0]
click at [1002, 223] on div "View HTML Source" at bounding box center [1017, 221] width 96 height 16
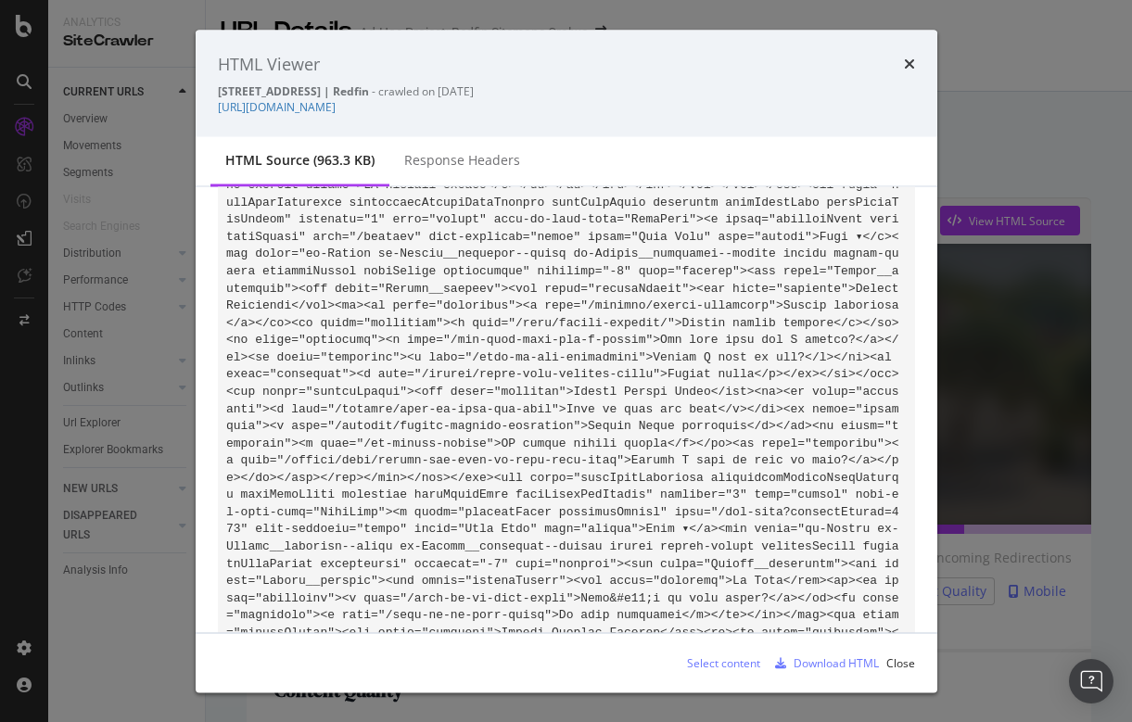
scroll to position [8725, 0]
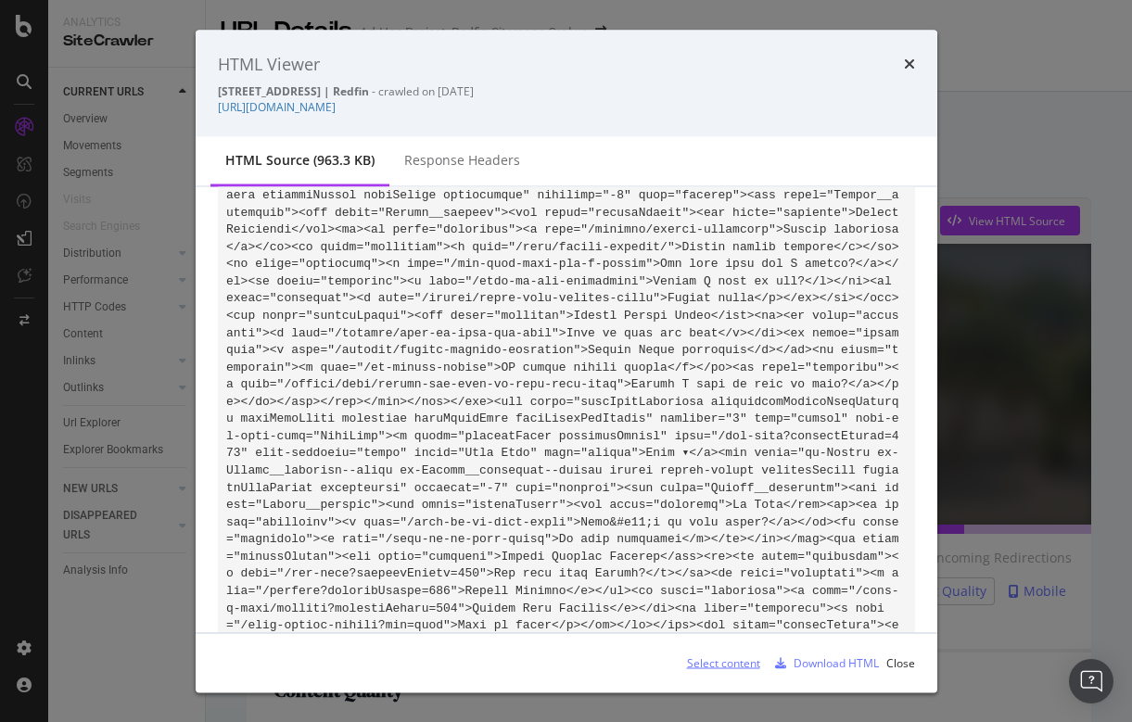
click at [709, 663] on div "Select content" at bounding box center [723, 663] width 73 height 16
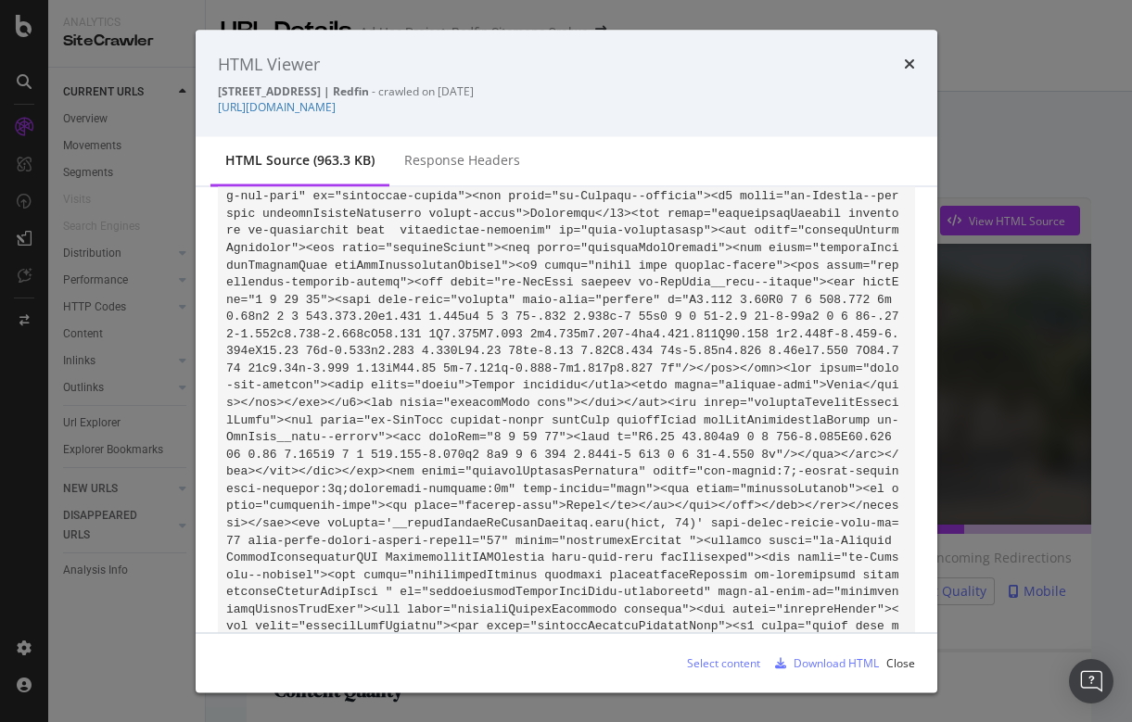
scroll to position [12842, 0]
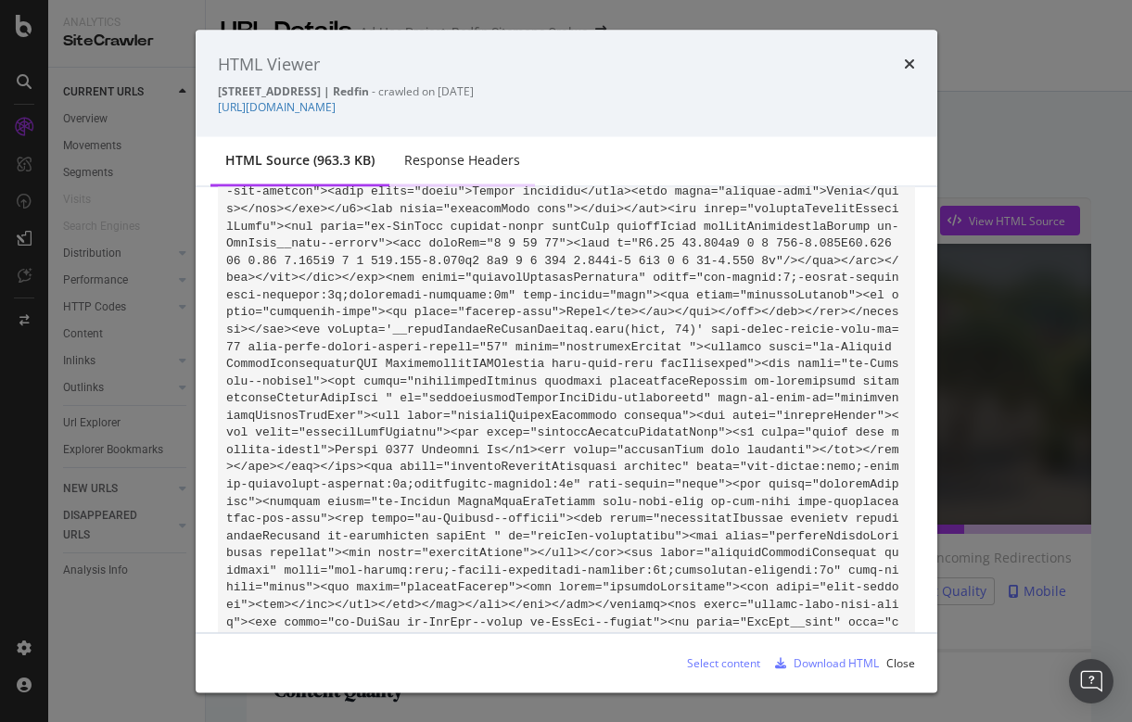
click at [464, 156] on div "Response Headers" at bounding box center [462, 160] width 116 height 19
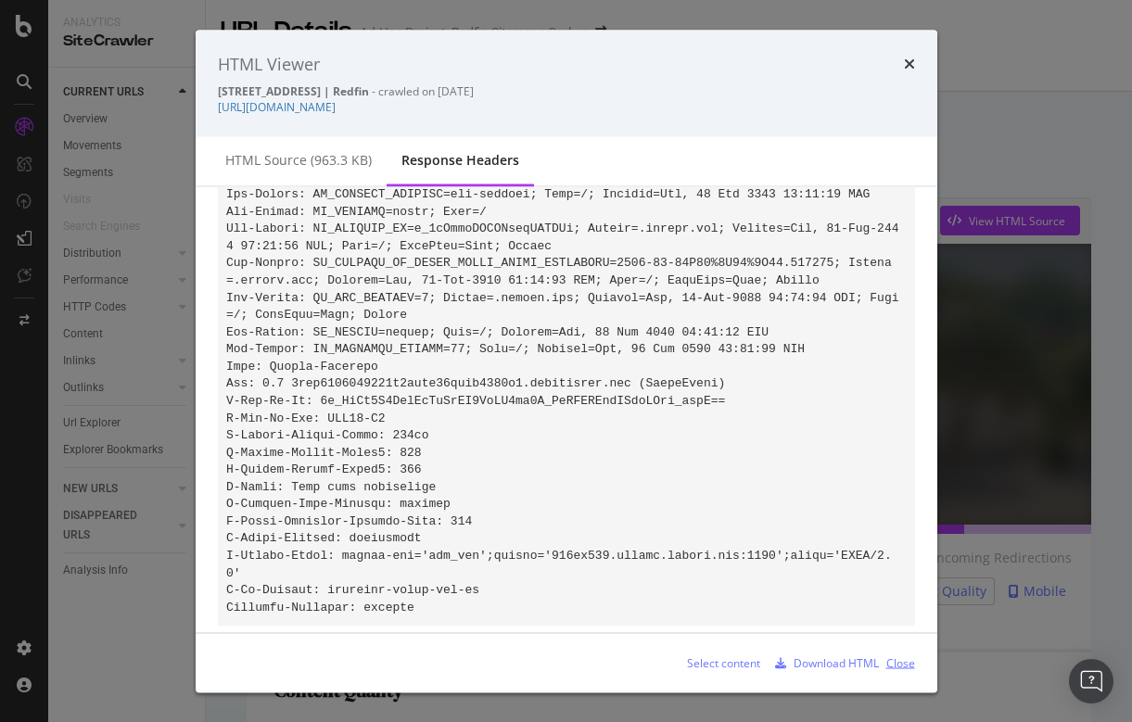
click at [900, 662] on div "Close" at bounding box center [901, 663] width 29 height 16
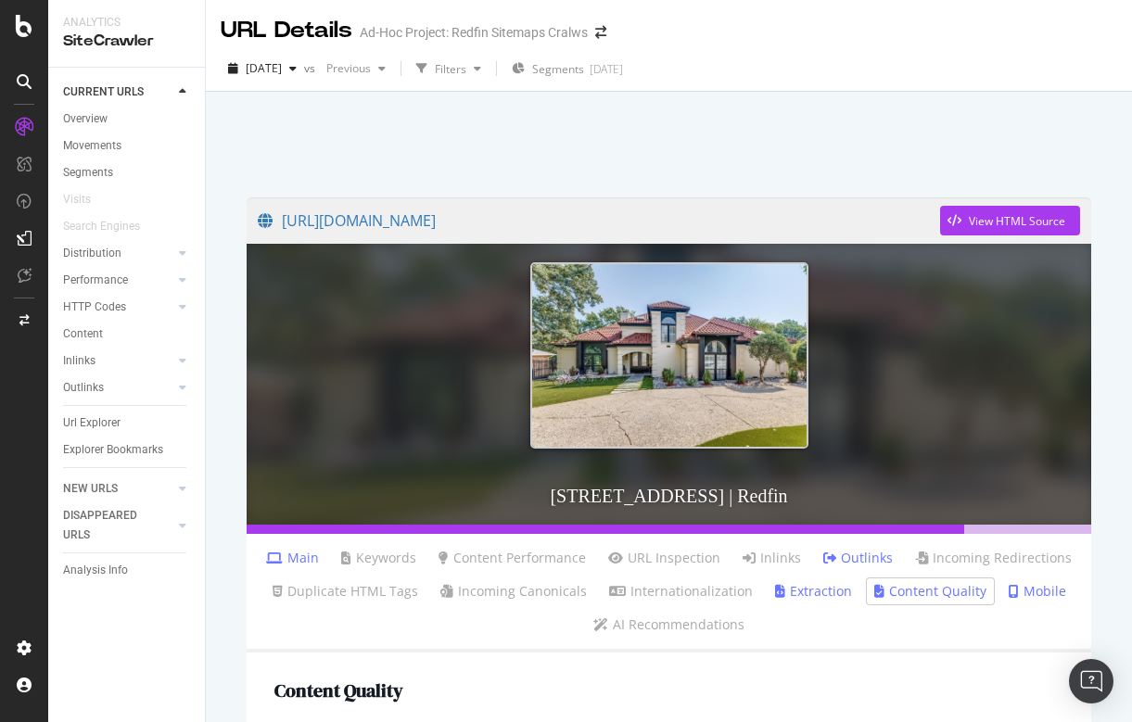
scroll to position [0, 0]
click at [185, 487] on icon at bounding box center [182, 488] width 7 height 11
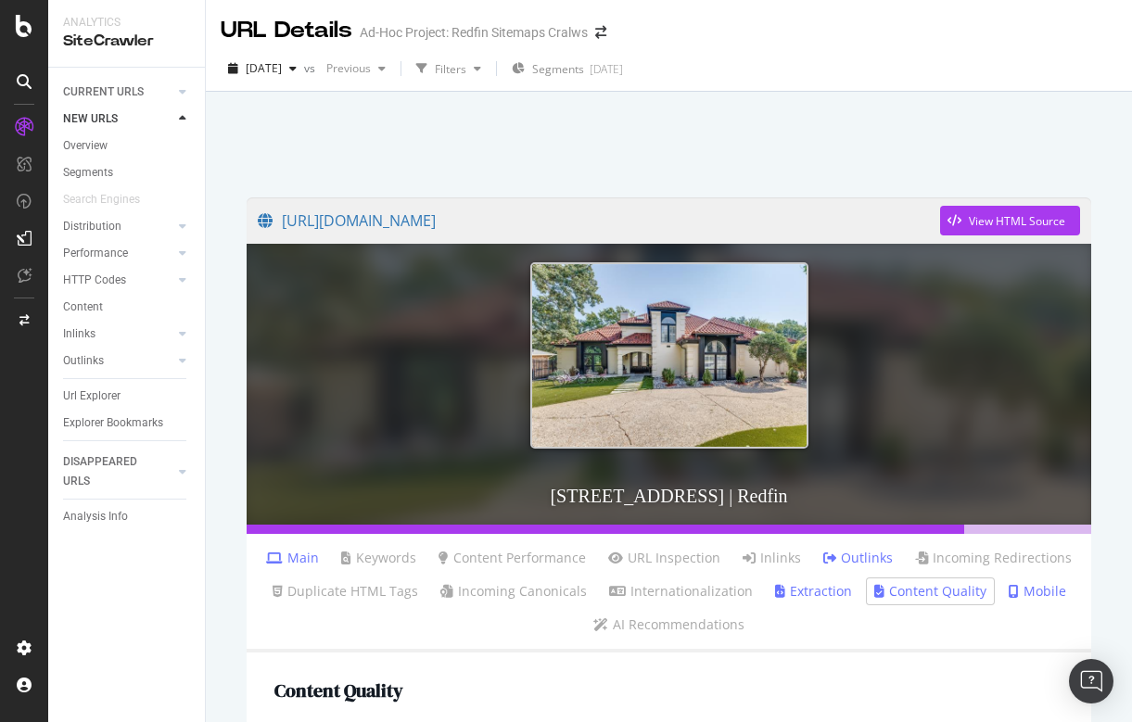
click at [181, 117] on icon at bounding box center [182, 118] width 7 height 11
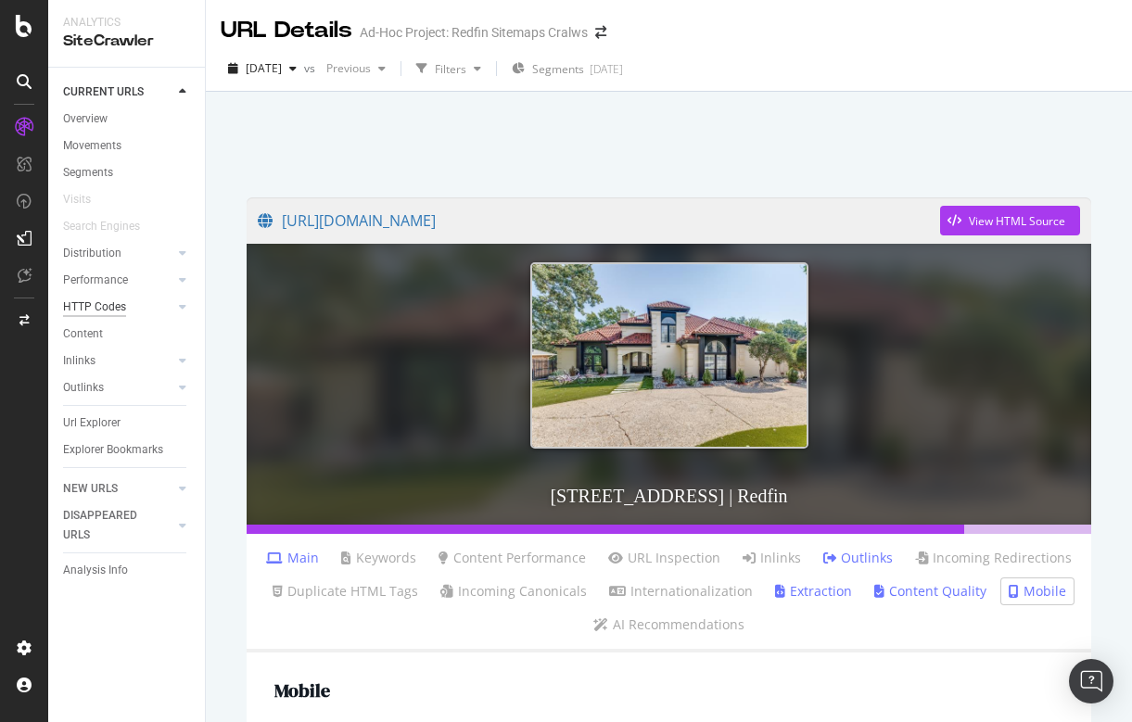
click at [99, 307] on div "HTTP Codes" at bounding box center [94, 307] width 63 height 19
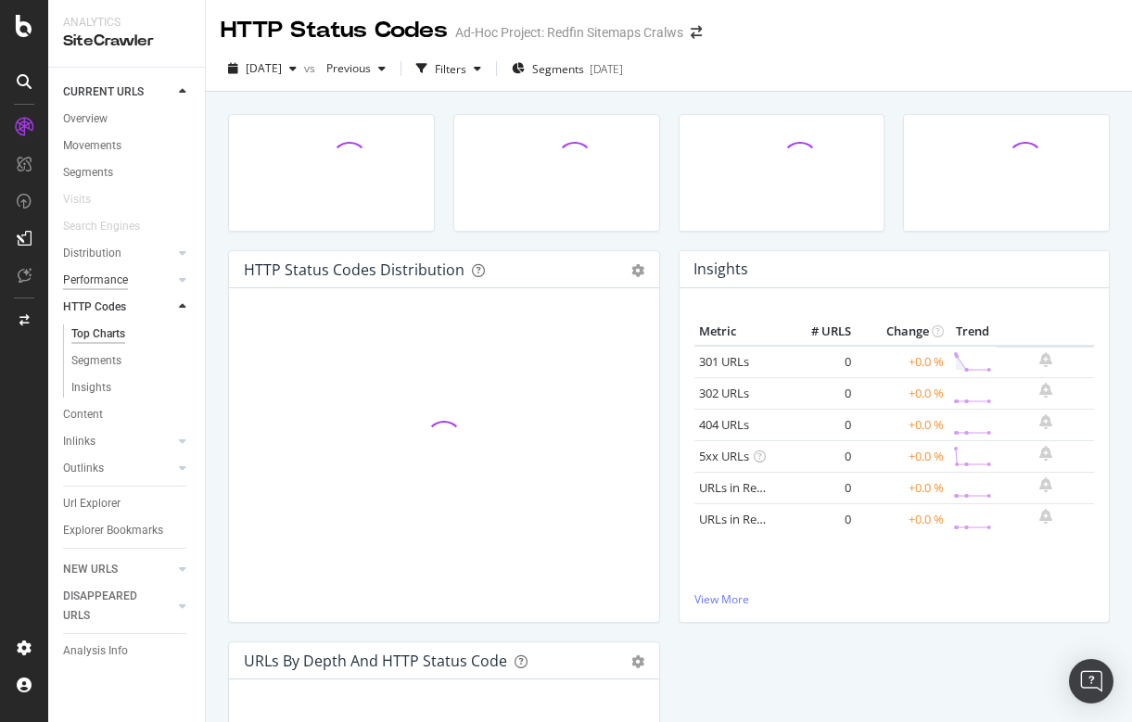
click at [95, 279] on div "Performance" at bounding box center [95, 280] width 65 height 19
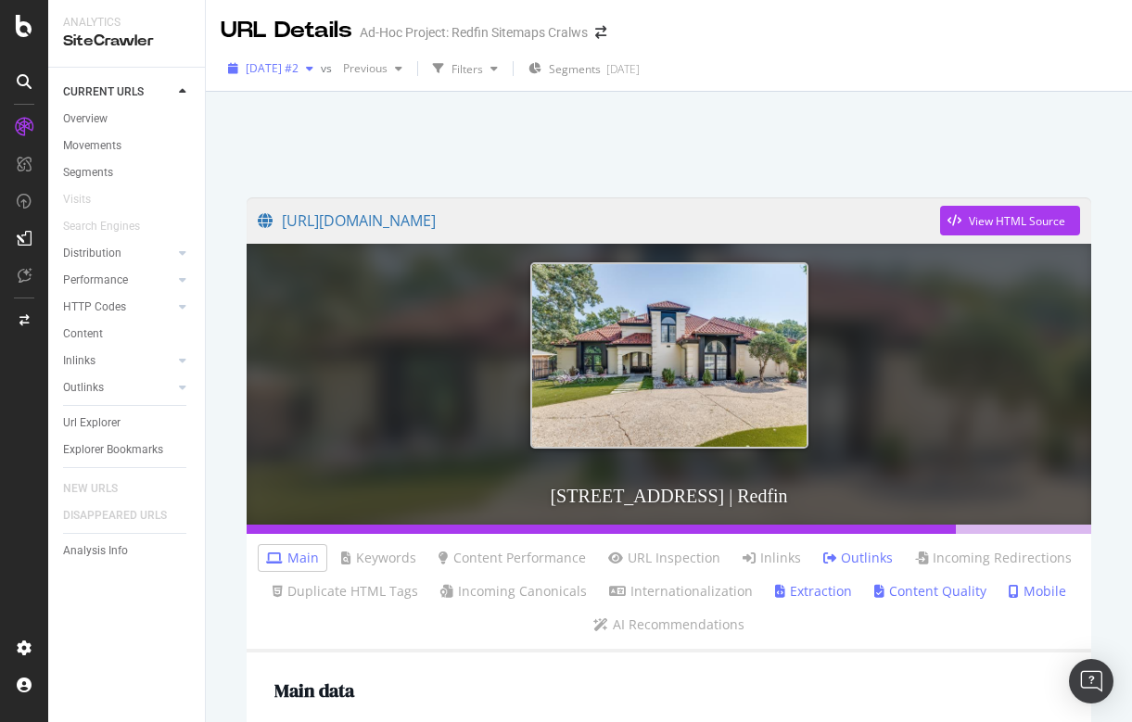
click at [282, 63] on span "[DATE] #2" at bounding box center [272, 68] width 53 height 16
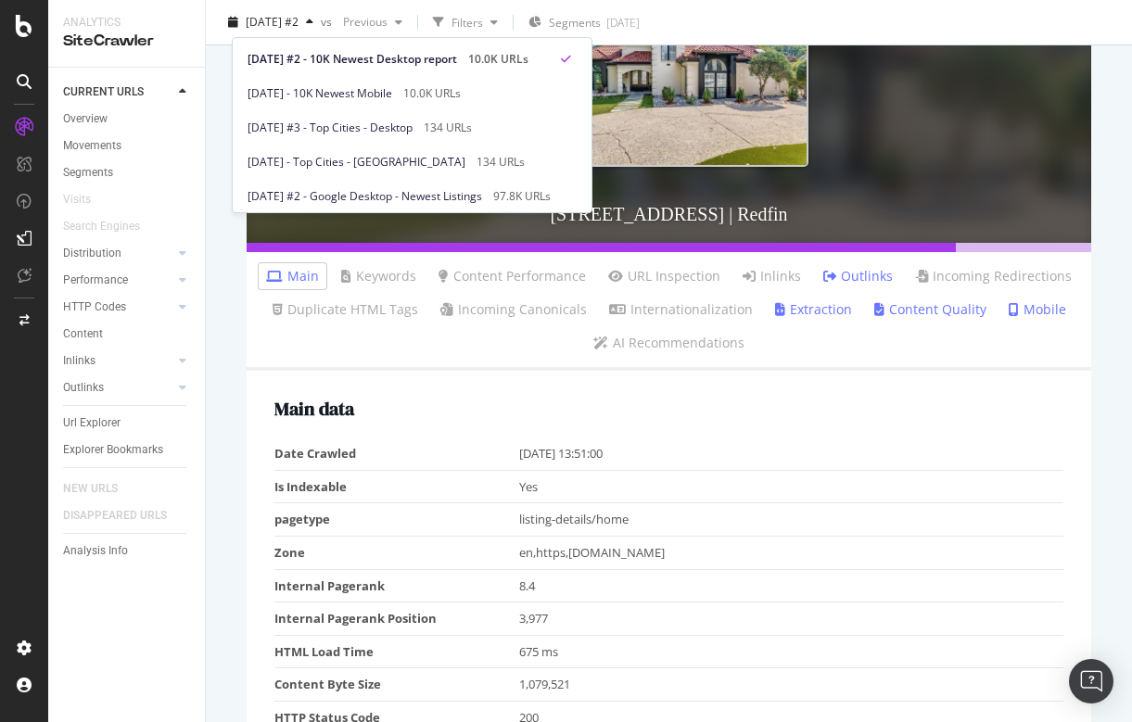
scroll to position [198, 0]
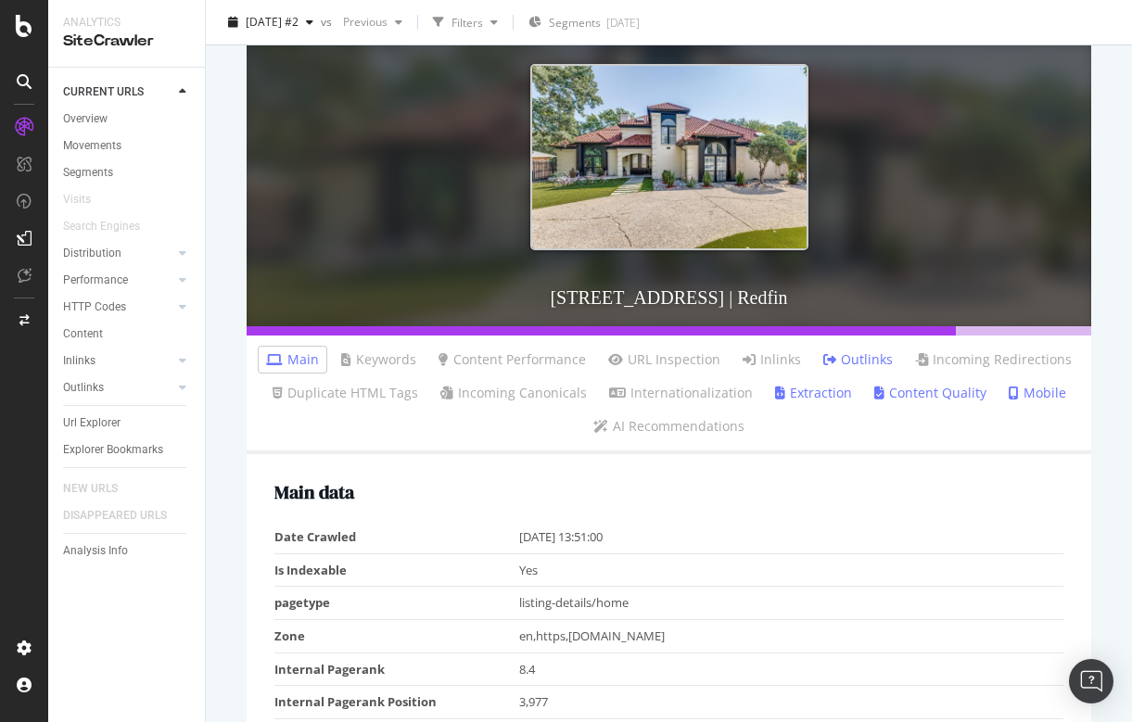
click at [910, 393] on link "Content Quality" at bounding box center [931, 393] width 112 height 19
